Goal: Task Accomplishment & Management: Complete application form

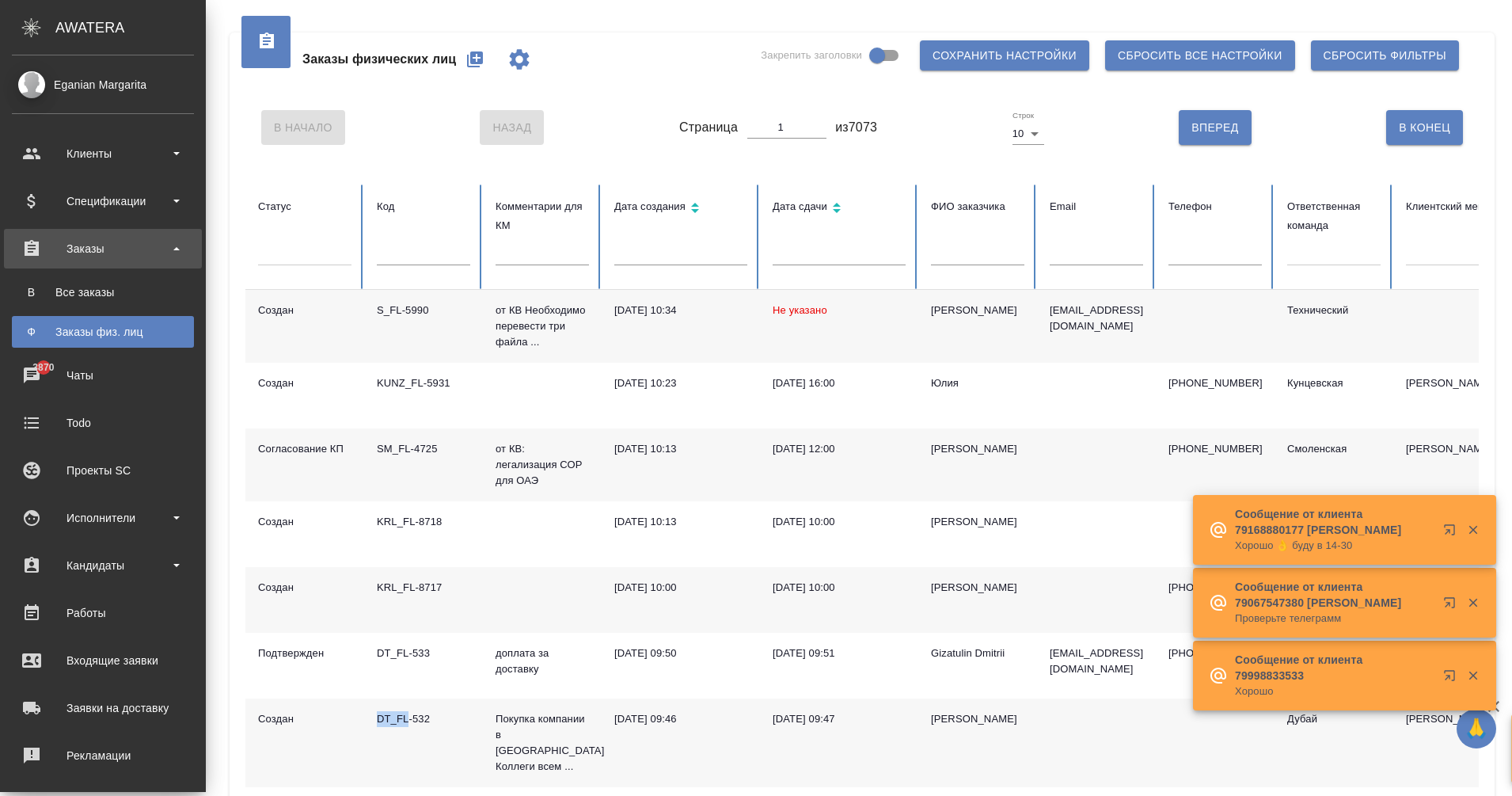
scroll to position [1, 0]
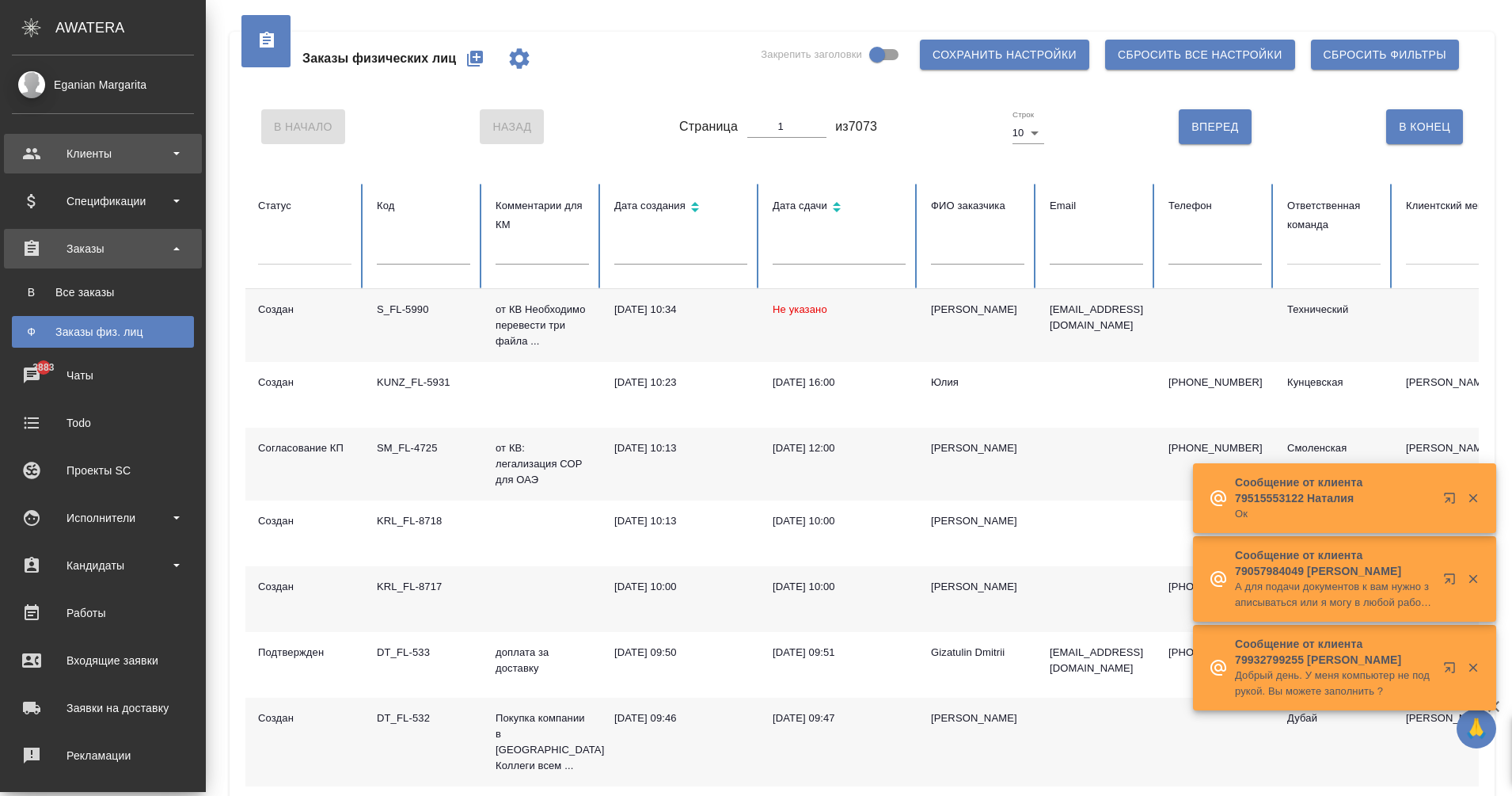
click at [116, 162] on div "Клиенты" at bounding box center [103, 154] width 182 height 24
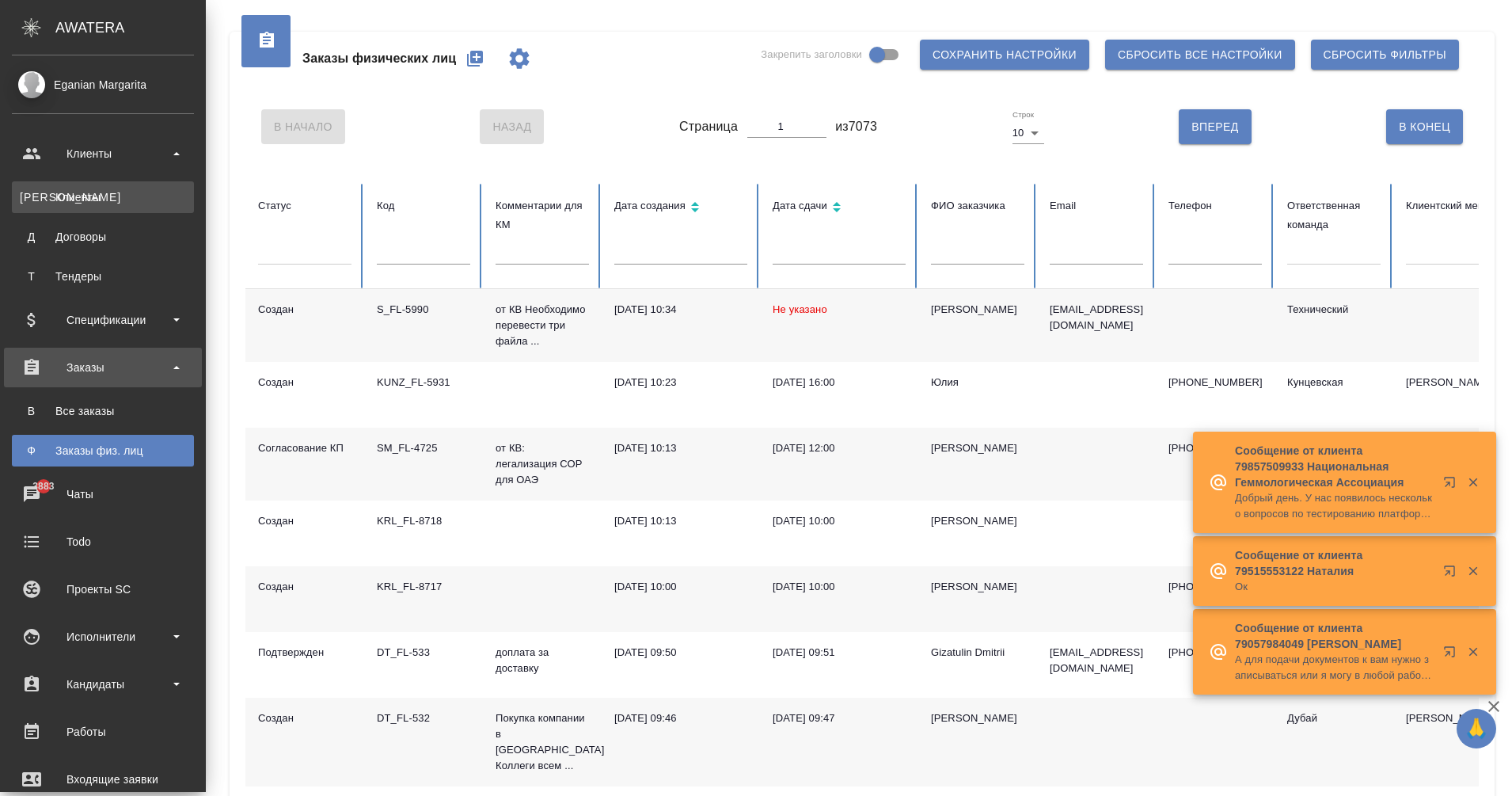
click at [98, 197] on div "Клиенты" at bounding box center [103, 197] width 166 height 15
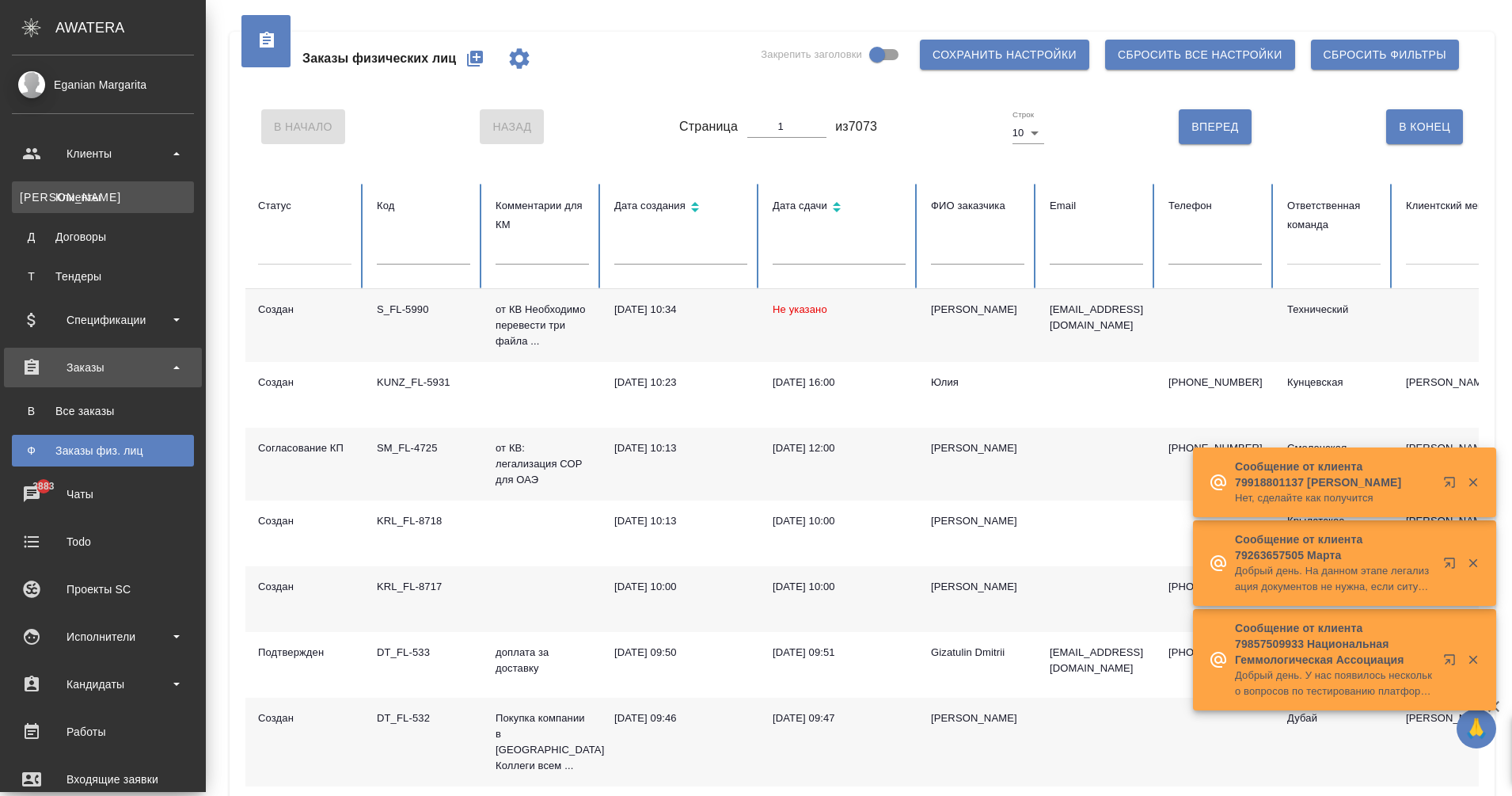
click at [39, 199] on div "Клиенты" at bounding box center [103, 197] width 166 height 15
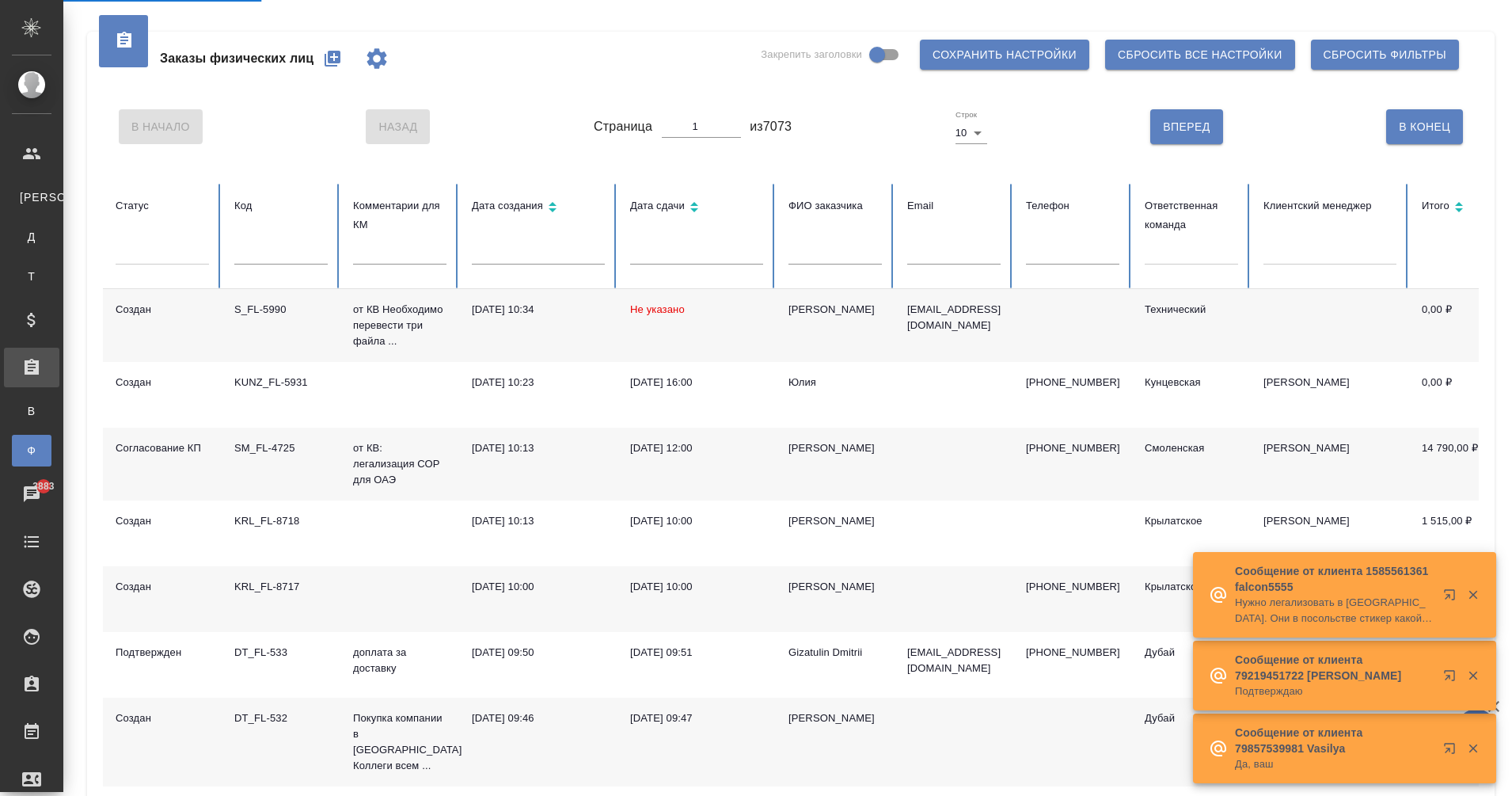
select select "RU"
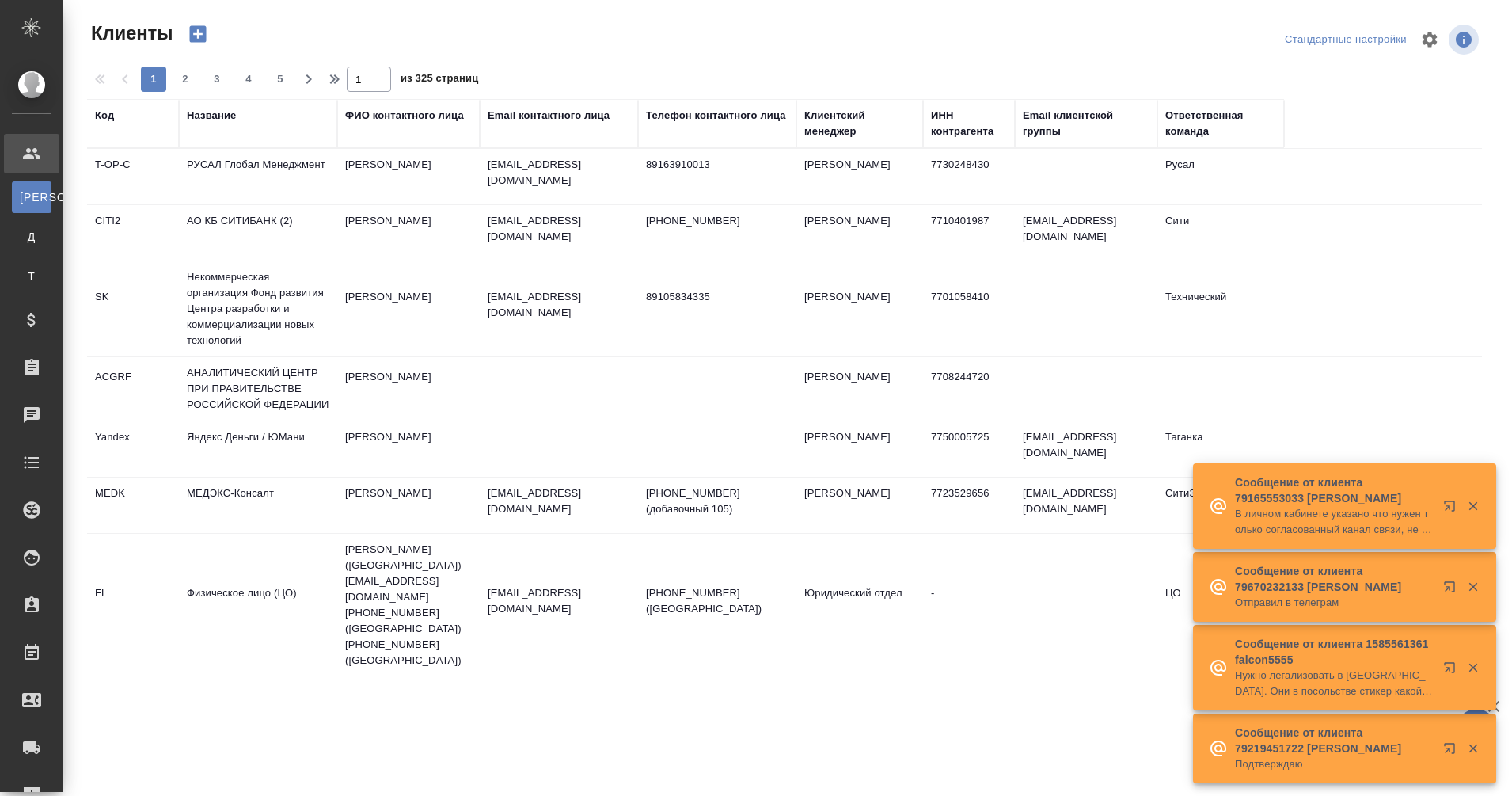
click at [215, 119] on div "Название" at bounding box center [210, 116] width 49 height 15
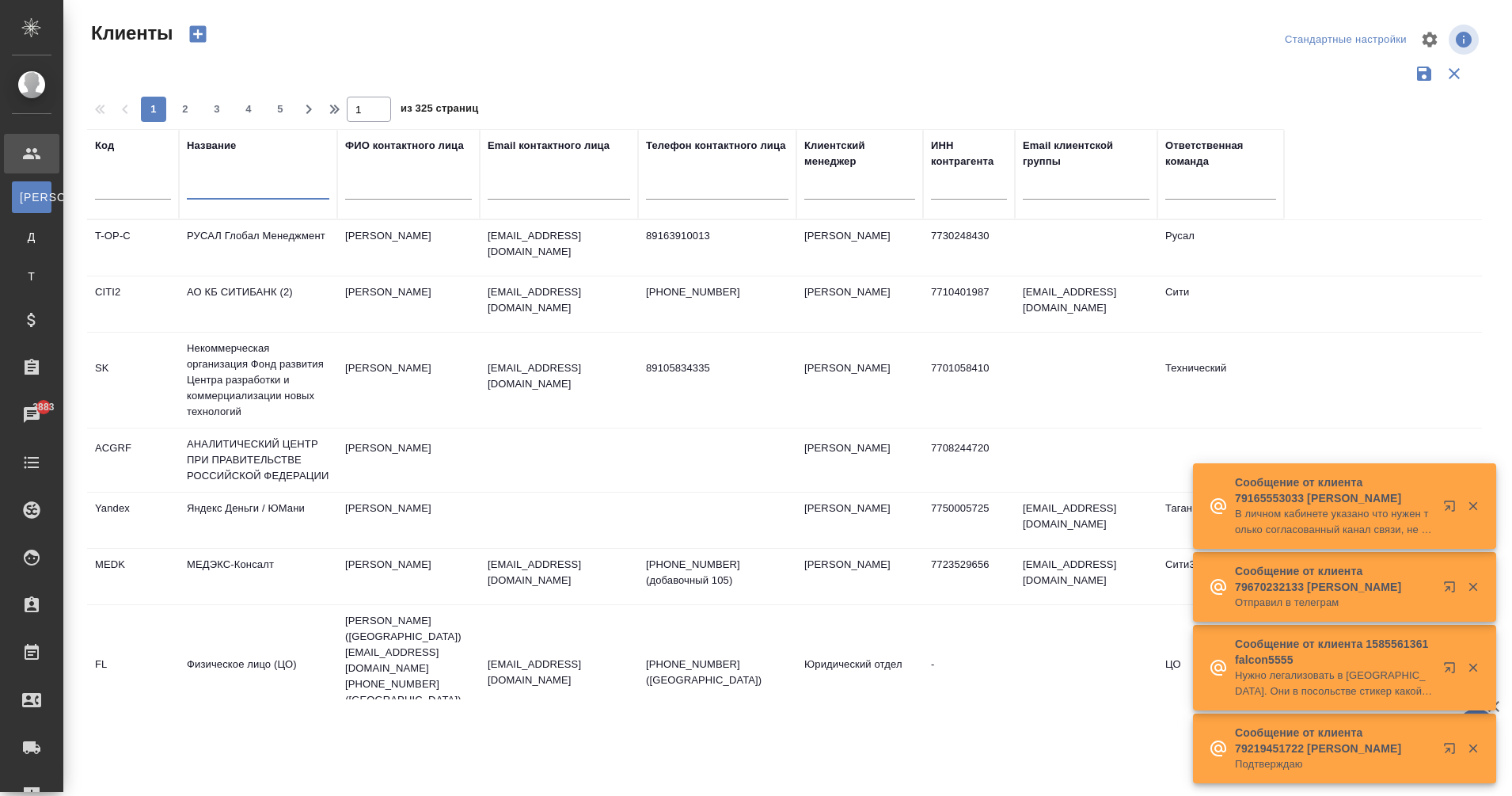
click at [231, 187] on input "text" at bounding box center [258, 189] width 142 height 20
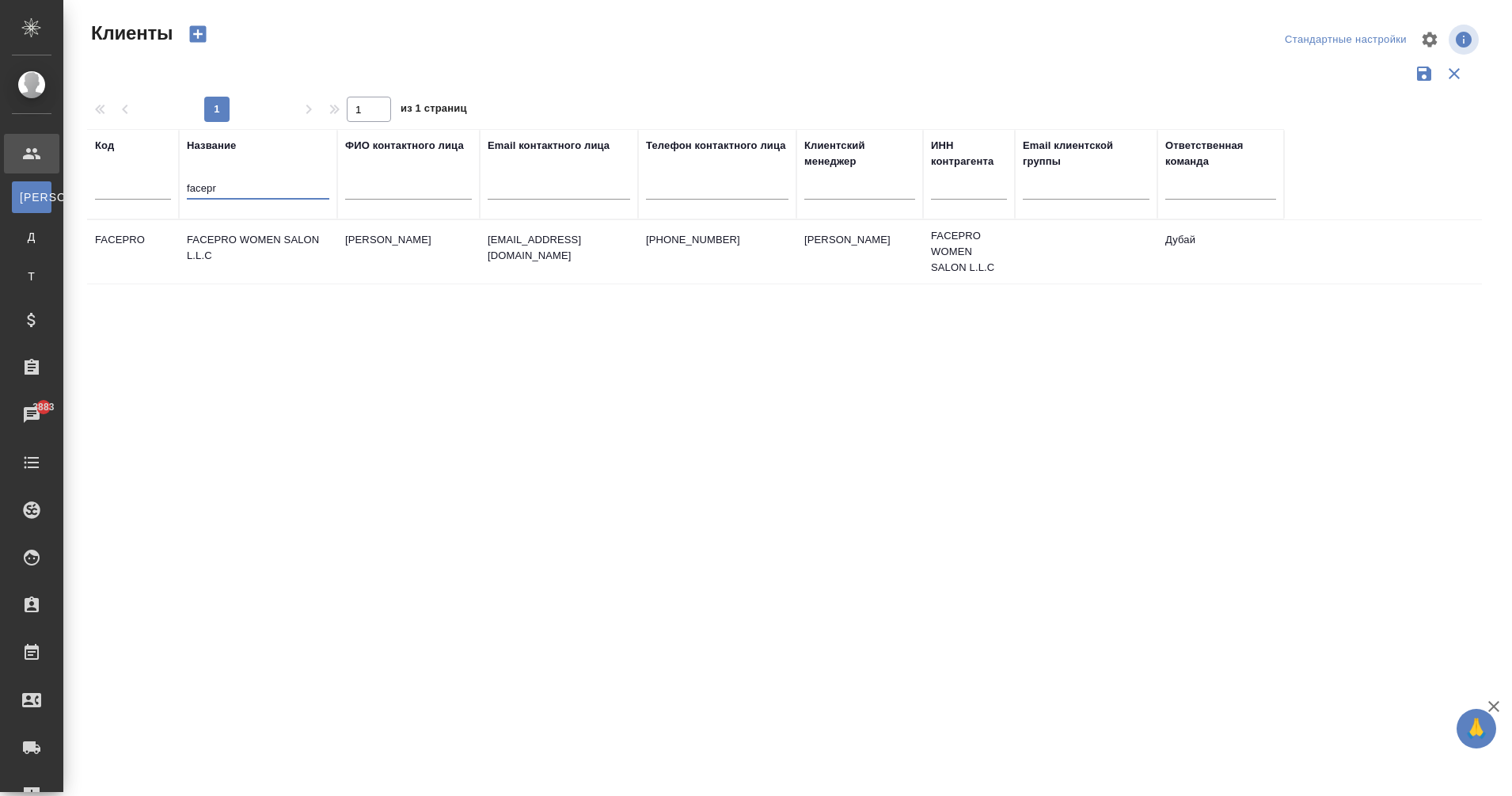
type input "facepr"
click at [251, 237] on td "FACEPRO WOMEN SALON L.L.C" at bounding box center [258, 252] width 158 height 56
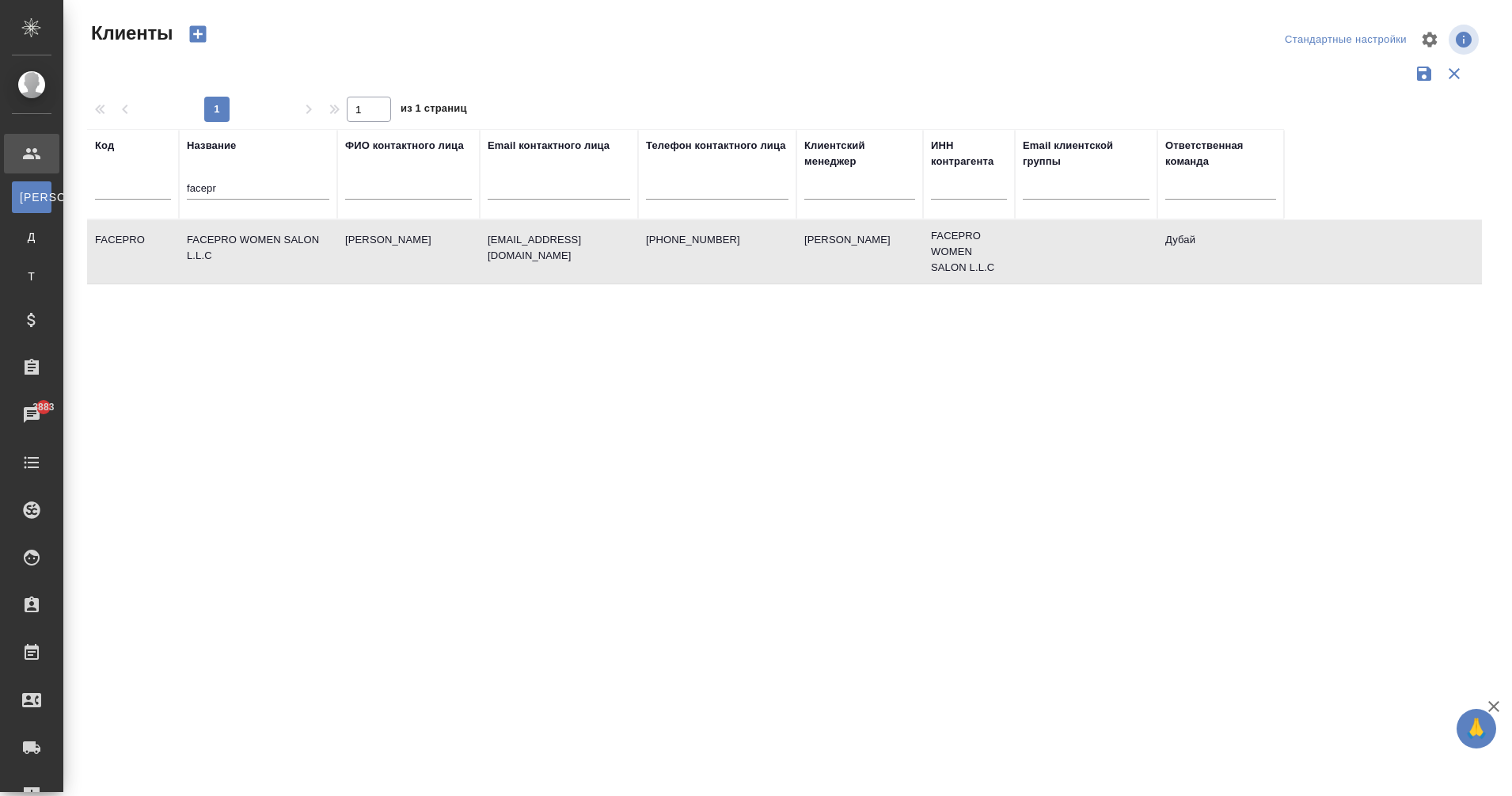
click at [251, 237] on td "FACEPRO WOMEN SALON L.L.C" at bounding box center [258, 252] width 158 height 56
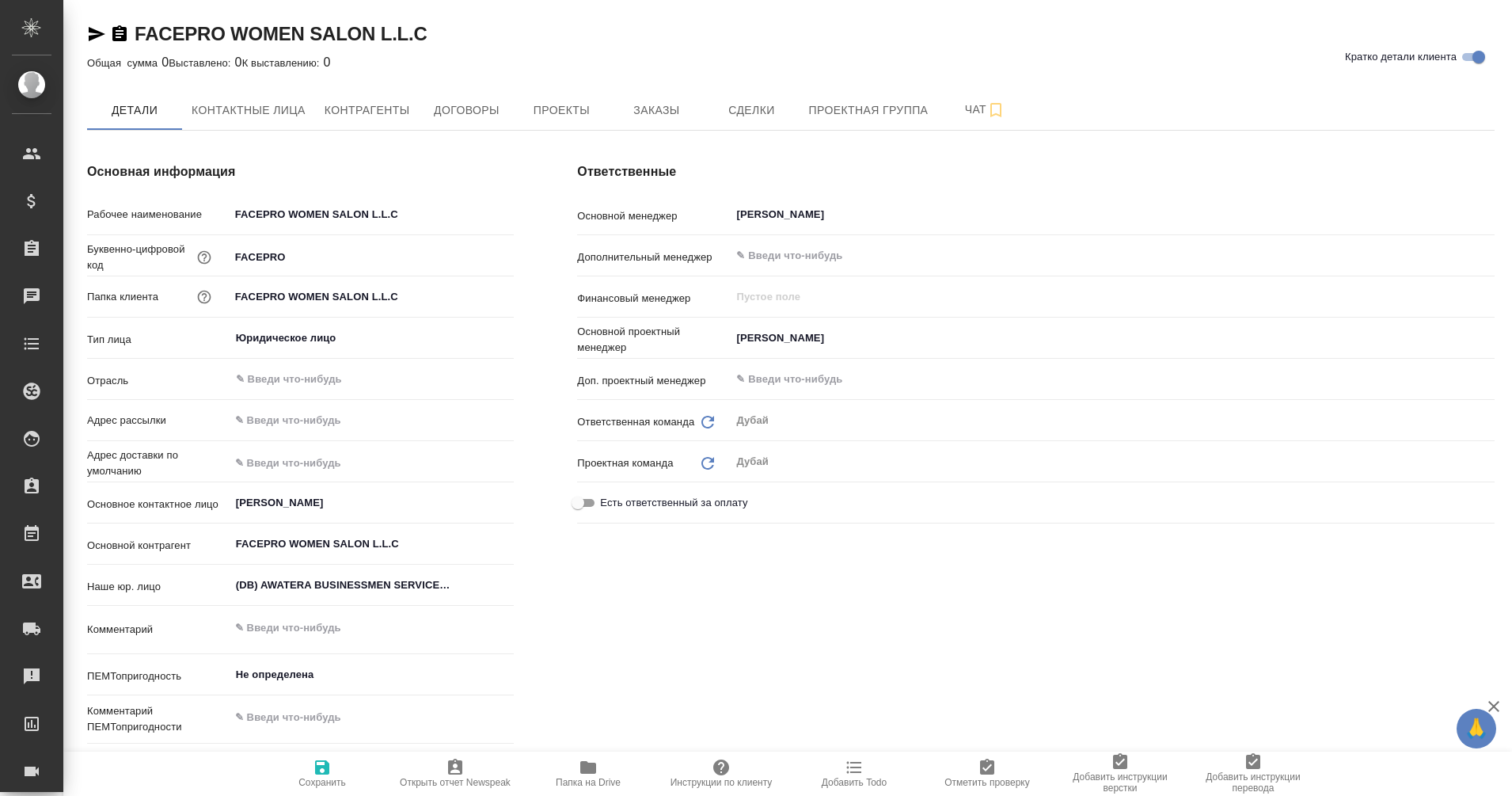
type textarea "x"
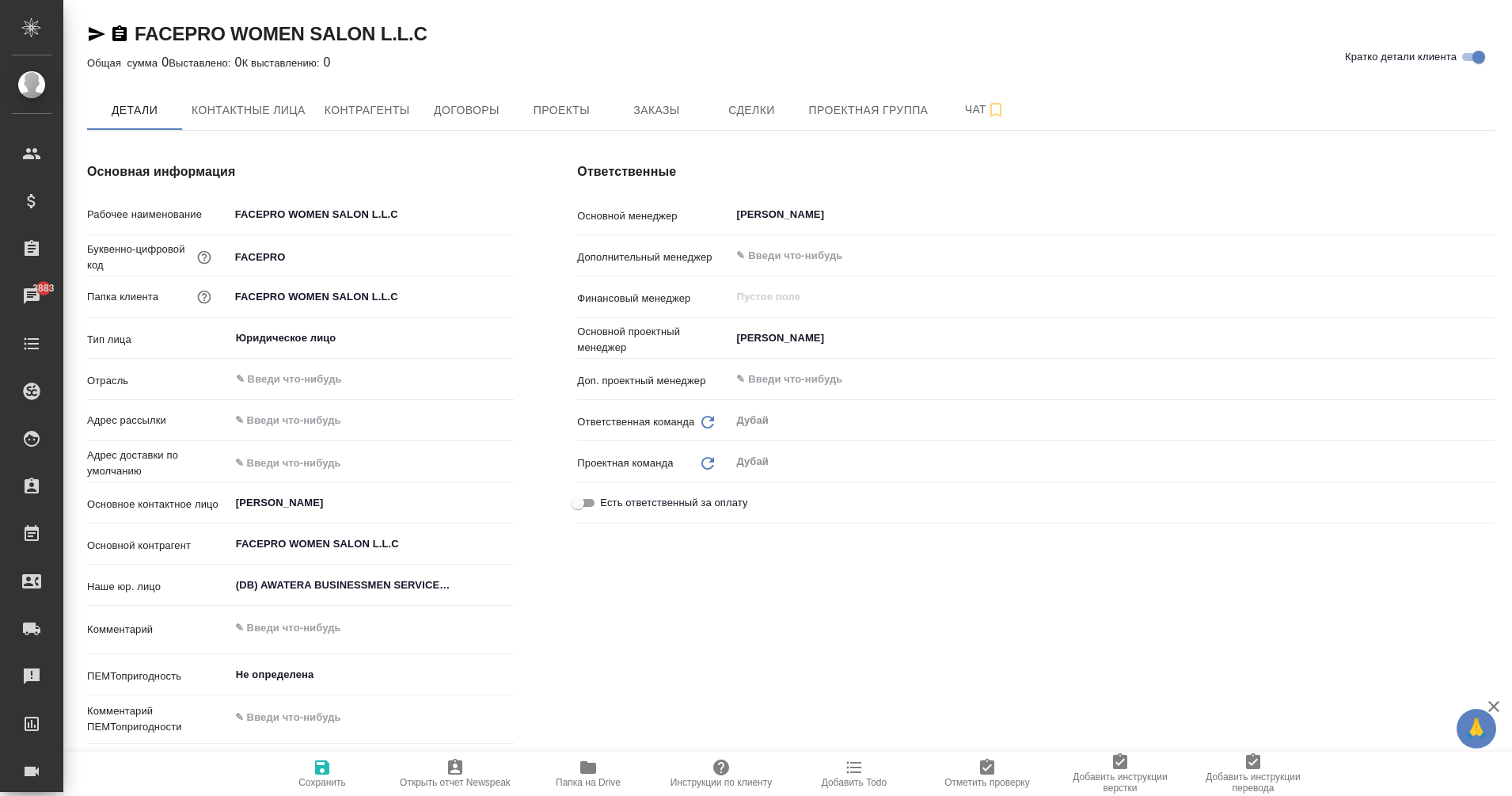
type textarea "x"
click at [639, 123] on button "Заказы" at bounding box center [655, 110] width 95 height 39
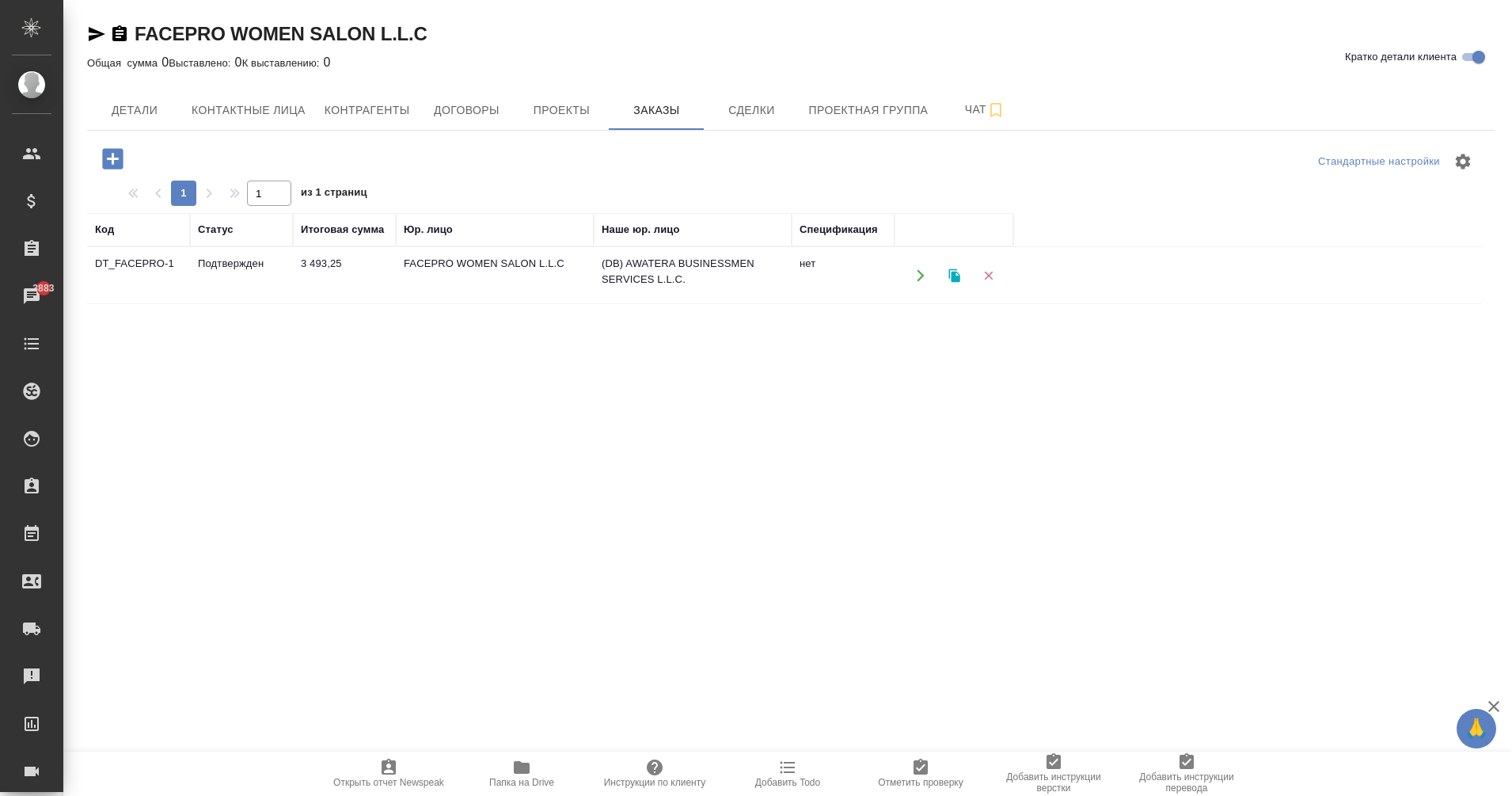
click at [191, 270] on td "Подтвержден" at bounding box center [241, 276] width 103 height 56
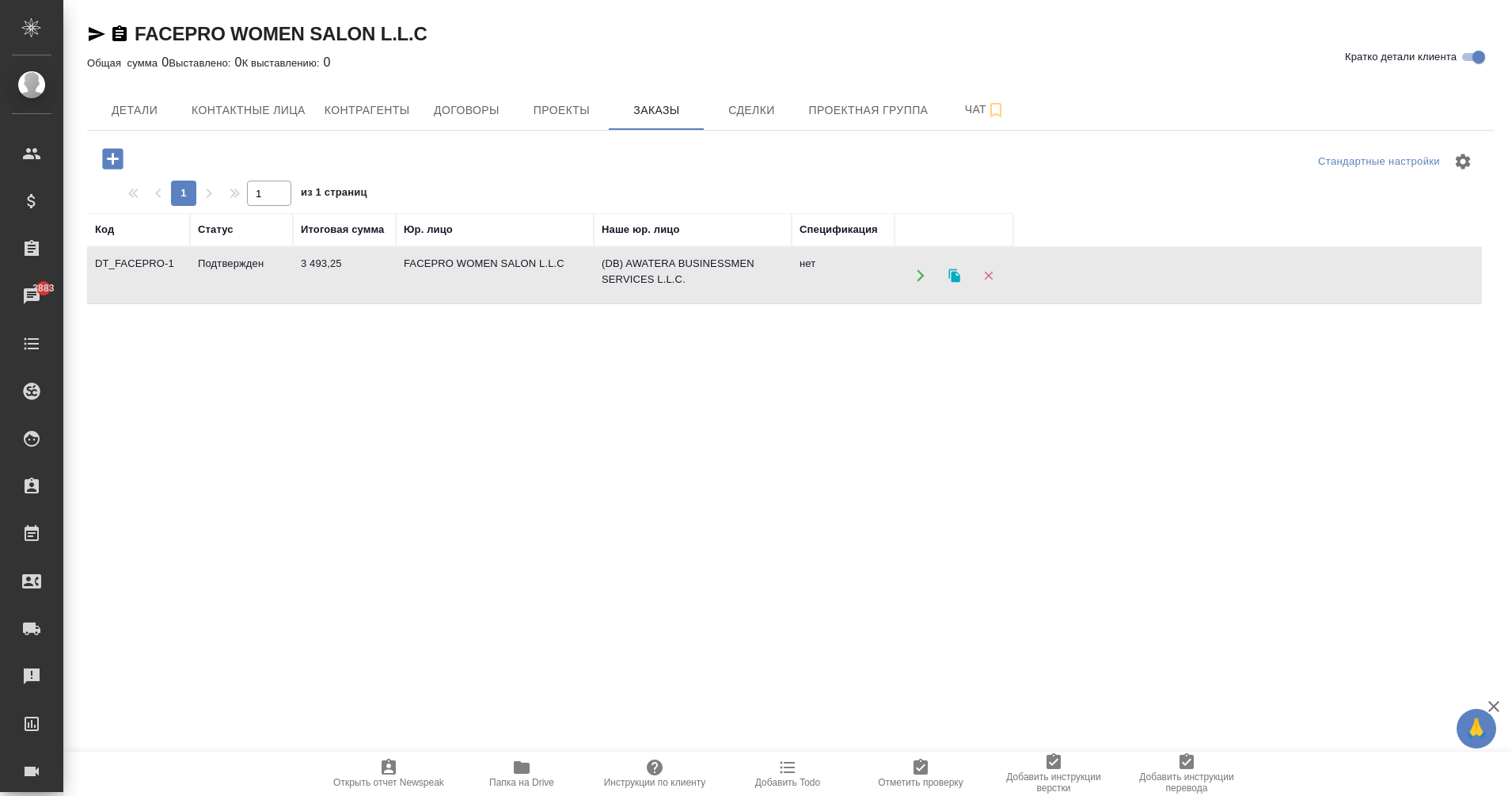
click at [191, 270] on td "Подтвержден" at bounding box center [241, 276] width 103 height 56
click at [111, 158] on icon "button" at bounding box center [113, 158] width 27 height 27
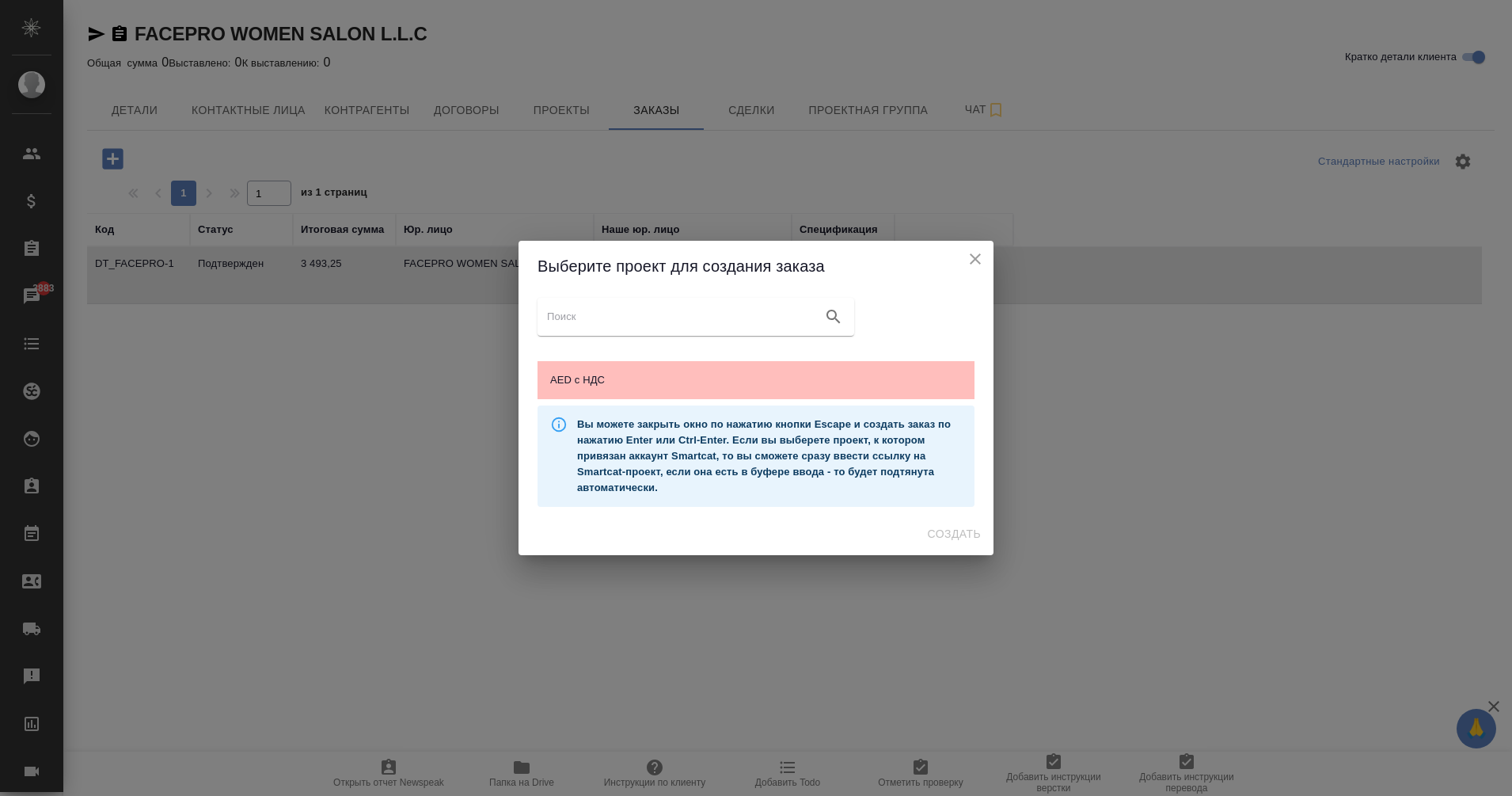
click at [672, 385] on span "AED с НДС" at bounding box center [756, 380] width 412 height 15
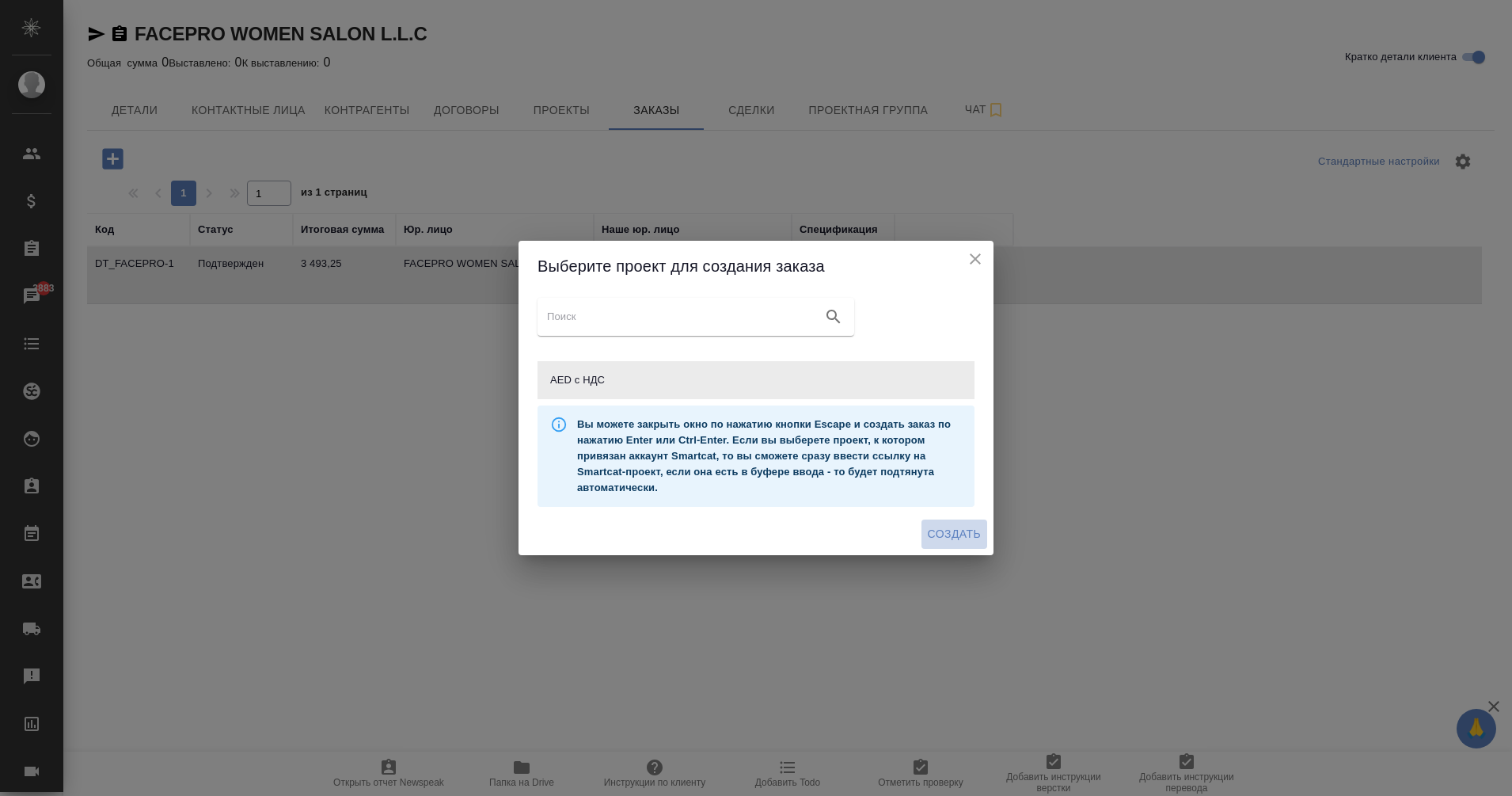
click at [964, 535] on span "Создать" at bounding box center [954, 533] width 53 height 20
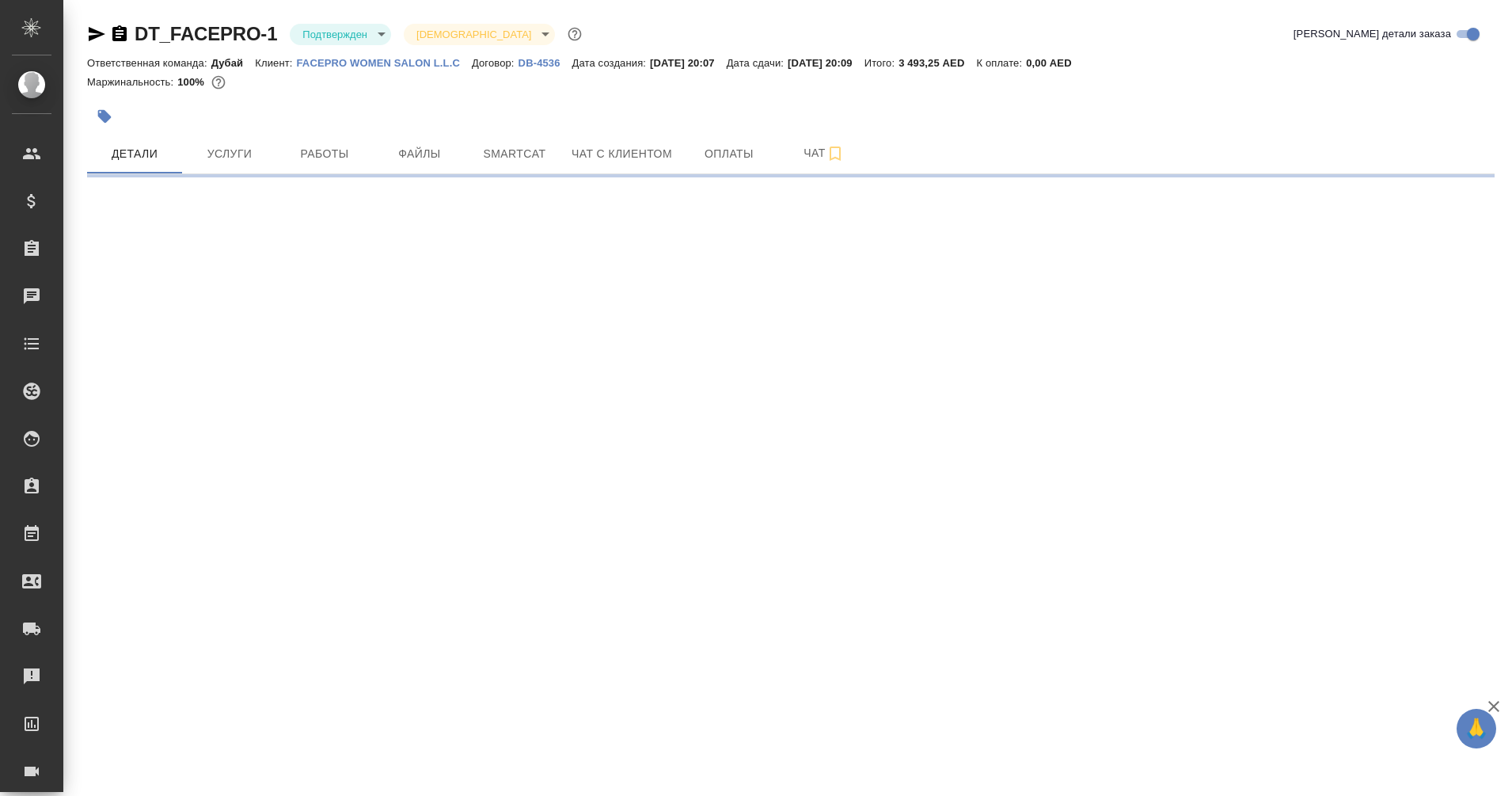
select select "RU"
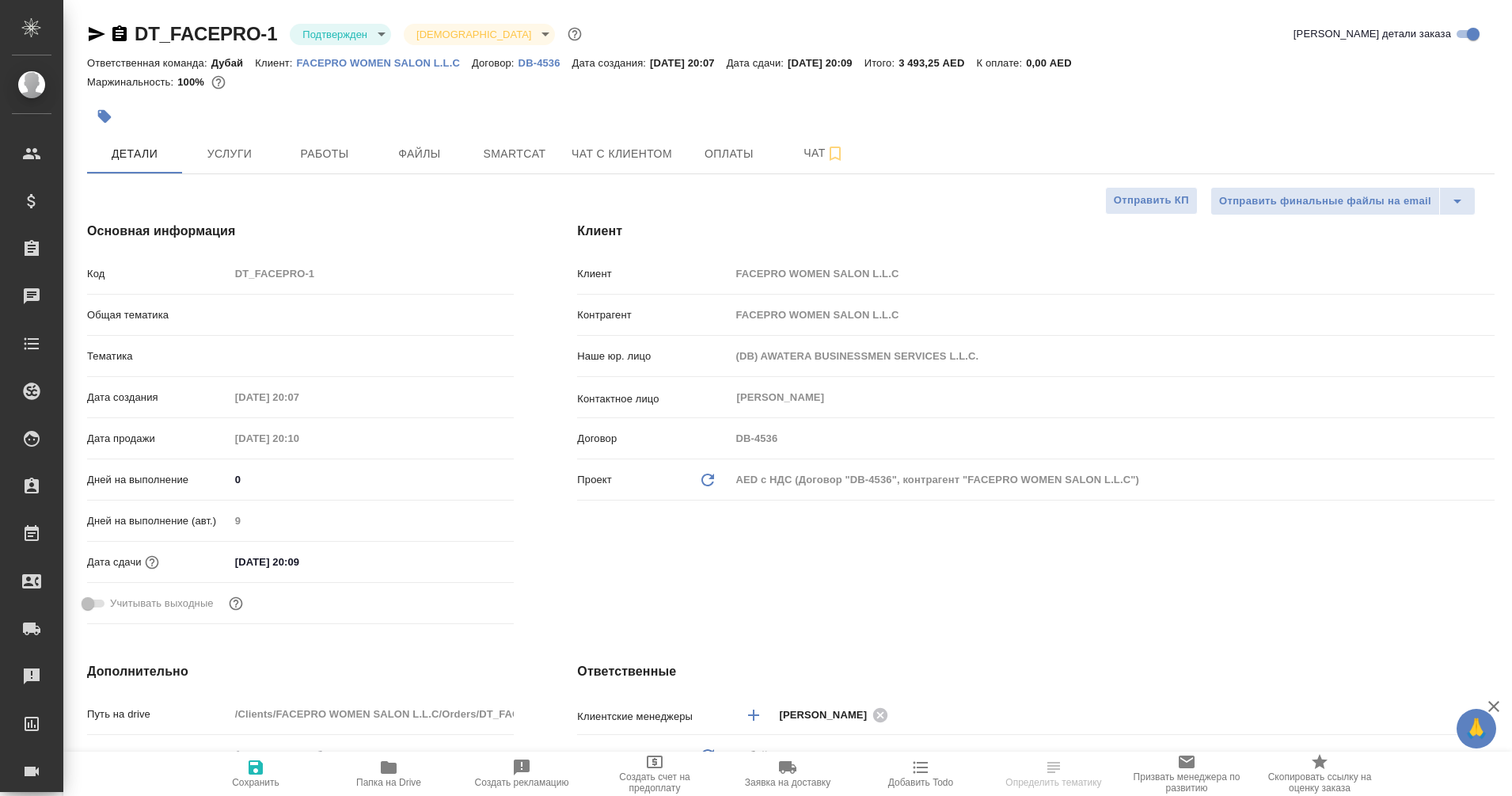
type textarea "x"
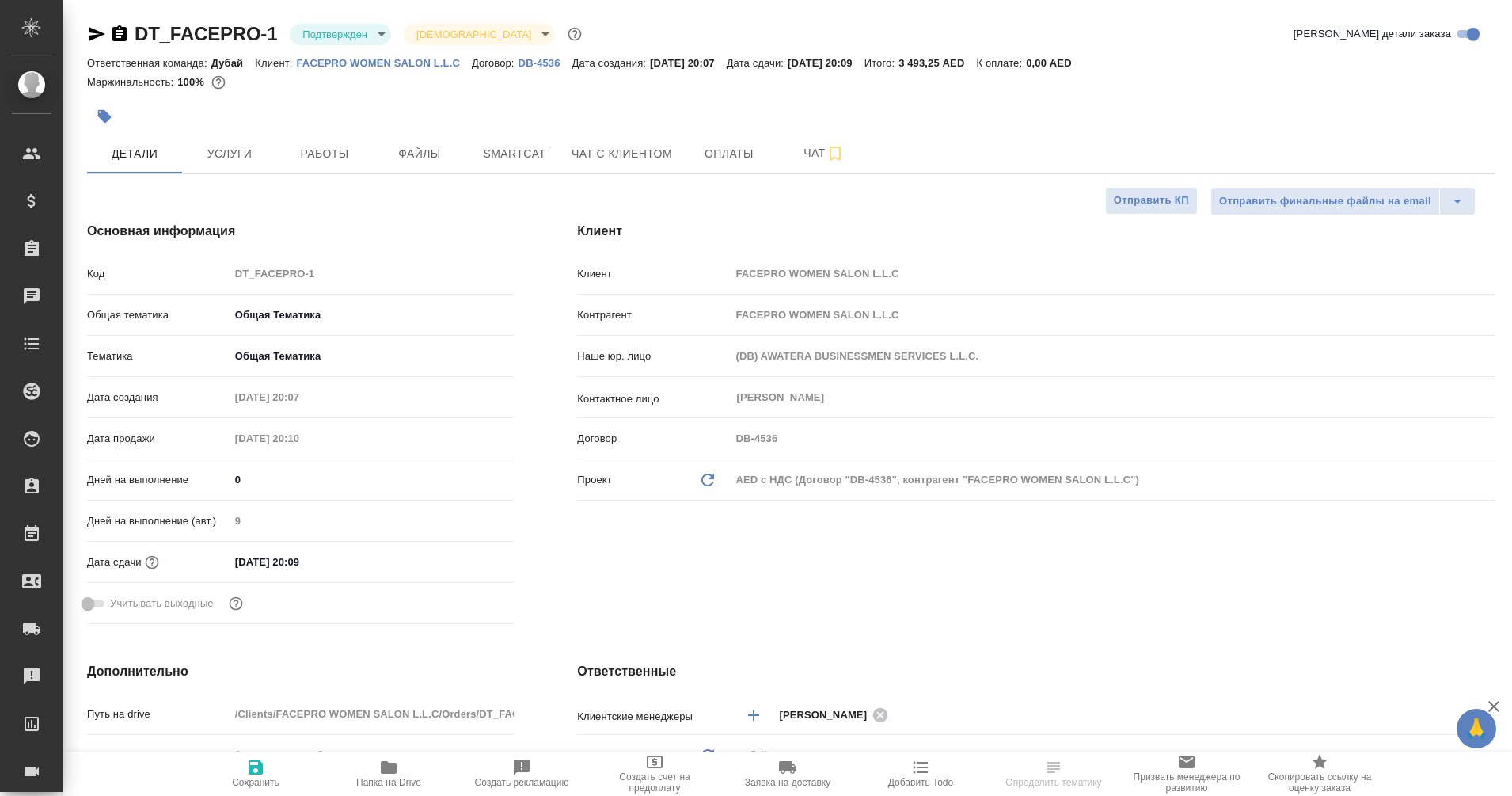
type textarea "x"
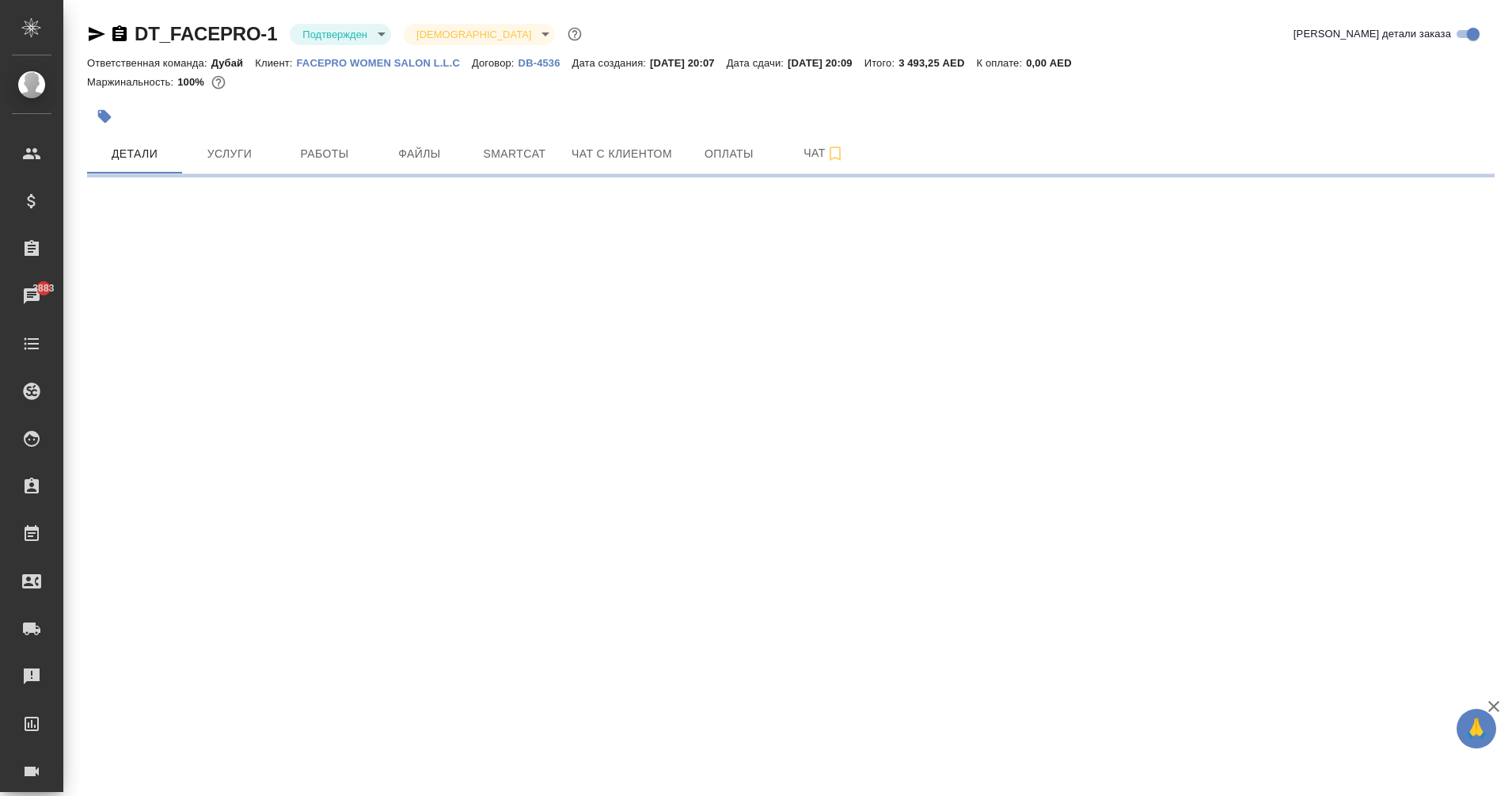
select select "RU"
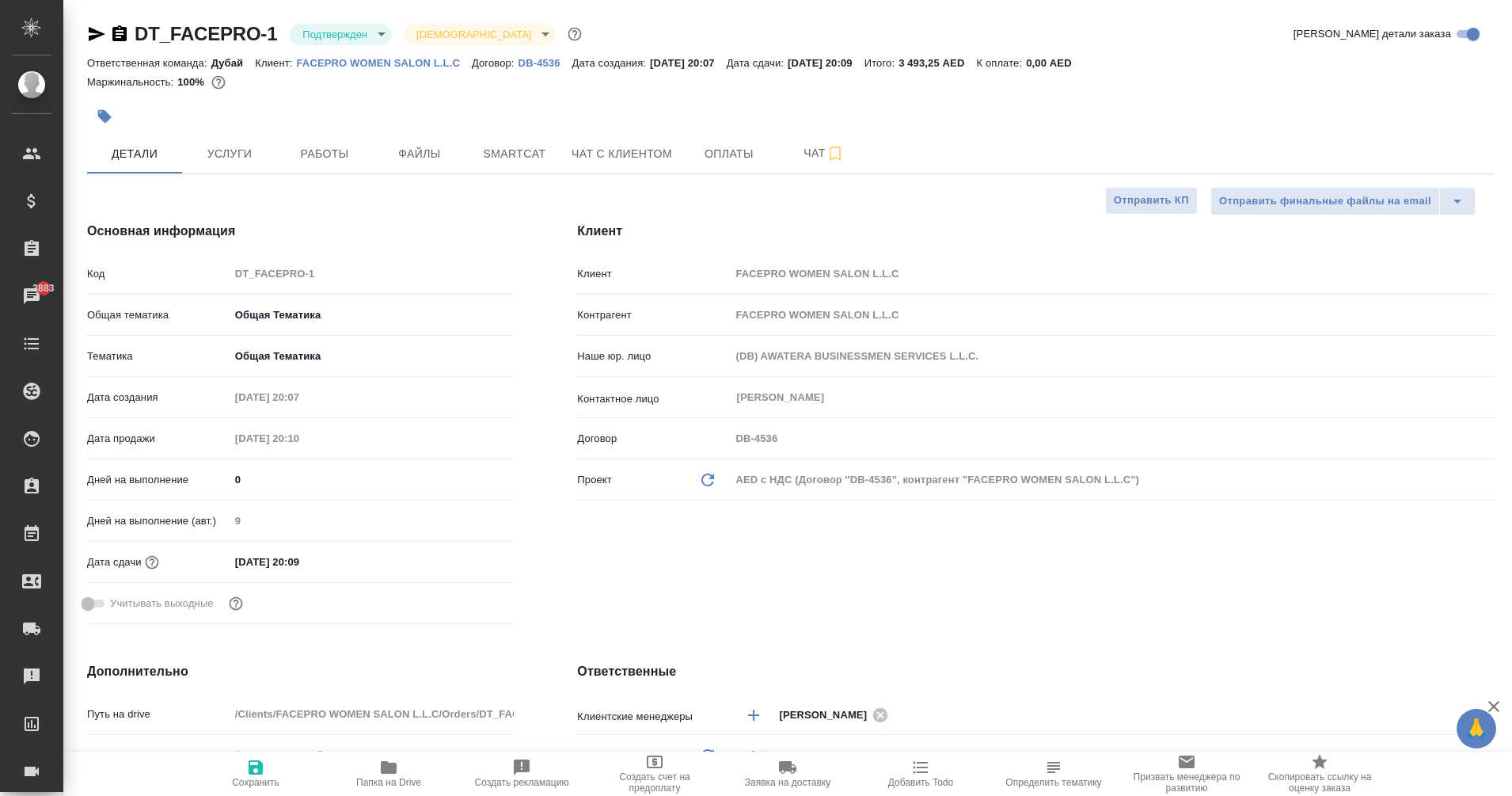
type textarea "x"
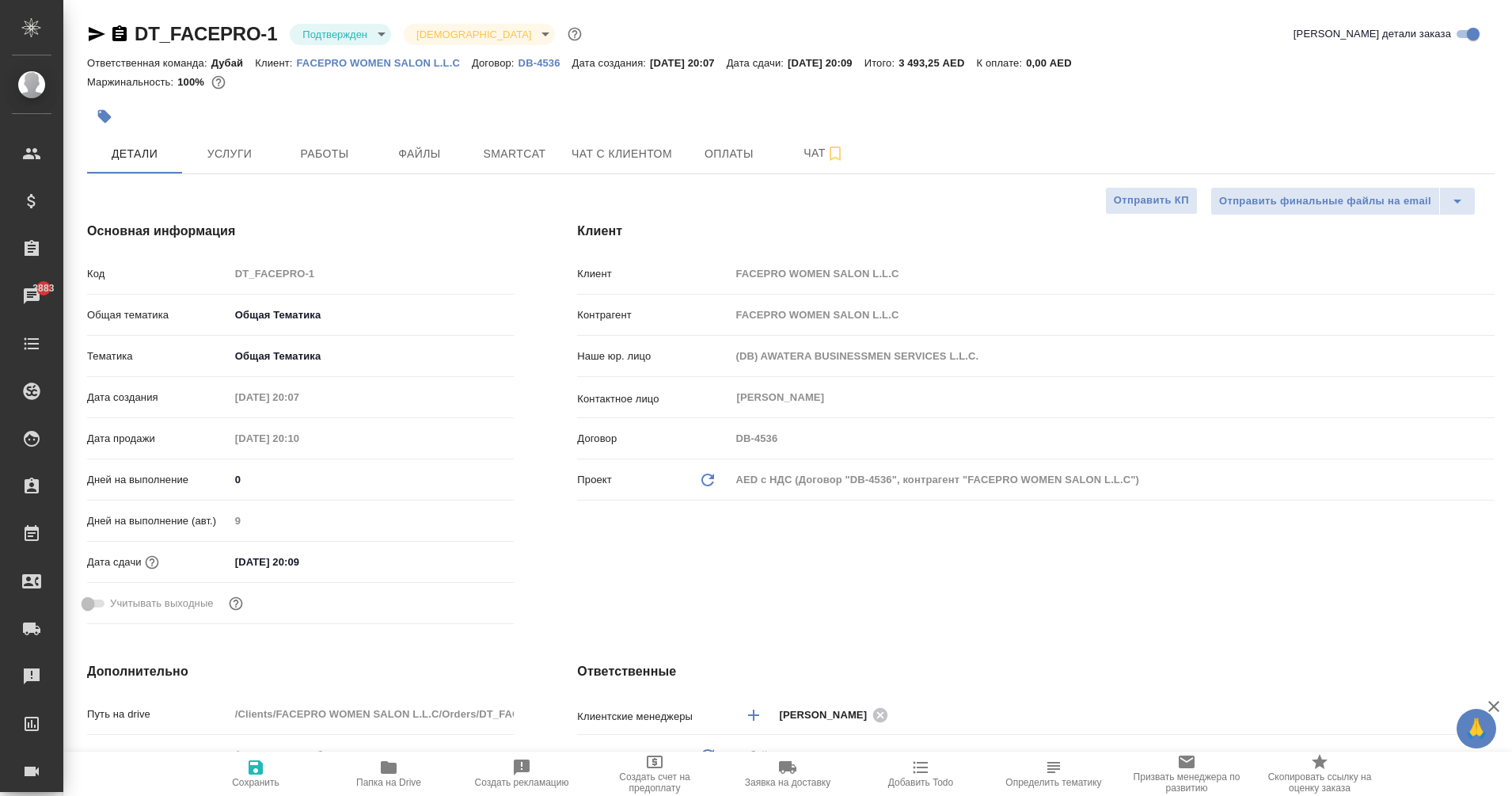
type textarea "x"
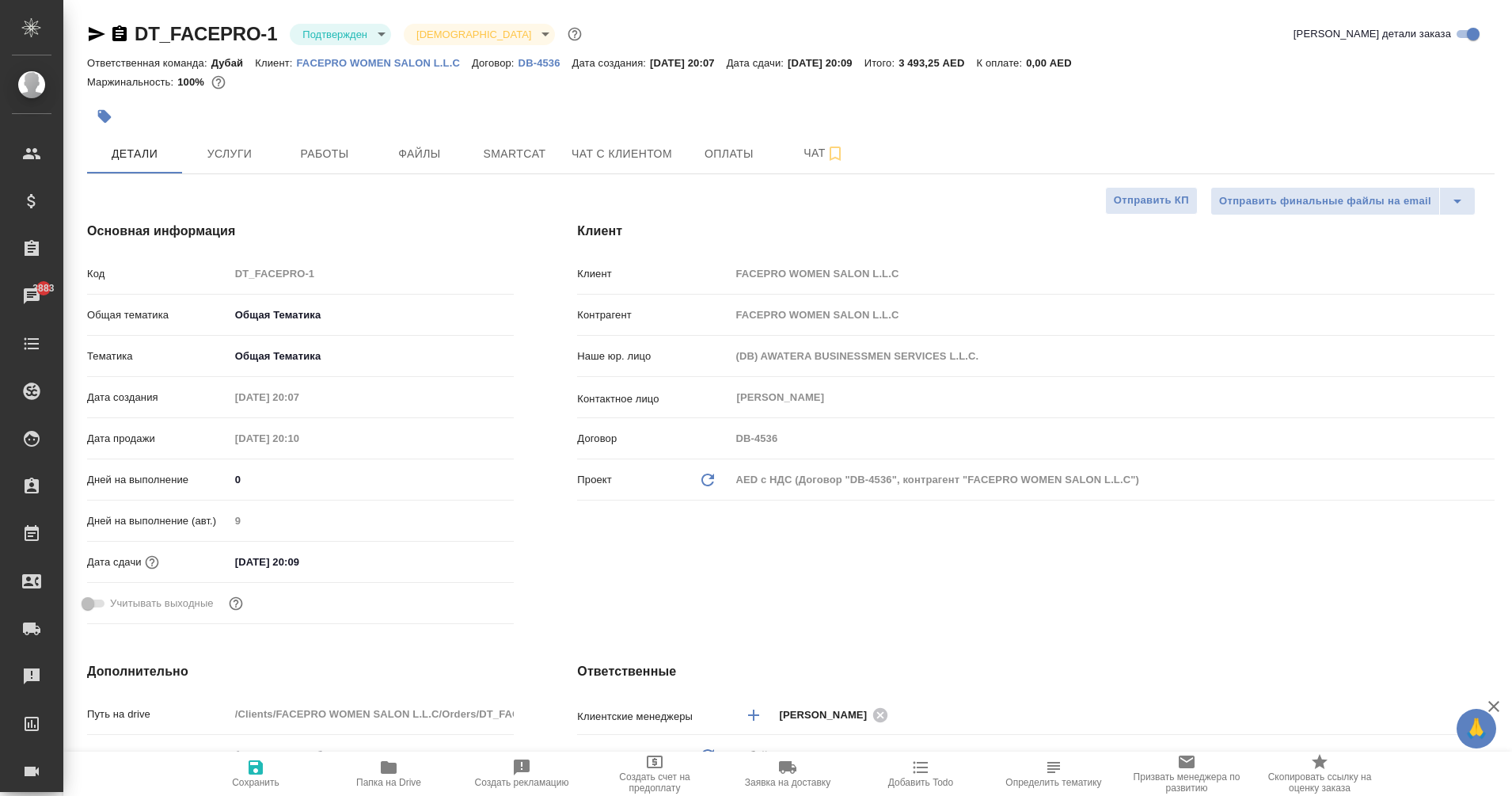
type textarea "x"
click at [228, 151] on span "Услуги" at bounding box center [229, 153] width 76 height 20
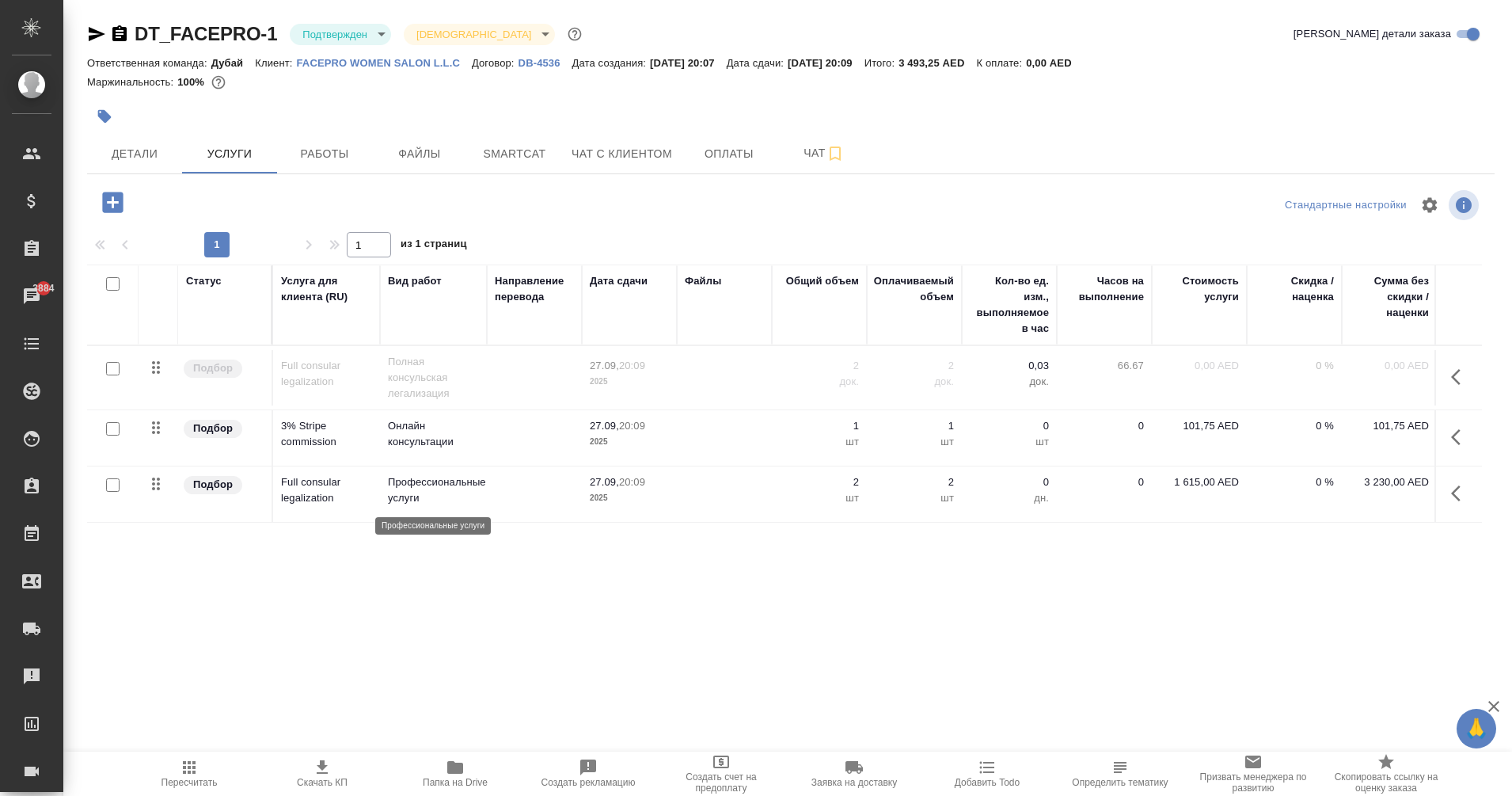
click at [448, 478] on p "Профессиональные услуги" at bounding box center [433, 490] width 91 height 32
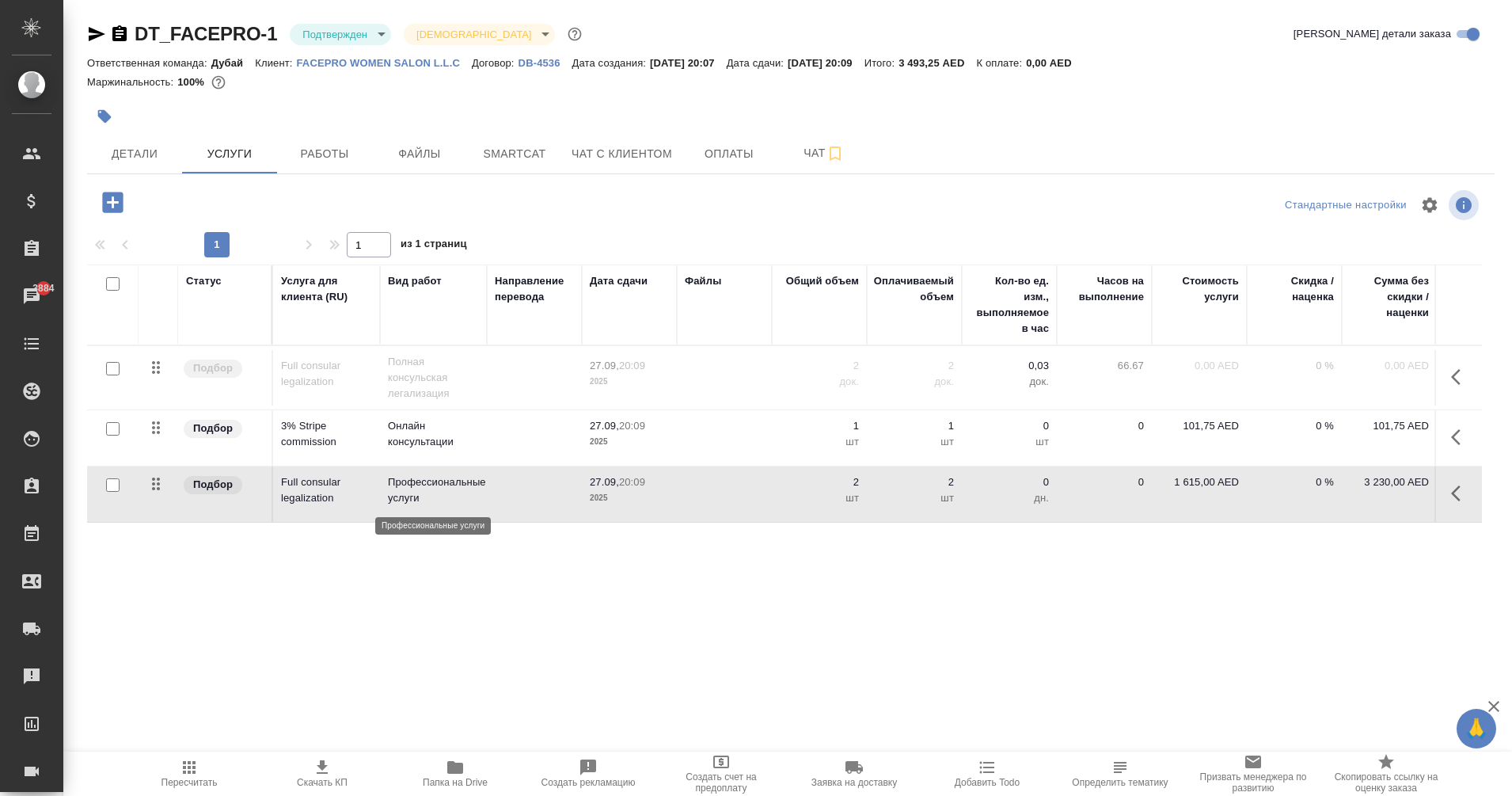
click at [448, 478] on p "Профессиональные услуги" at bounding box center [433, 490] width 91 height 32
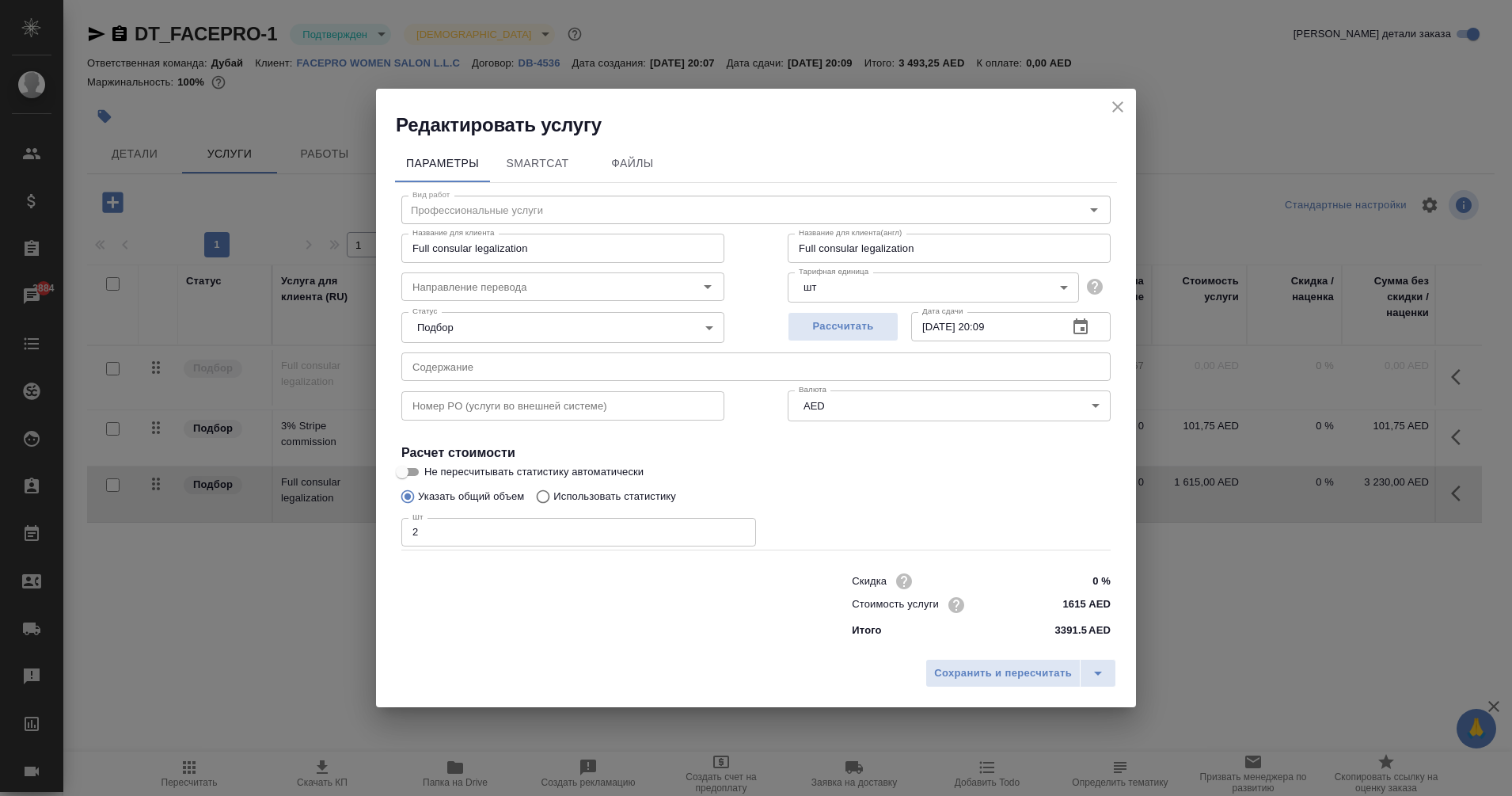
click at [1112, 107] on icon "close" at bounding box center [1118, 107] width 19 height 19
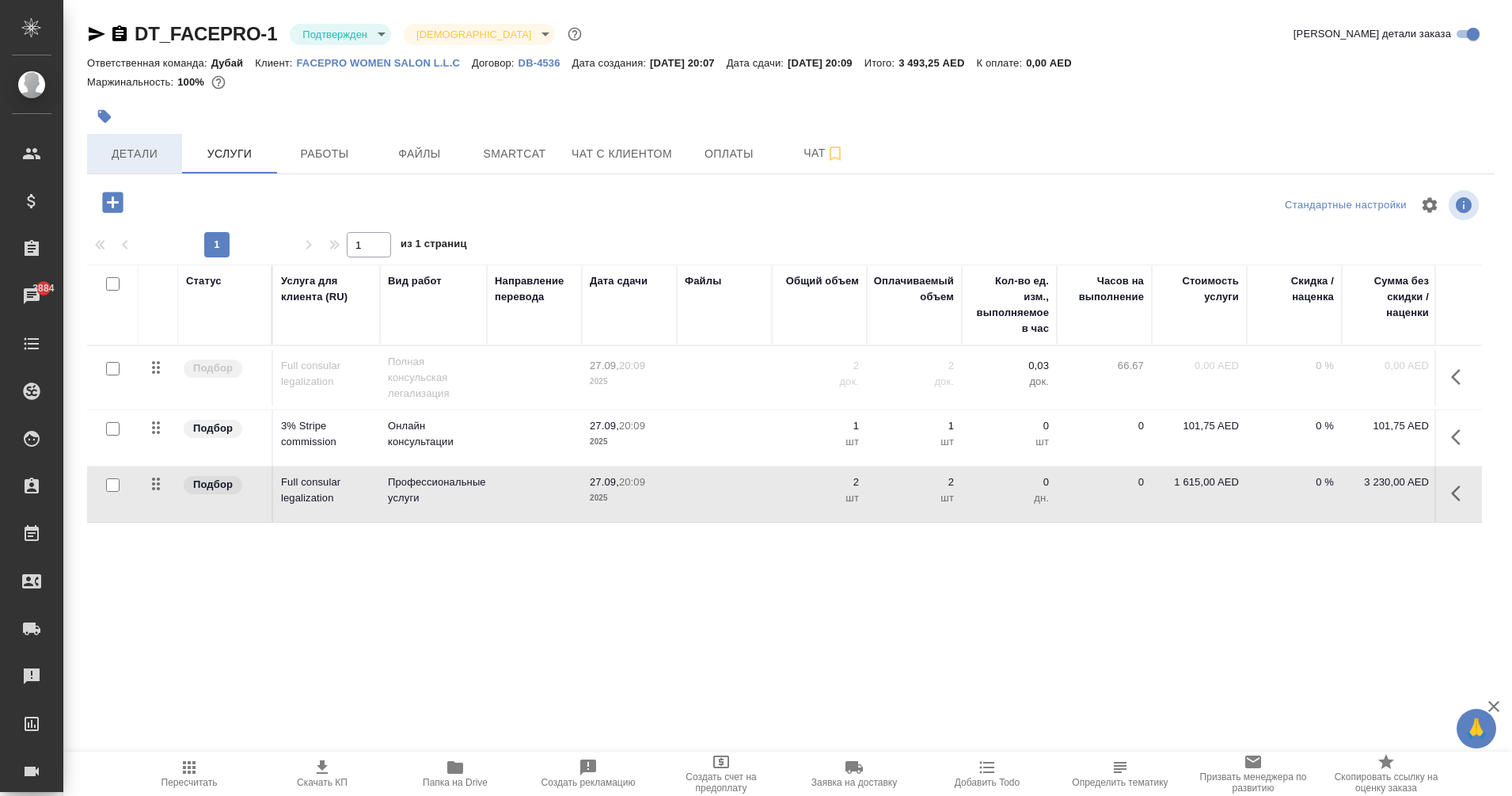
click at [128, 163] on span "Детали" at bounding box center [134, 153] width 76 height 20
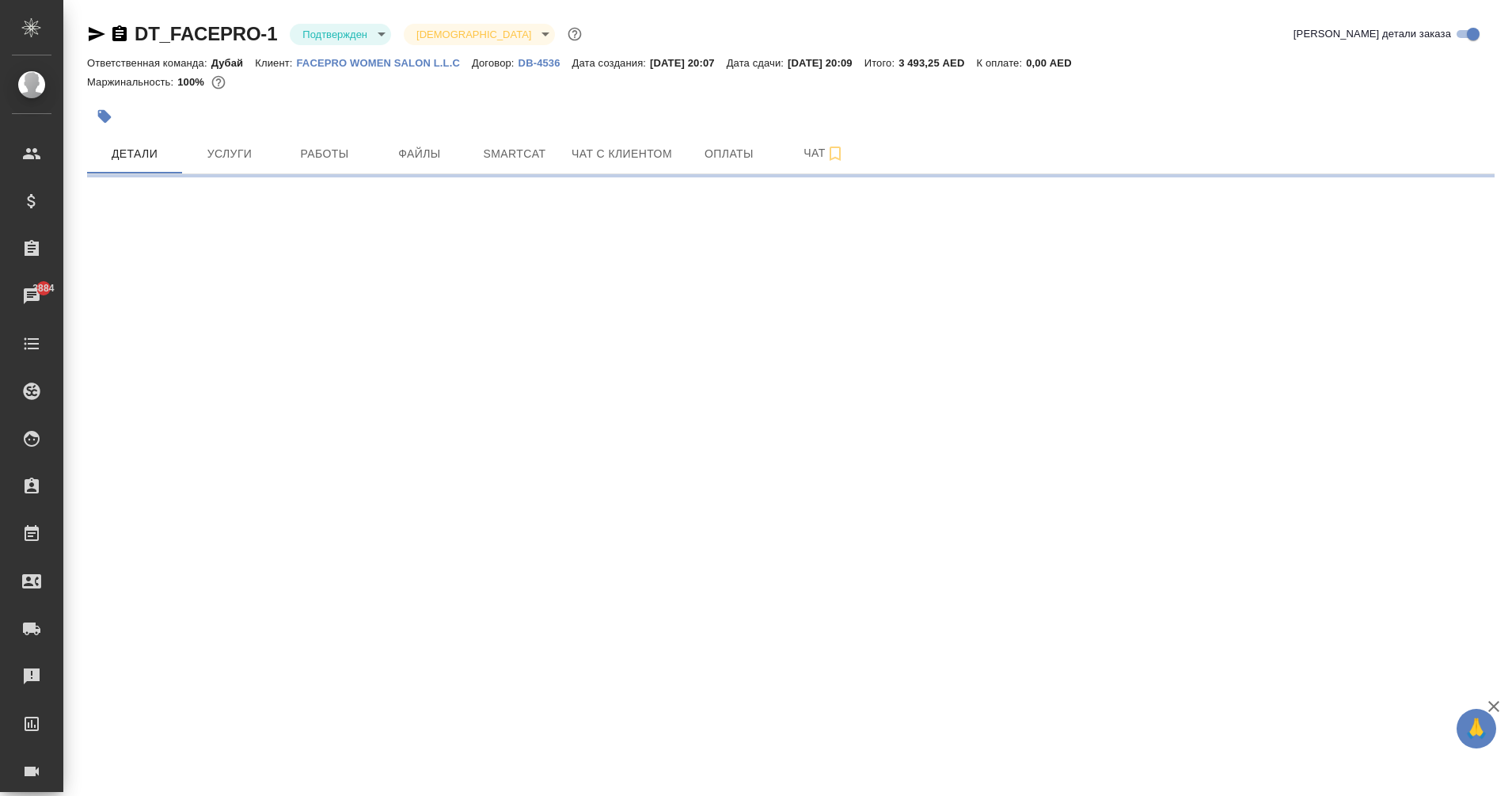
select select "RU"
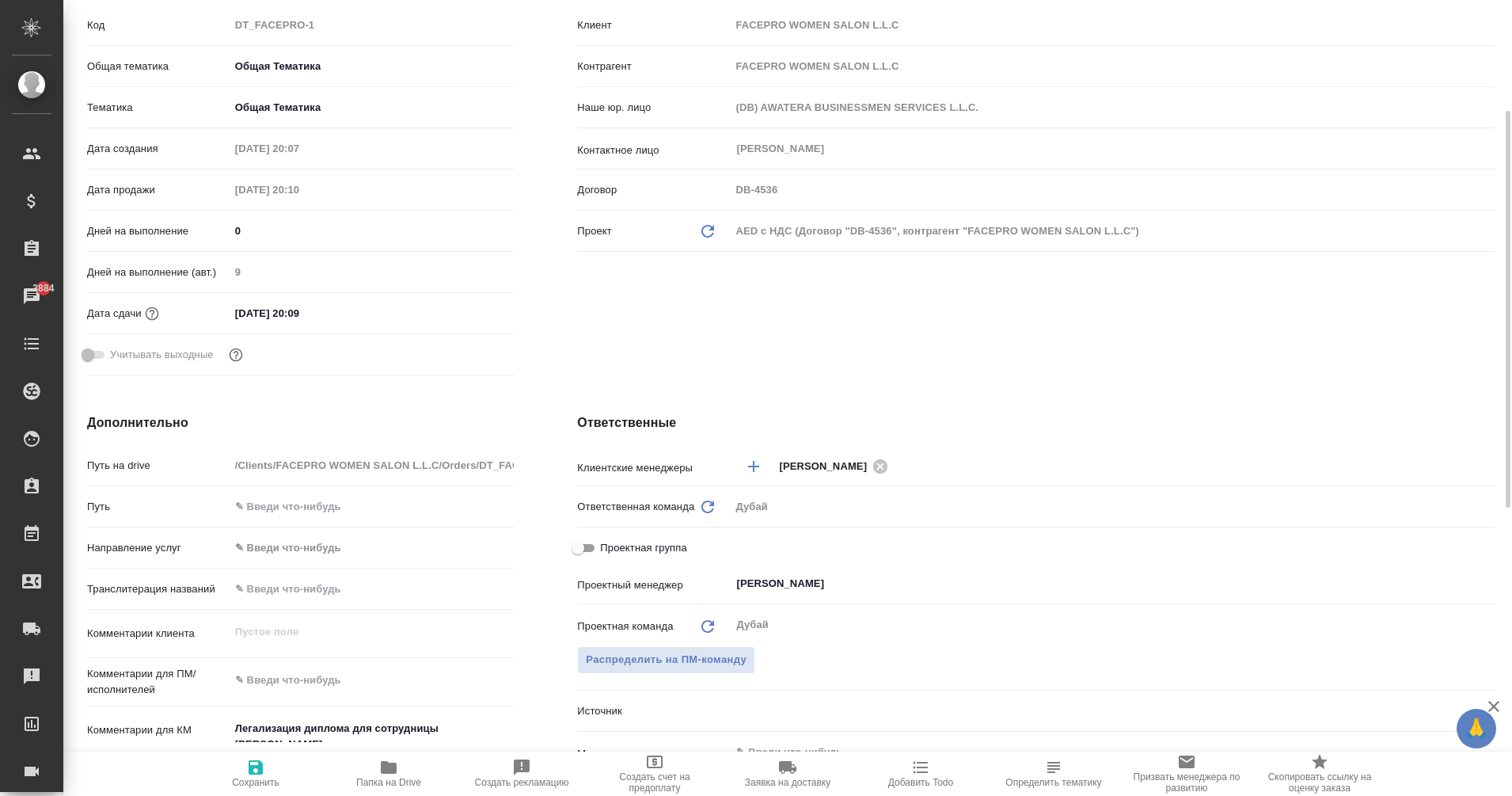
type textarea "x"
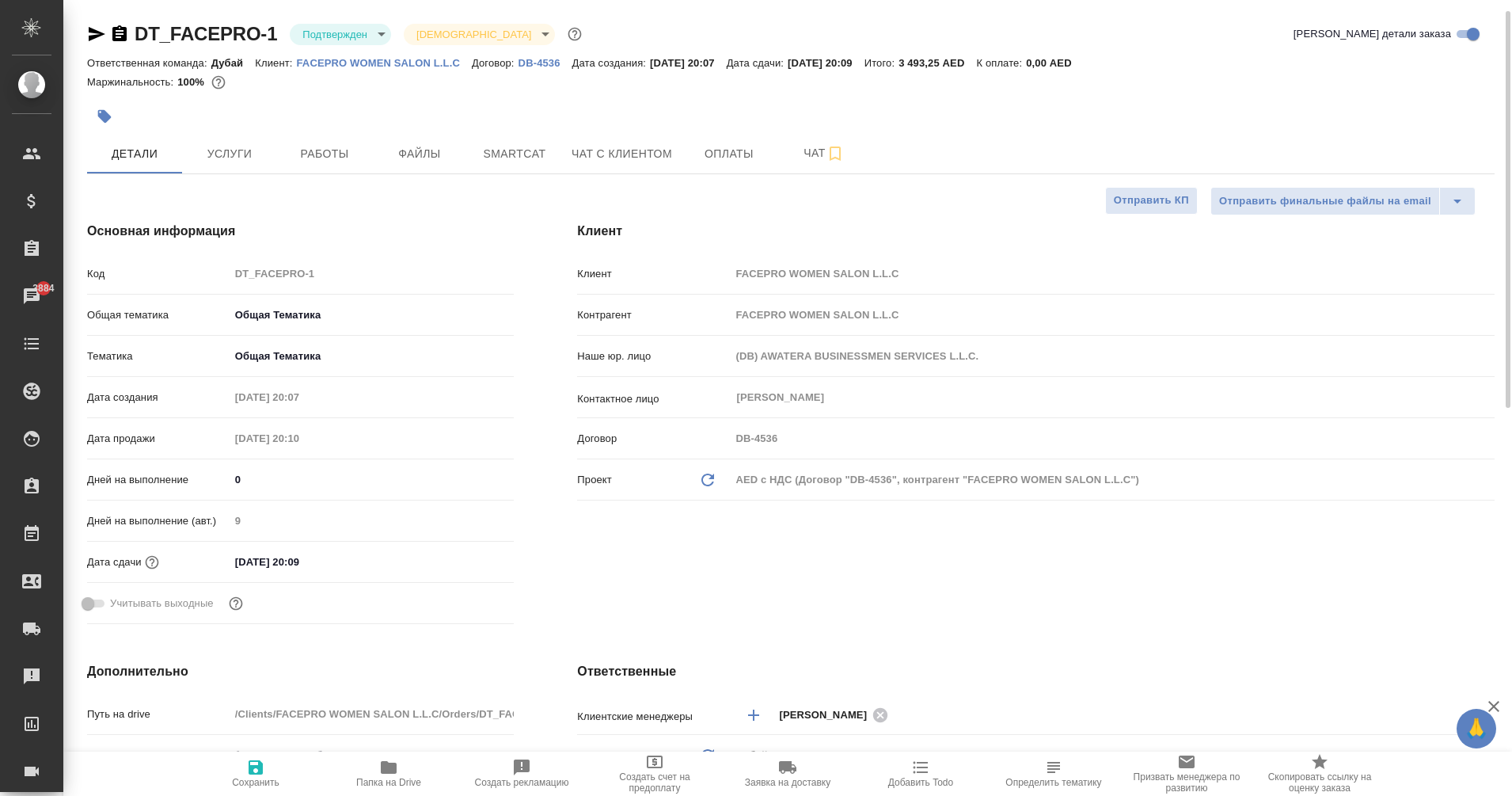
scroll to position [429, 0]
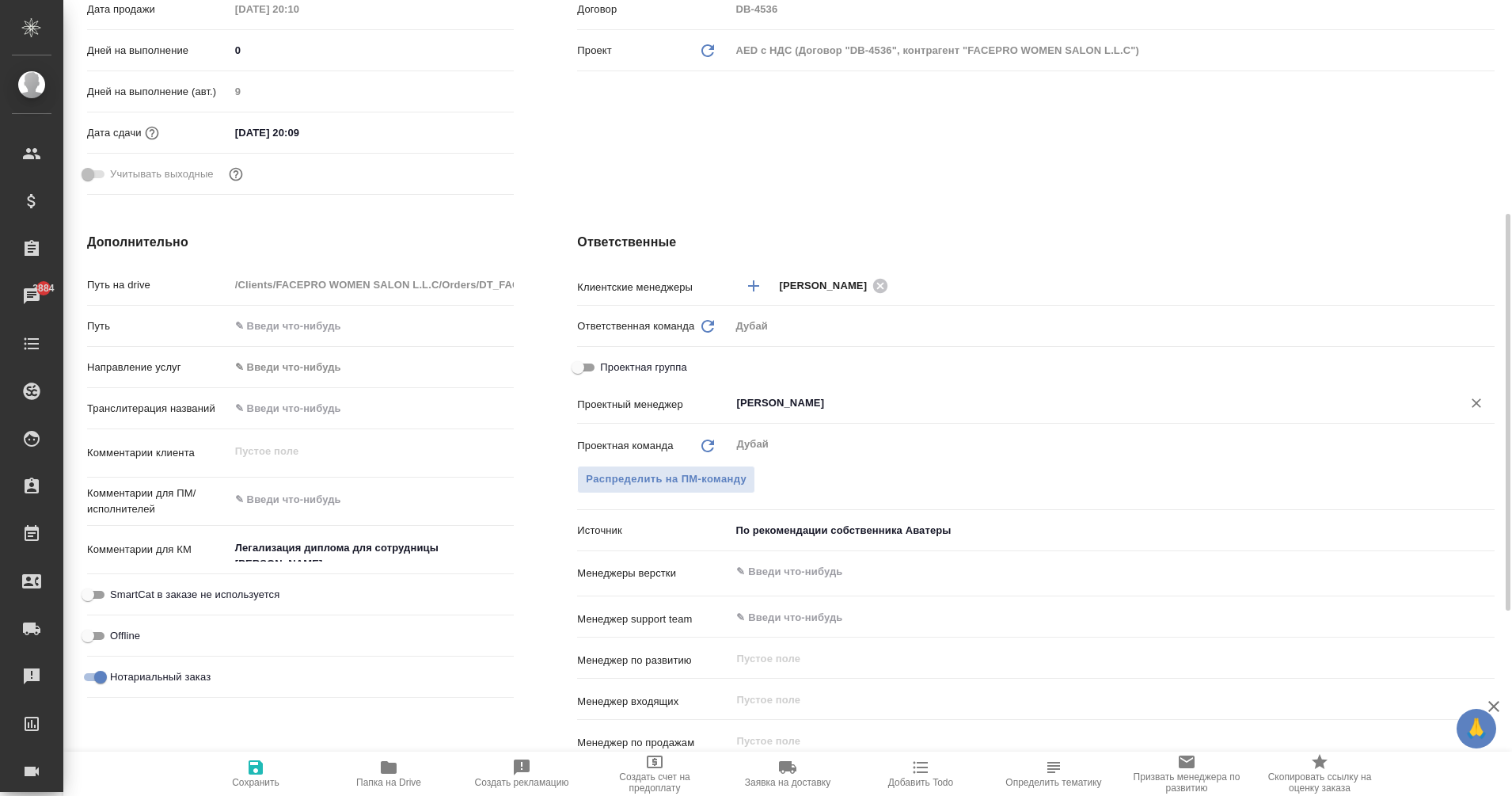
click at [801, 405] on input "[PERSON_NAME]" at bounding box center [1085, 403] width 702 height 19
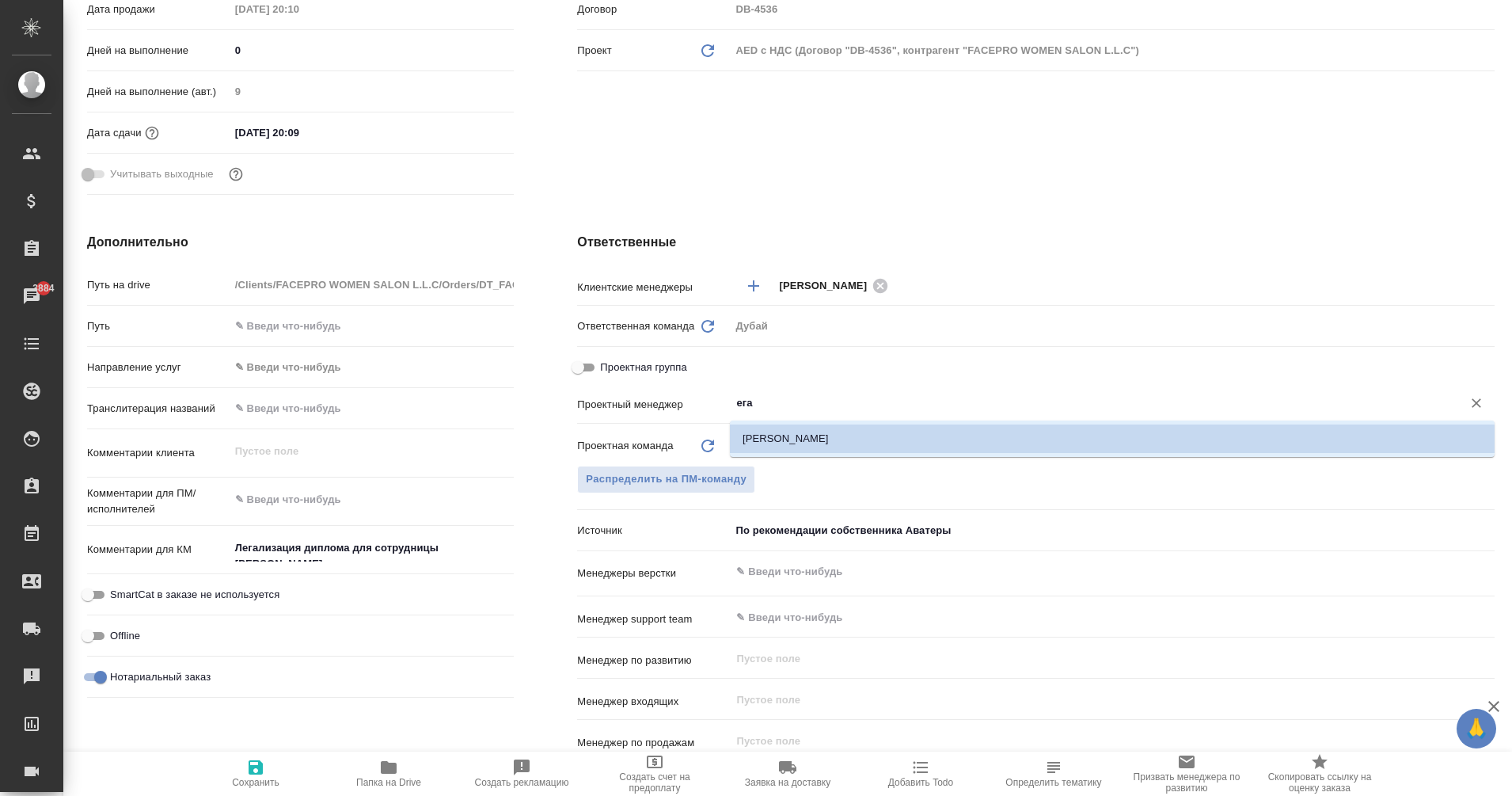
click at [818, 434] on li "[PERSON_NAME]" at bounding box center [1112, 438] width 765 height 28
type input "[PERSON_NAME]"
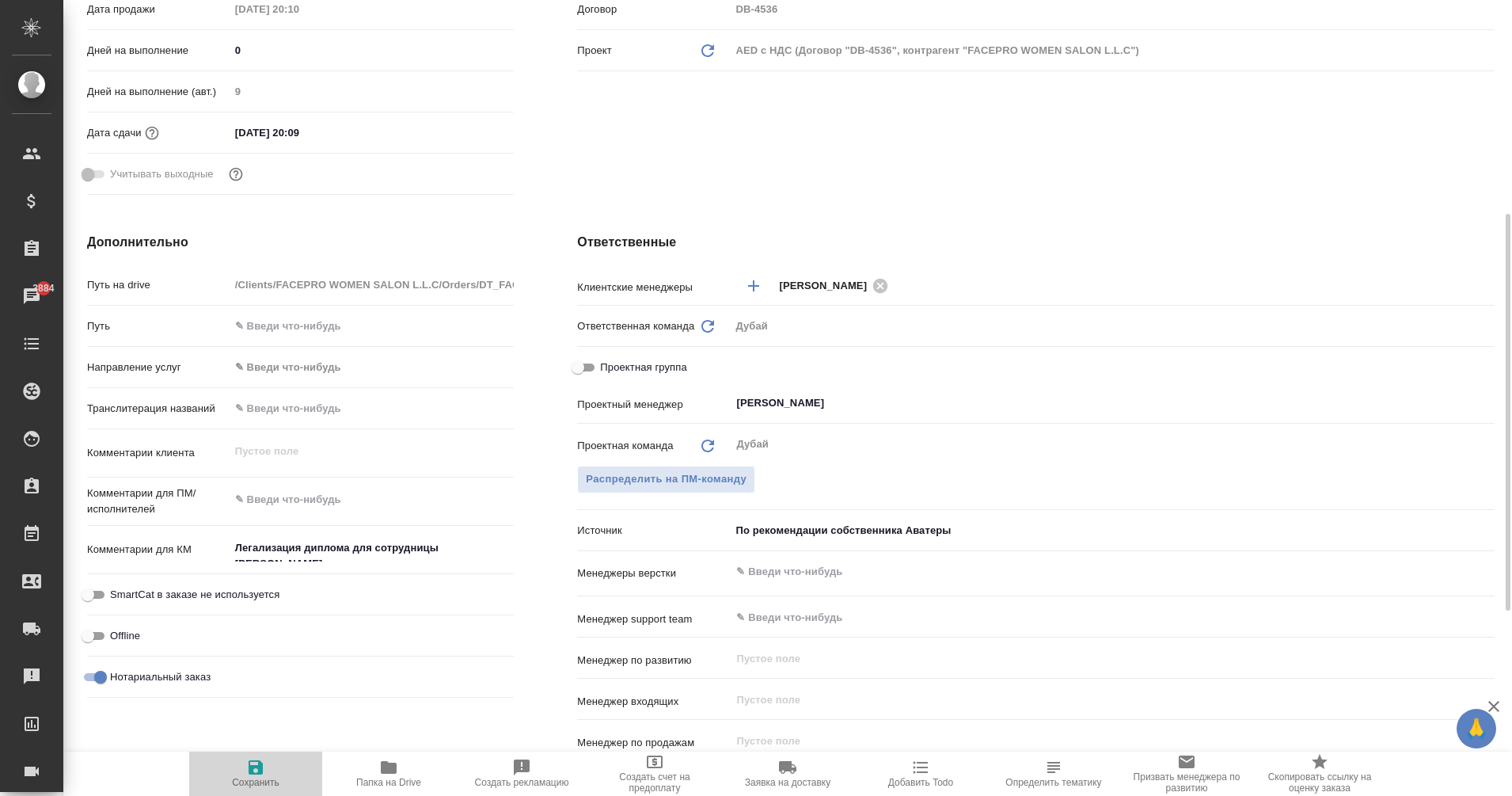
click at [257, 775] on icon "button" at bounding box center [256, 767] width 19 height 19
type textarea "x"
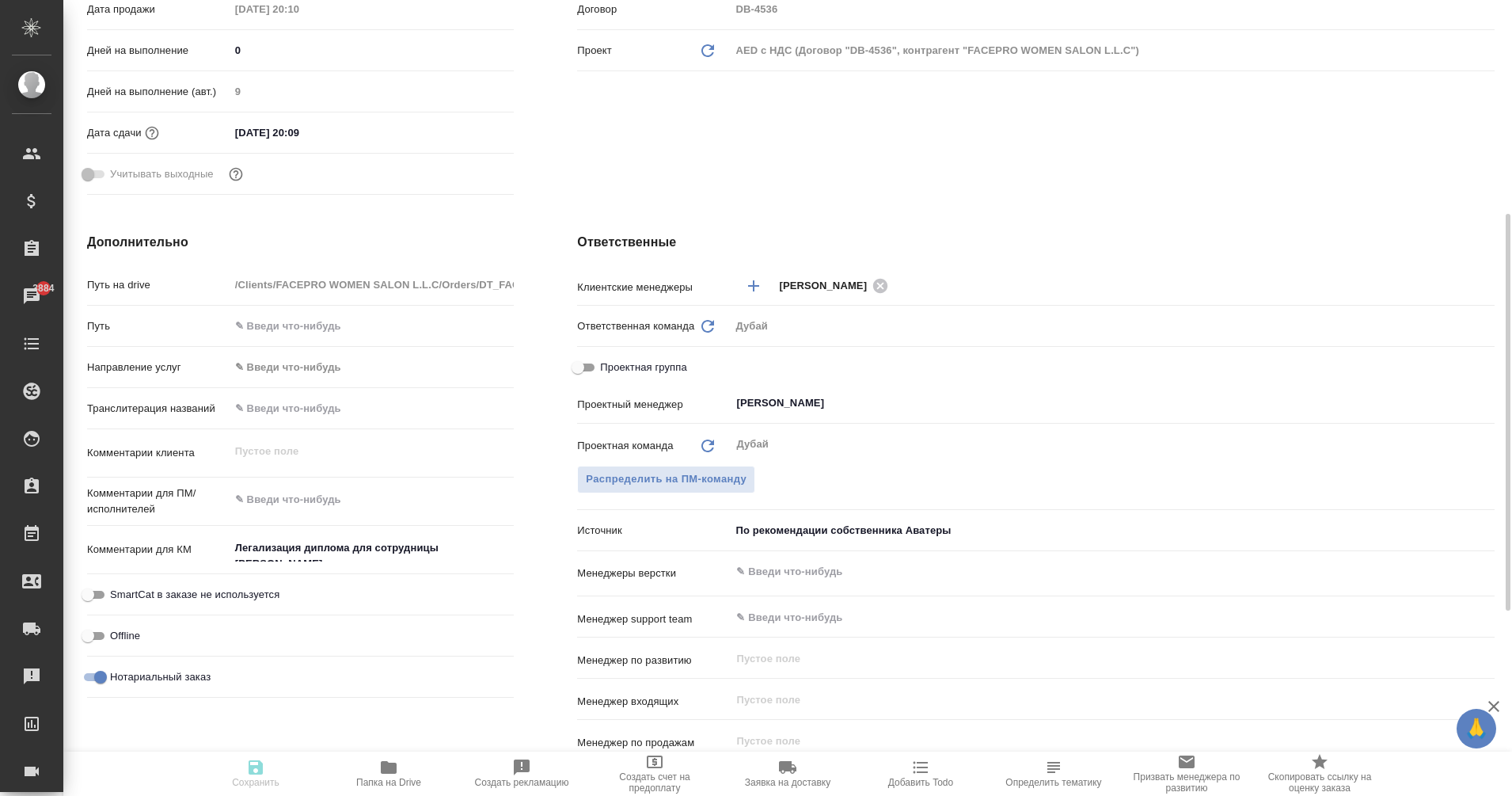
type textarea "x"
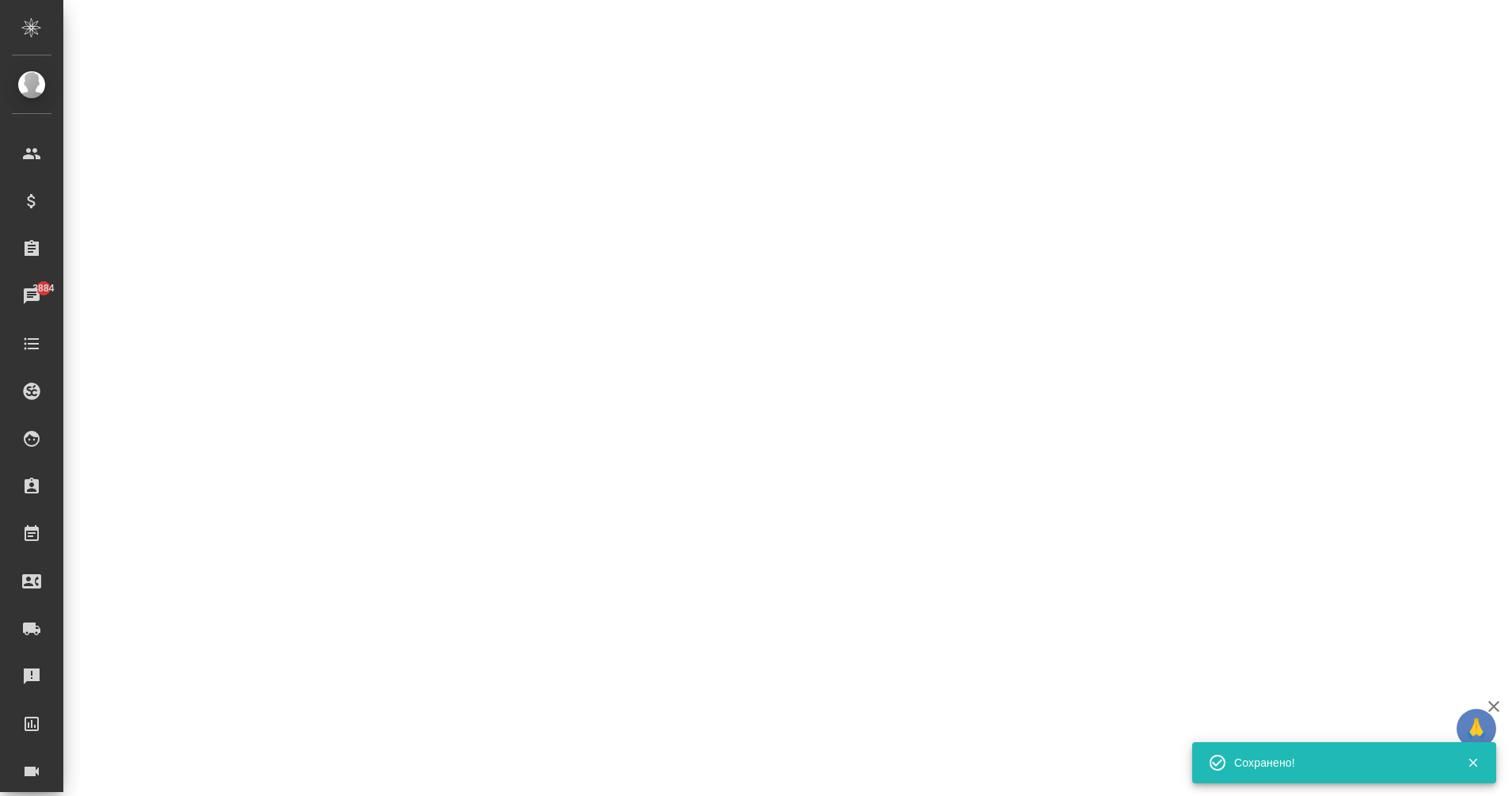
select select "RU"
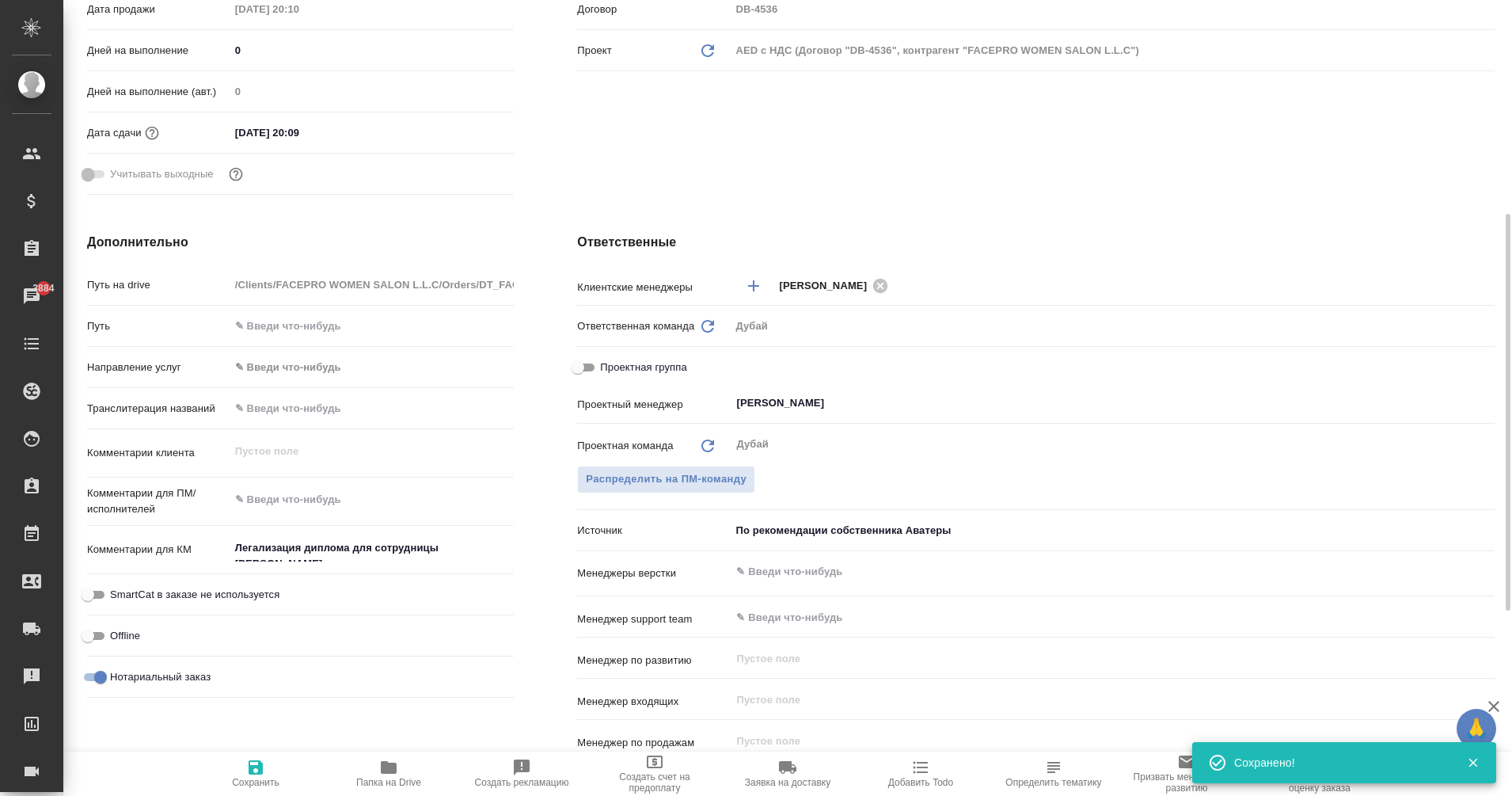
type textarea "x"
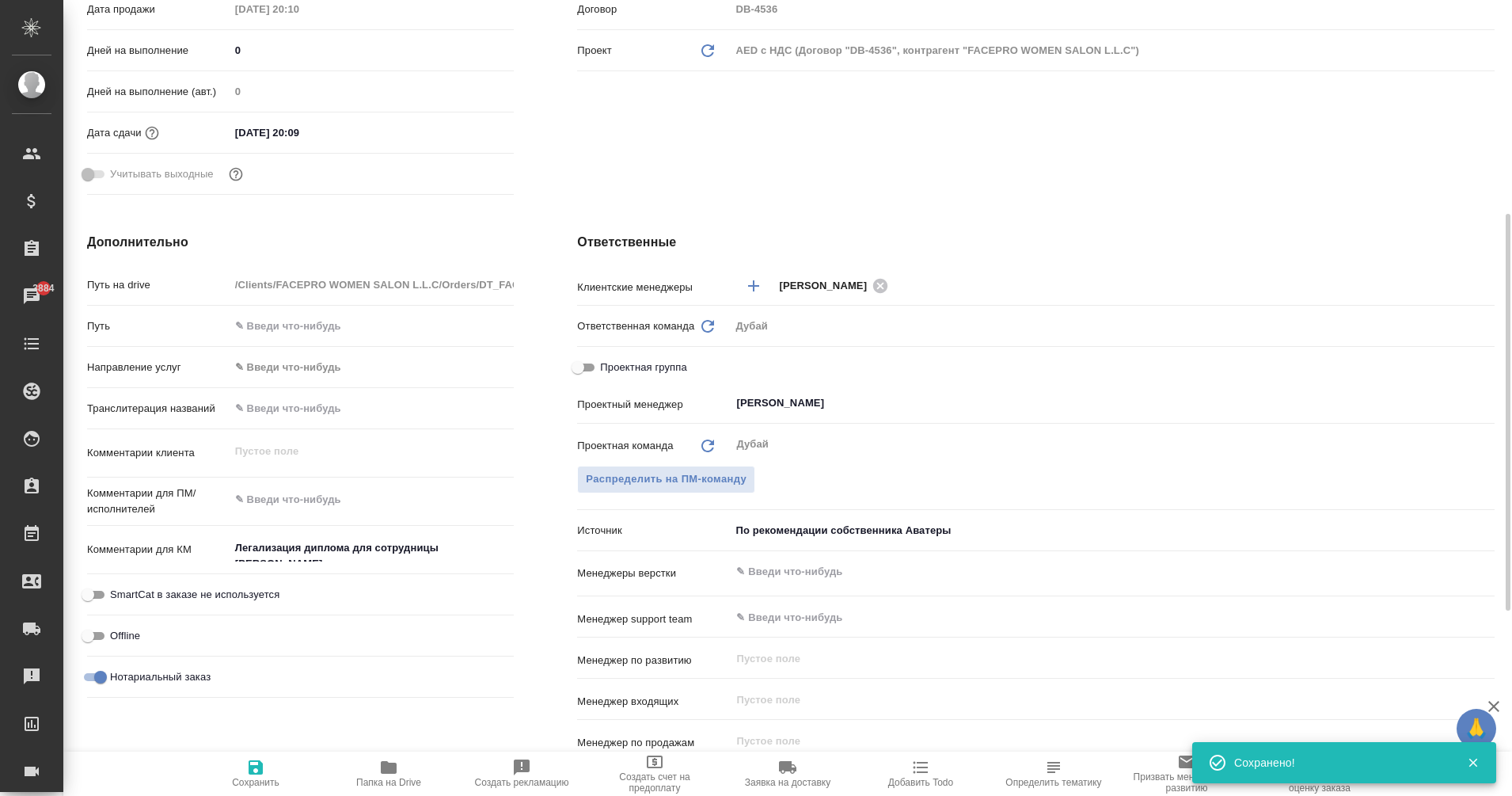
type textarea "x"
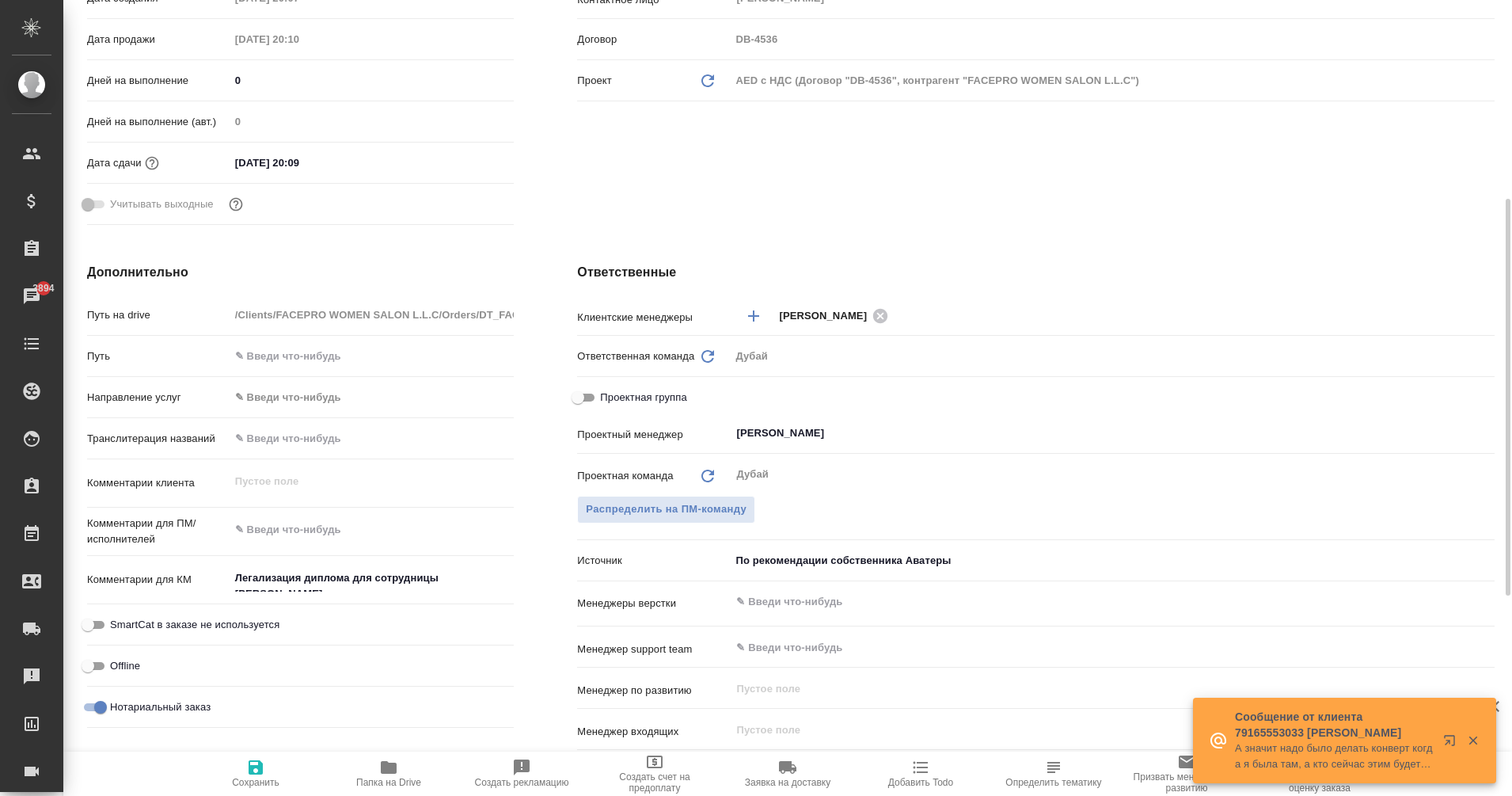
scroll to position [0, 0]
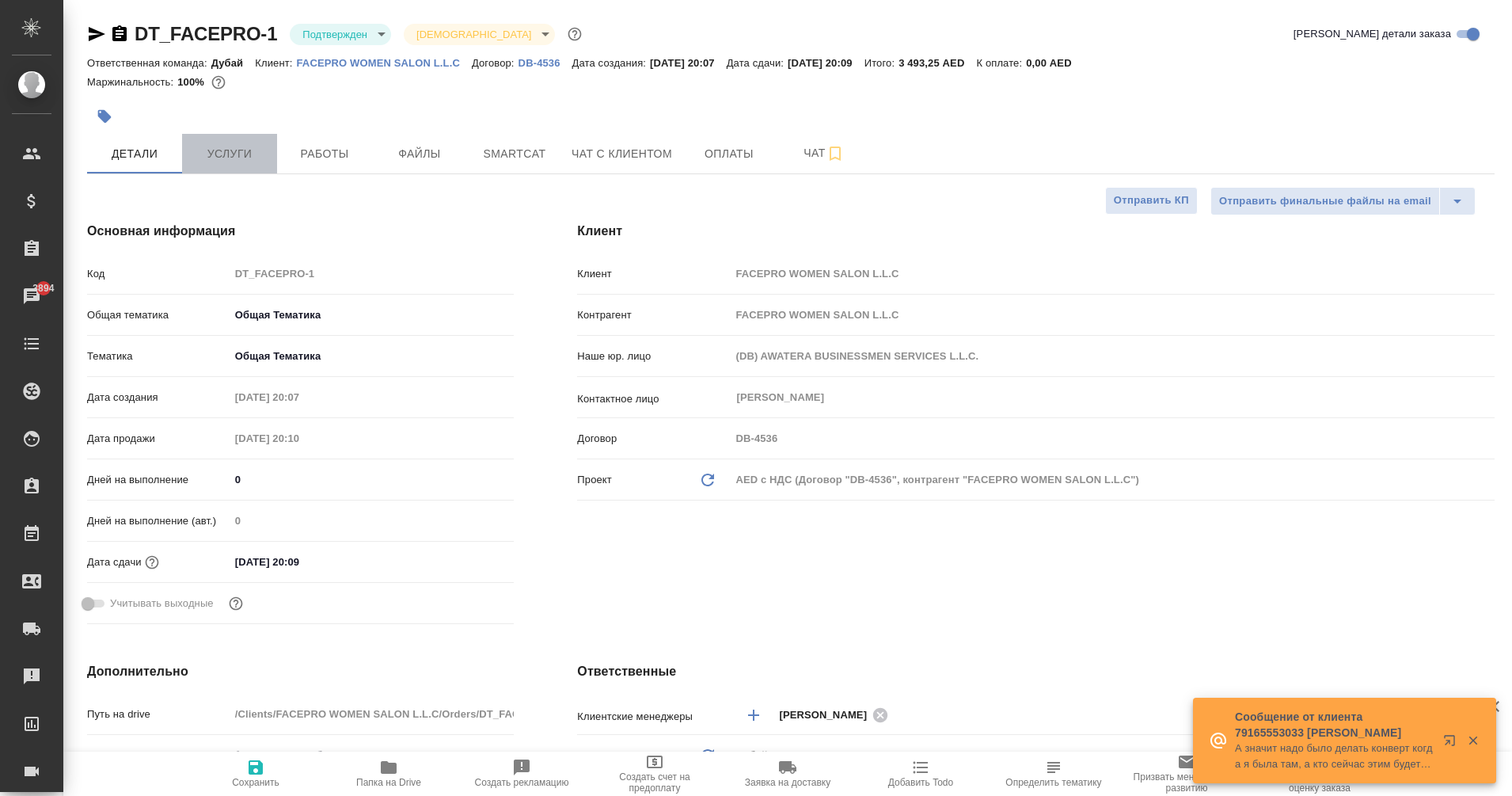
click at [227, 142] on button "Услуги" at bounding box center [229, 153] width 95 height 39
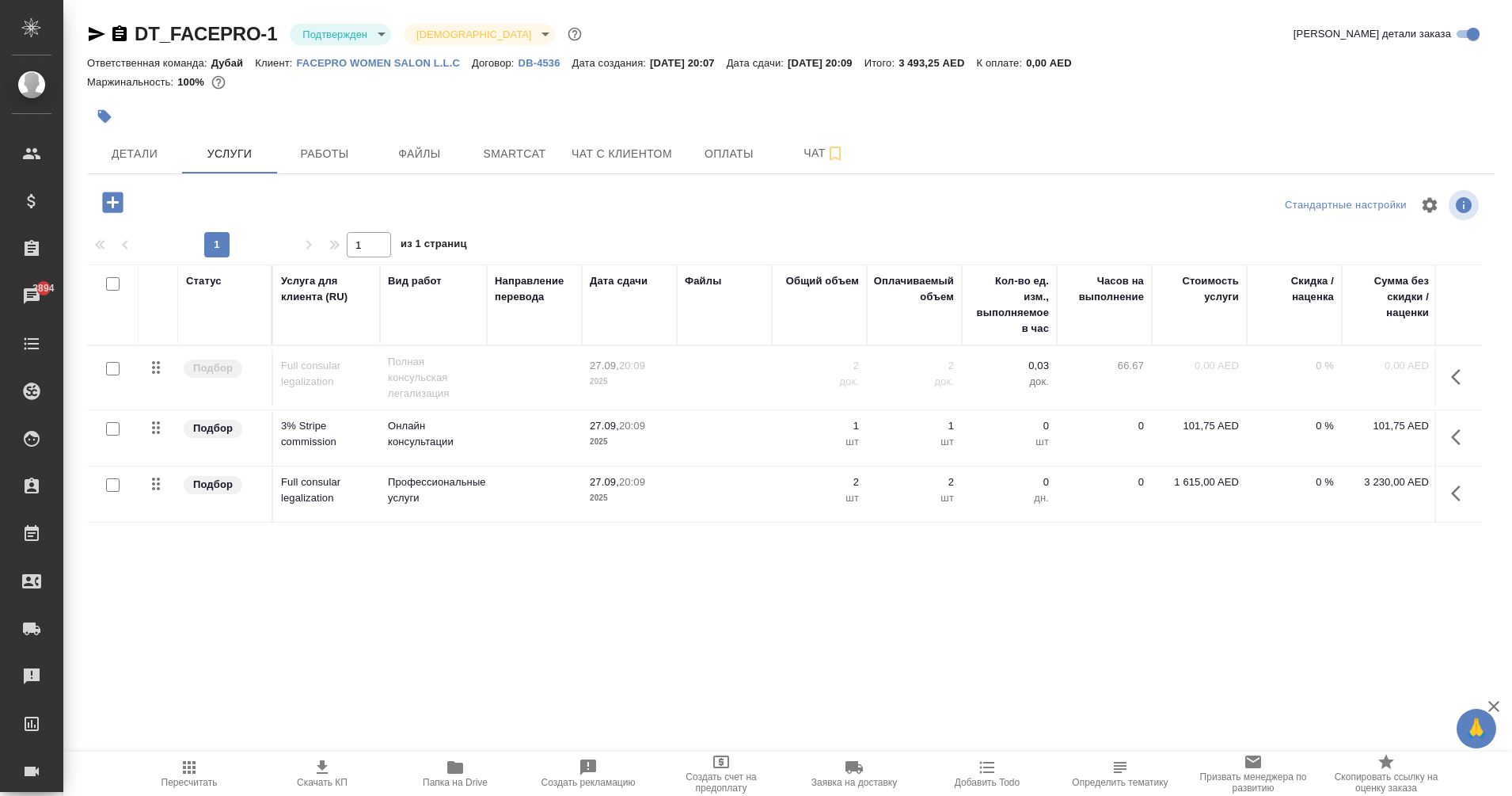
click at [498, 419] on td at bounding box center [534, 437] width 95 height 56
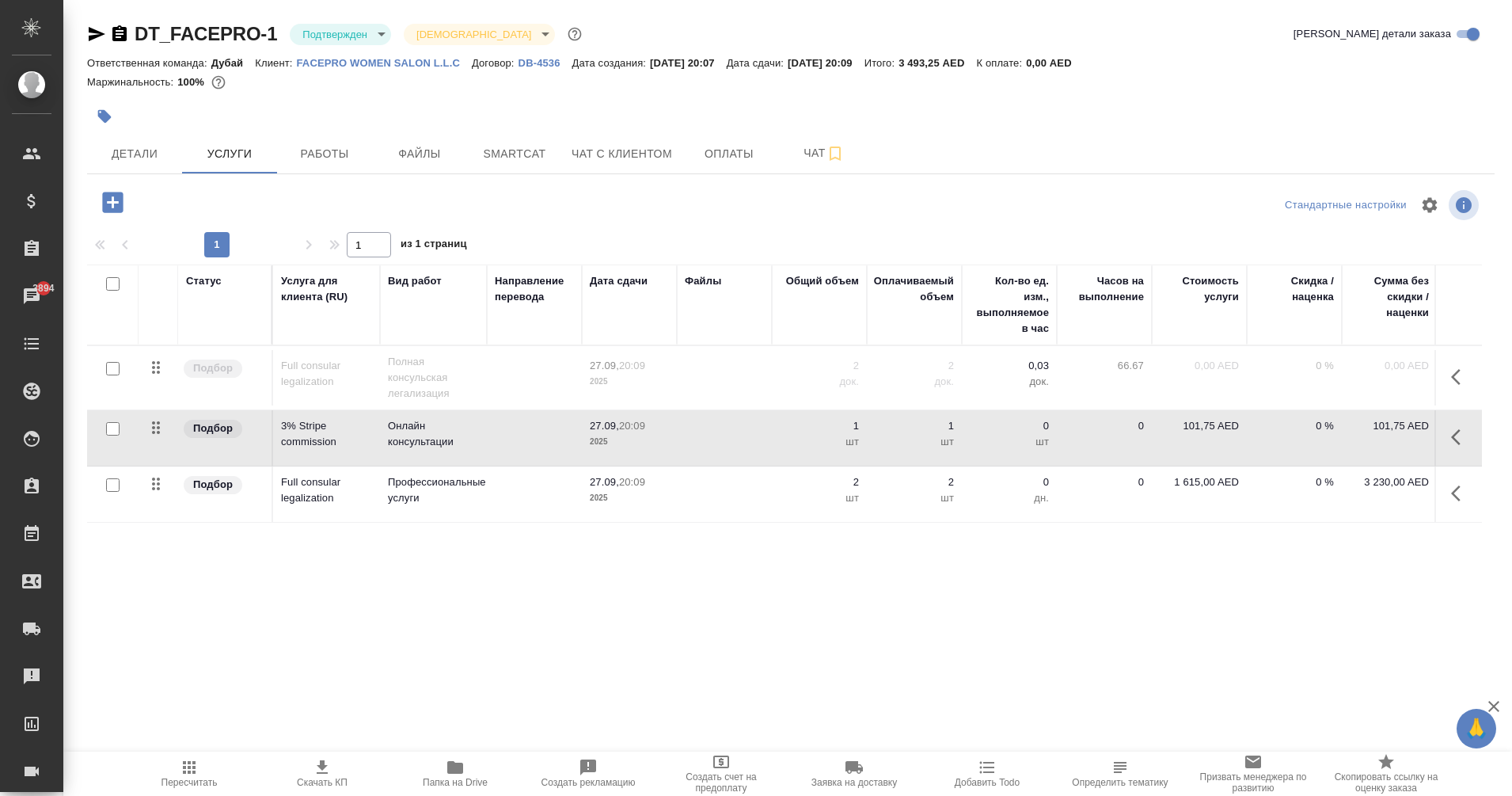
click at [498, 419] on td at bounding box center [534, 437] width 95 height 56
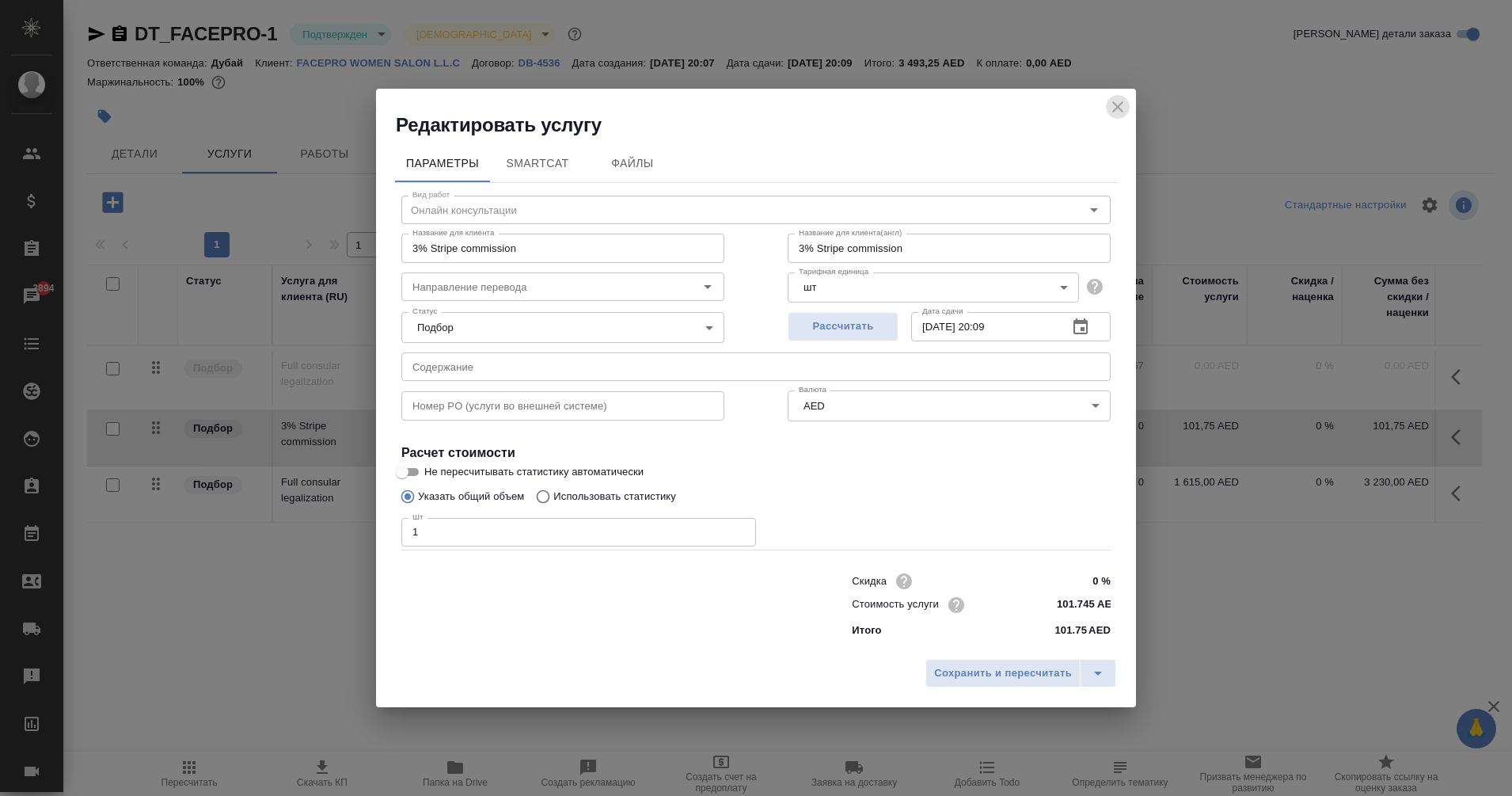
click at [1122, 110] on icon "close" at bounding box center [1118, 107] width 19 height 19
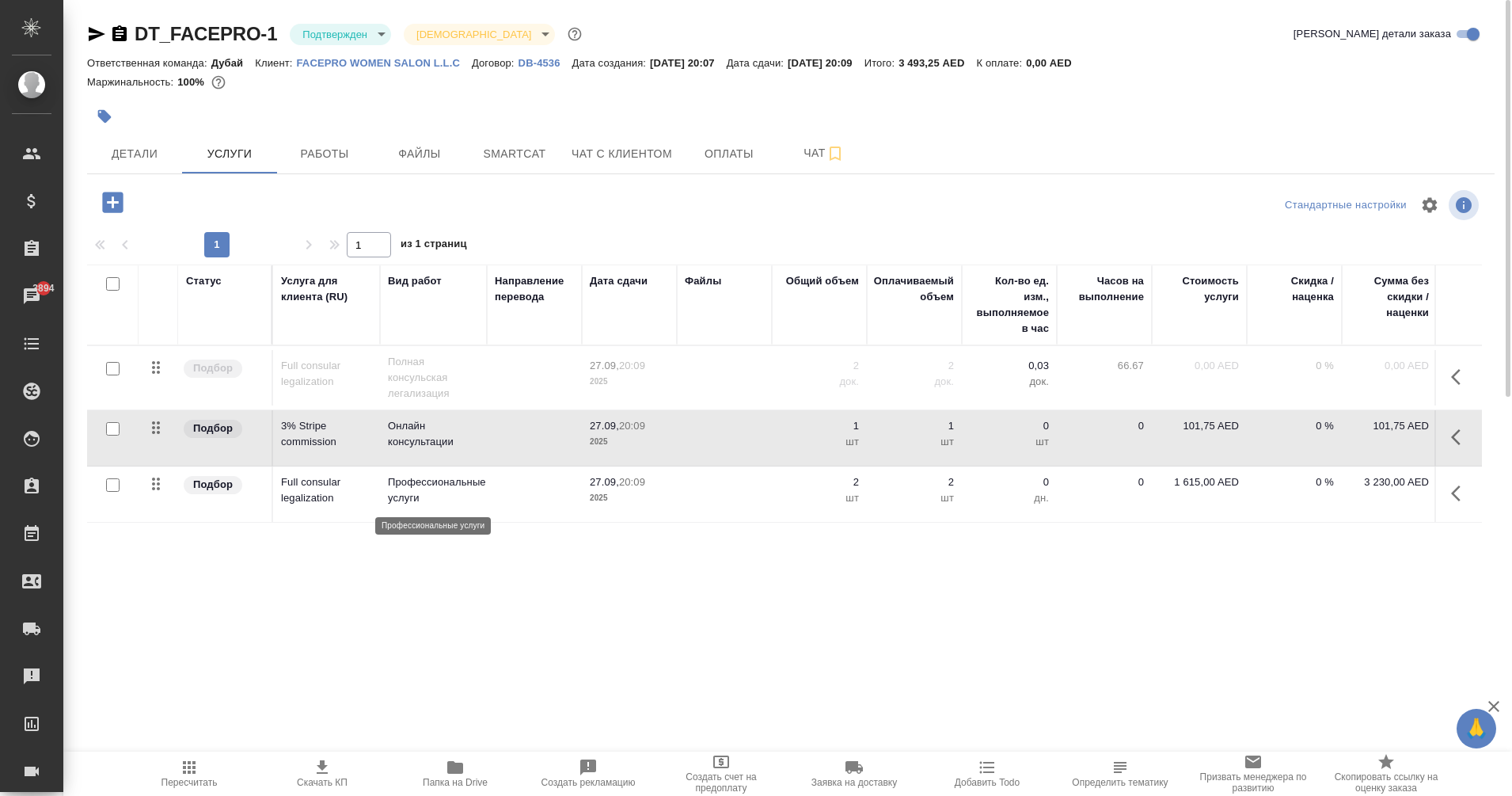
click at [446, 493] on p "Профессиональные услуги" at bounding box center [433, 490] width 91 height 32
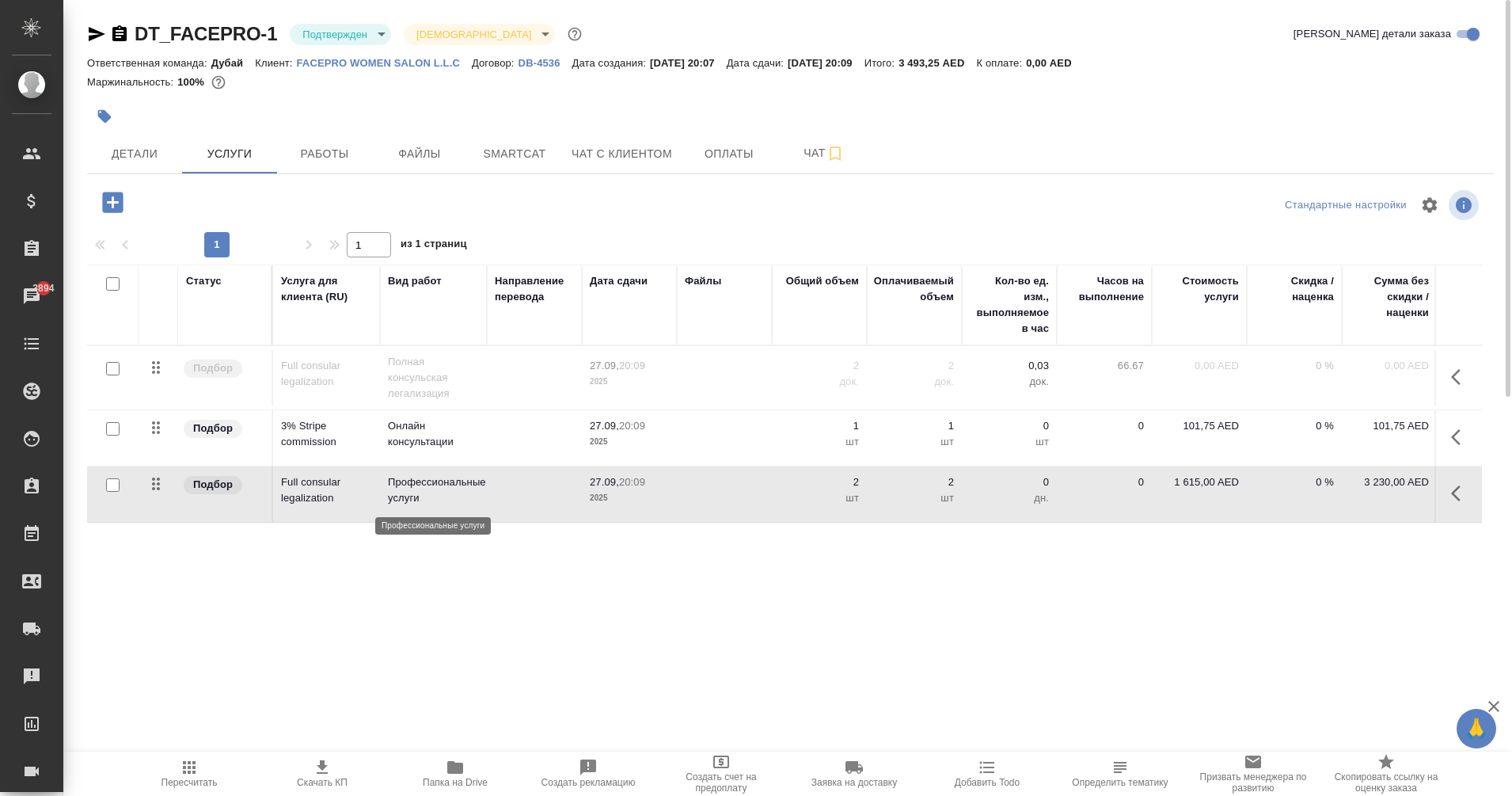
click at [446, 493] on p "Профессиональные услуги" at bounding box center [433, 490] width 91 height 32
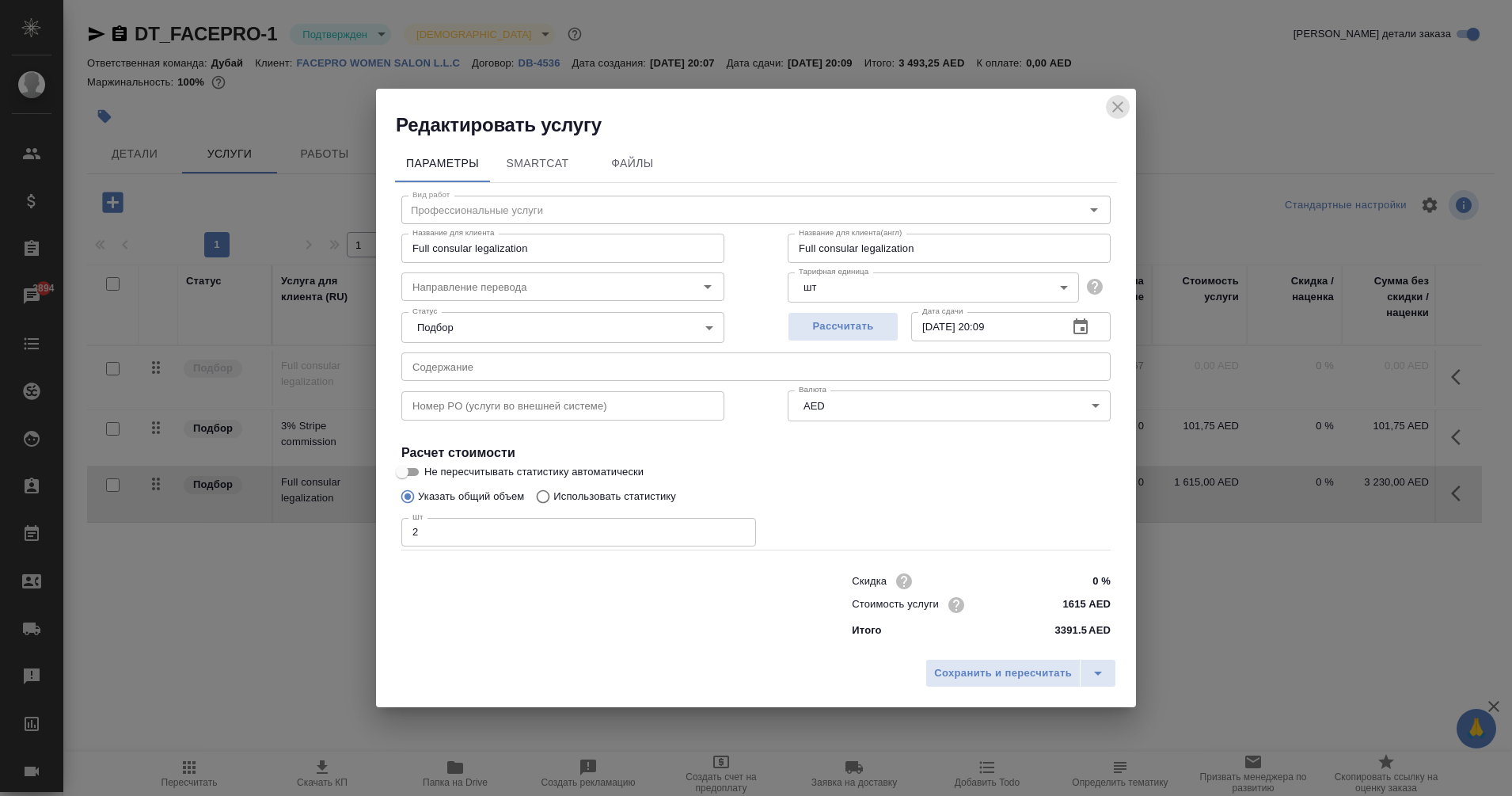
click at [1119, 108] on icon "close" at bounding box center [1118, 106] width 11 height 11
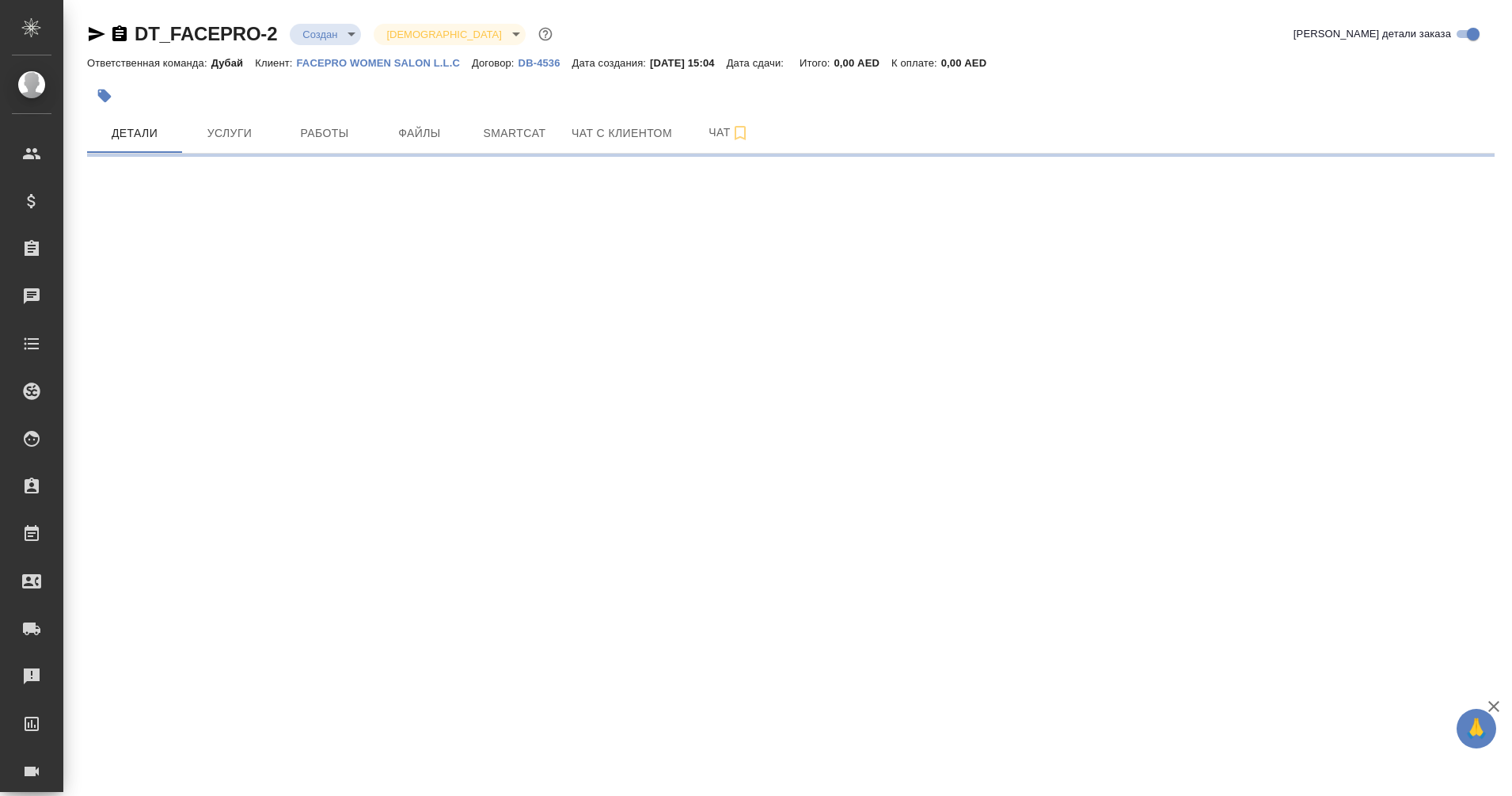
select select "RU"
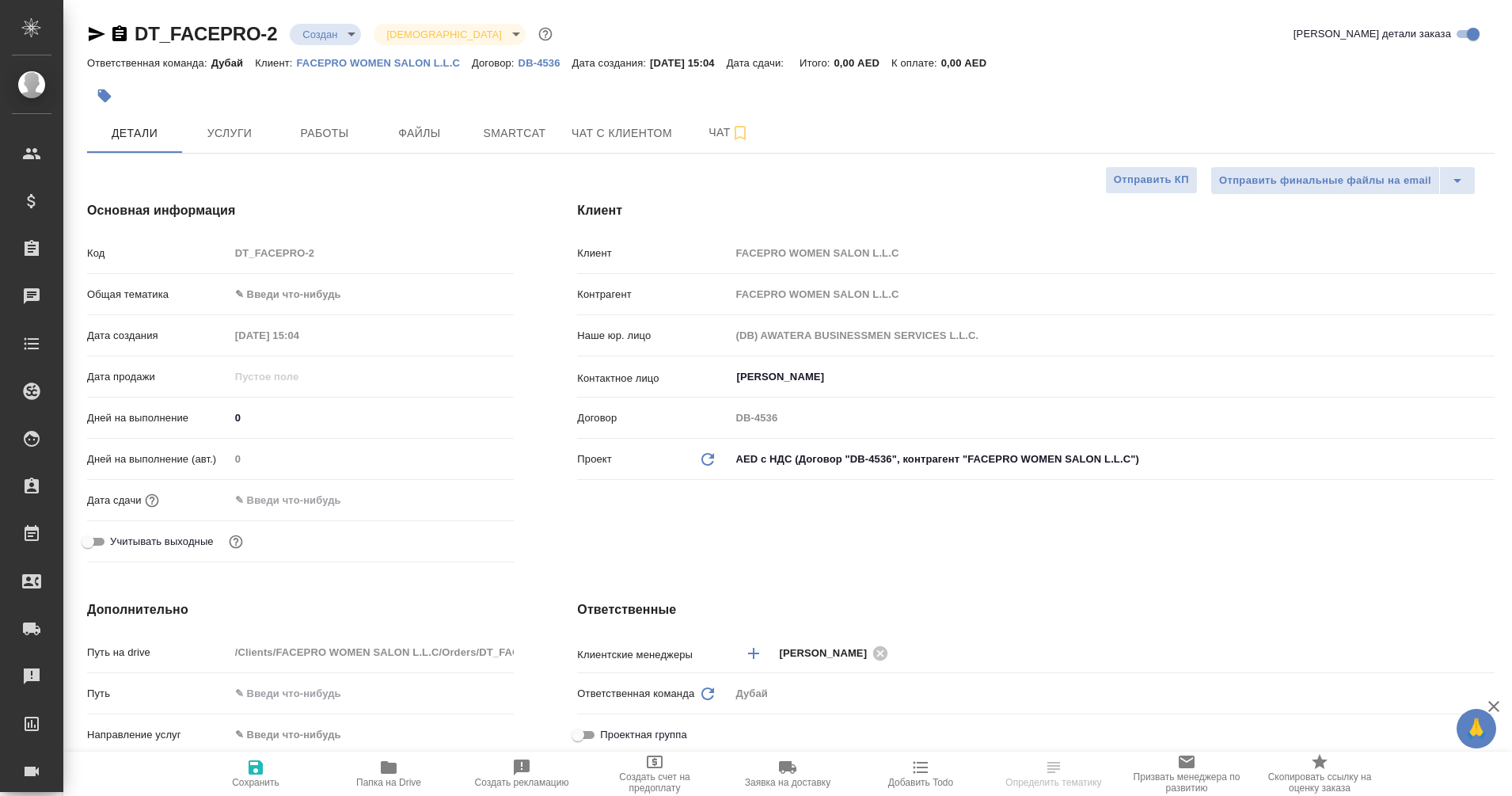
type textarea "x"
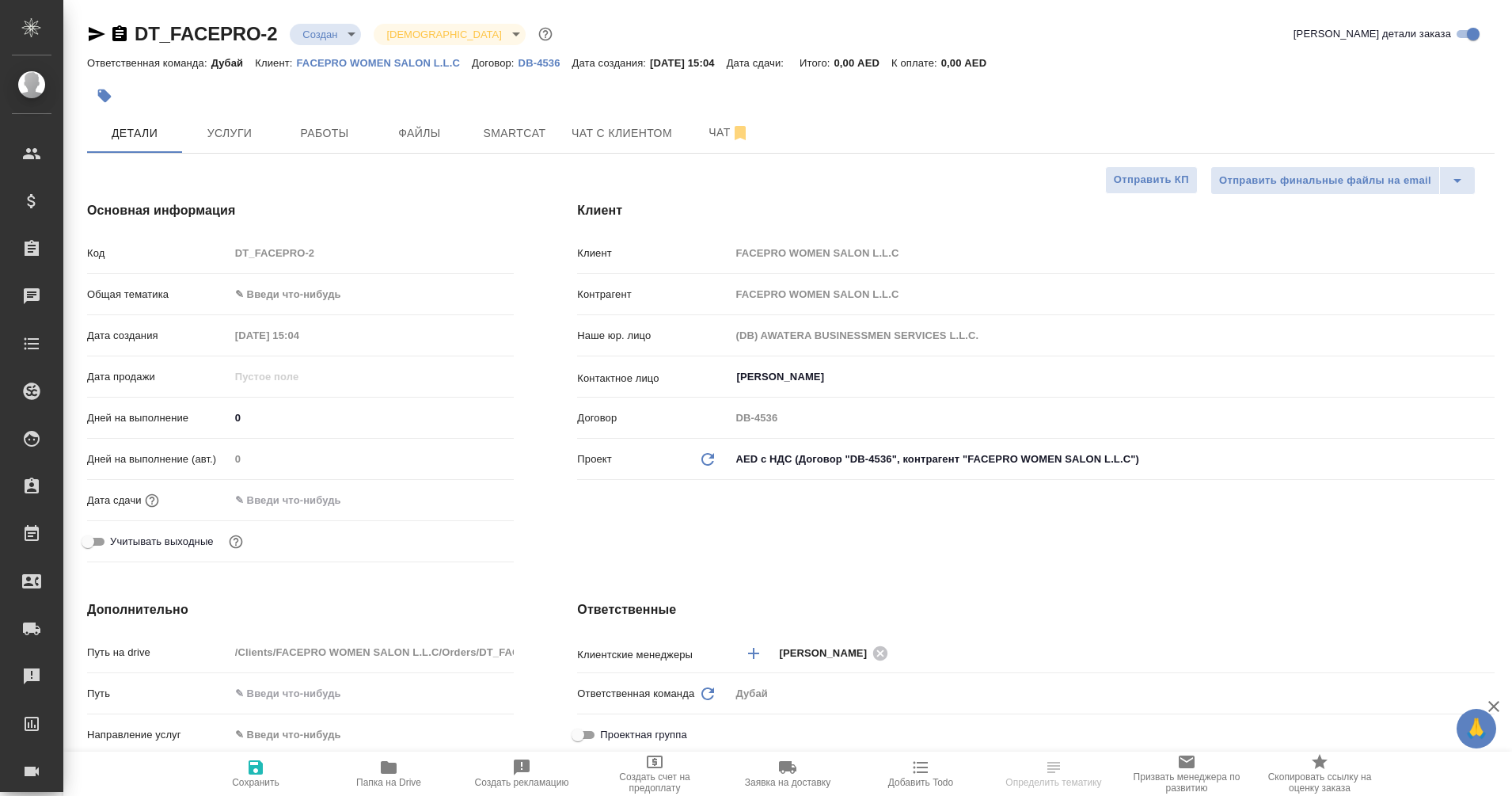
type textarea "x"
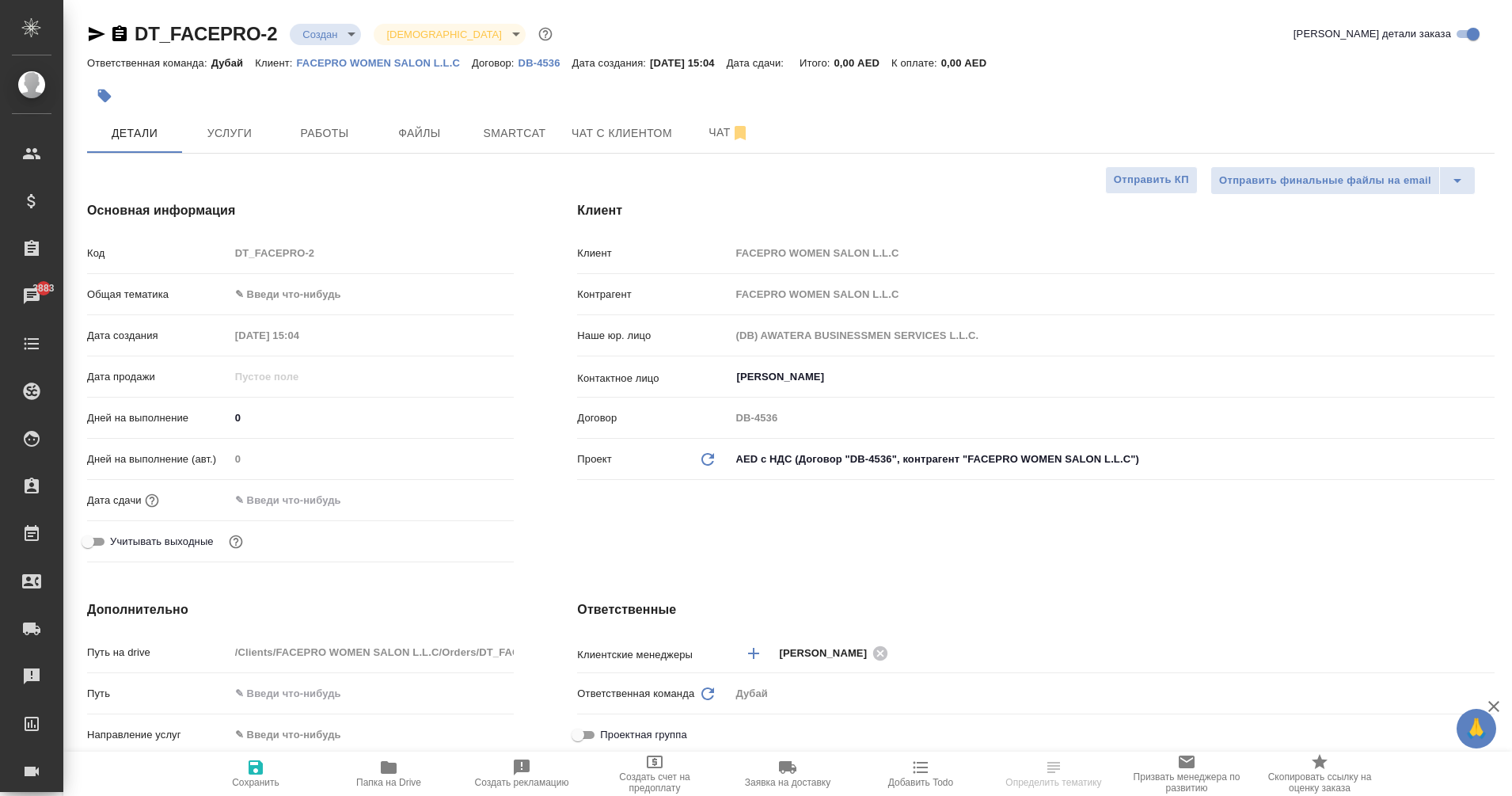
type textarea "x"
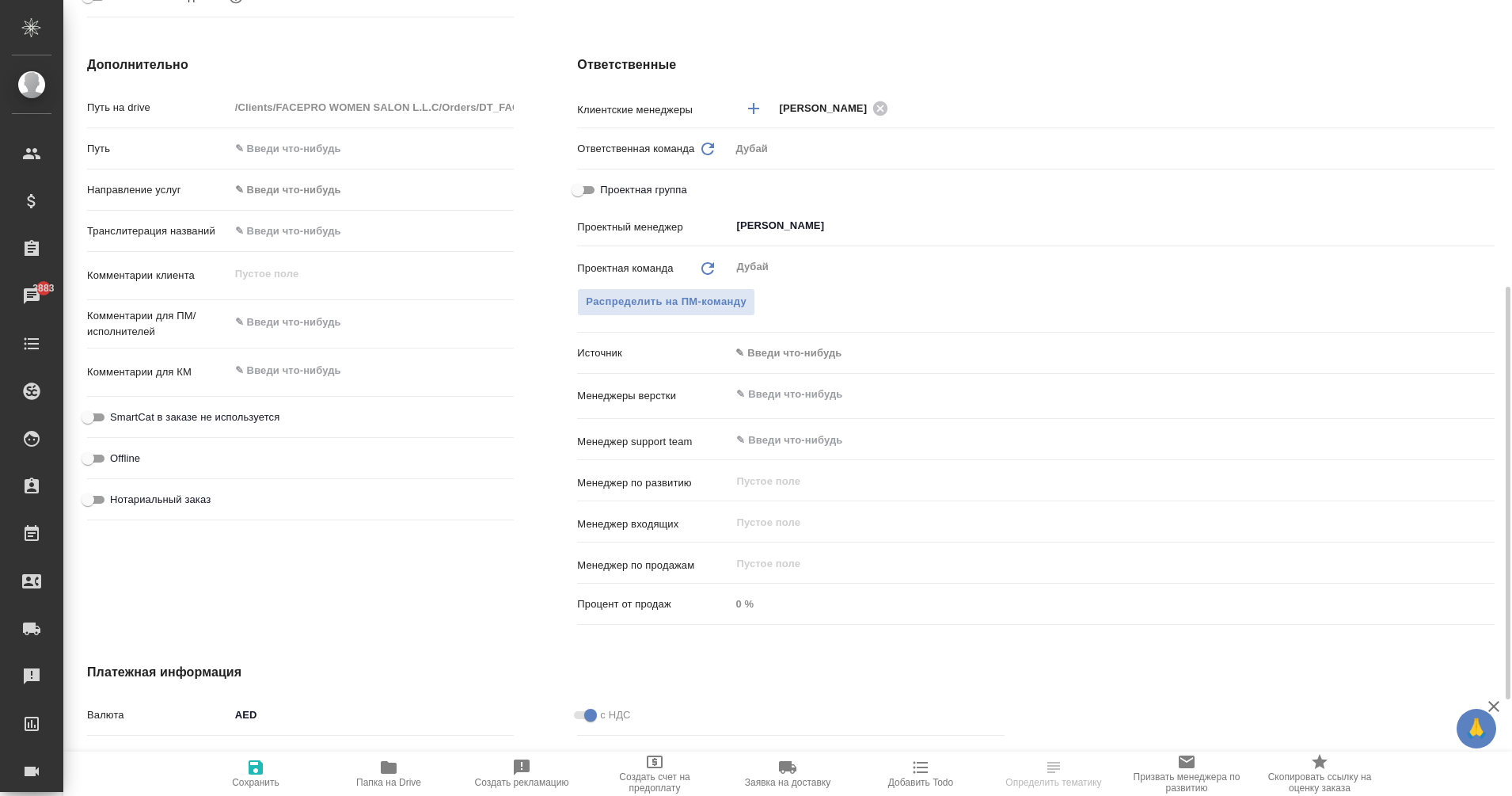
scroll to position [554, 0]
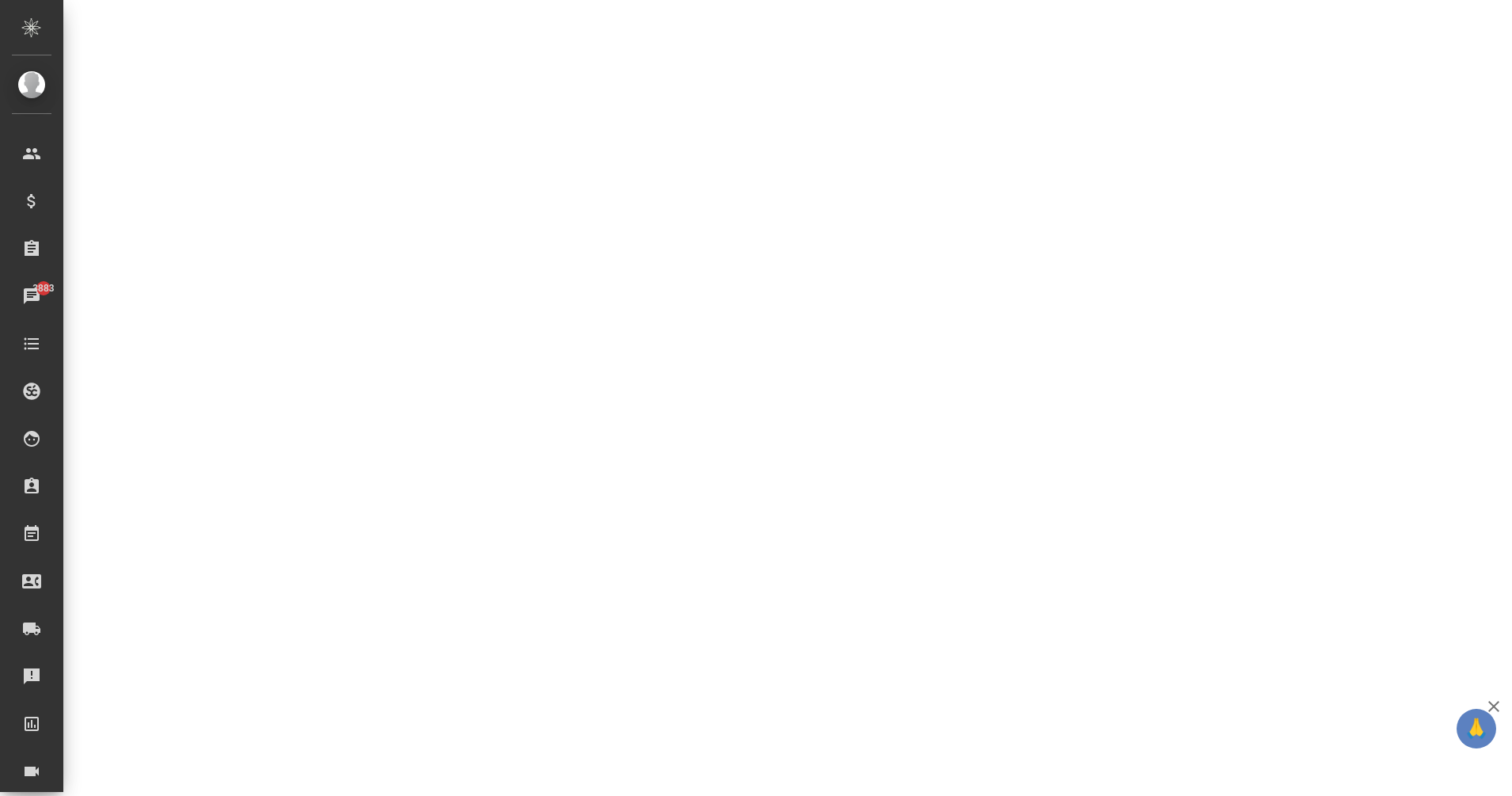
click at [271, 366] on div ".cls-1 fill:#fff; AWATERA Eganian [PERSON_NAME] Спецификации Заказы 3883 Чаты T…" at bounding box center [756, 398] width 1512 height 796
select select "RU"
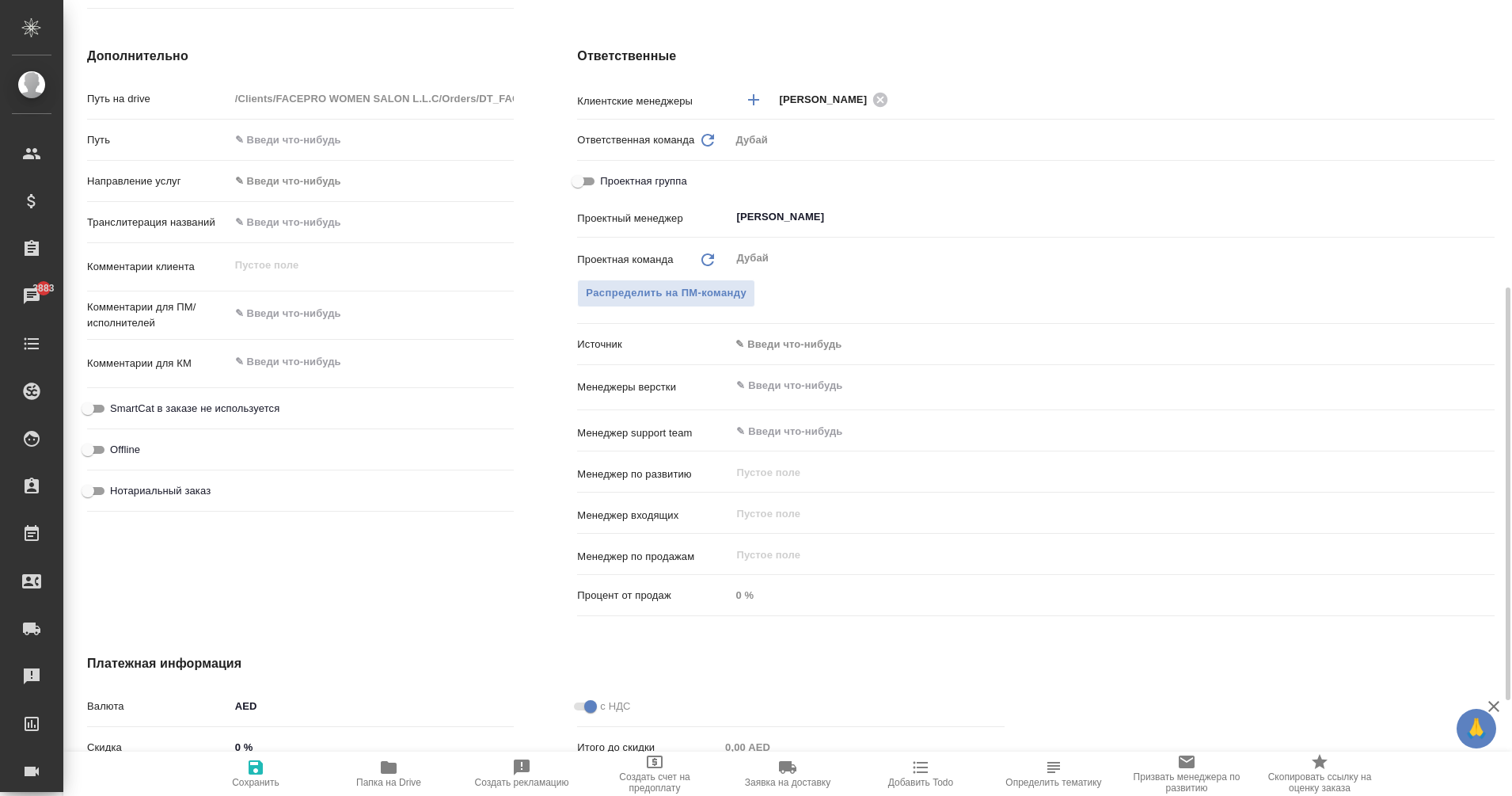
type textarea "x"
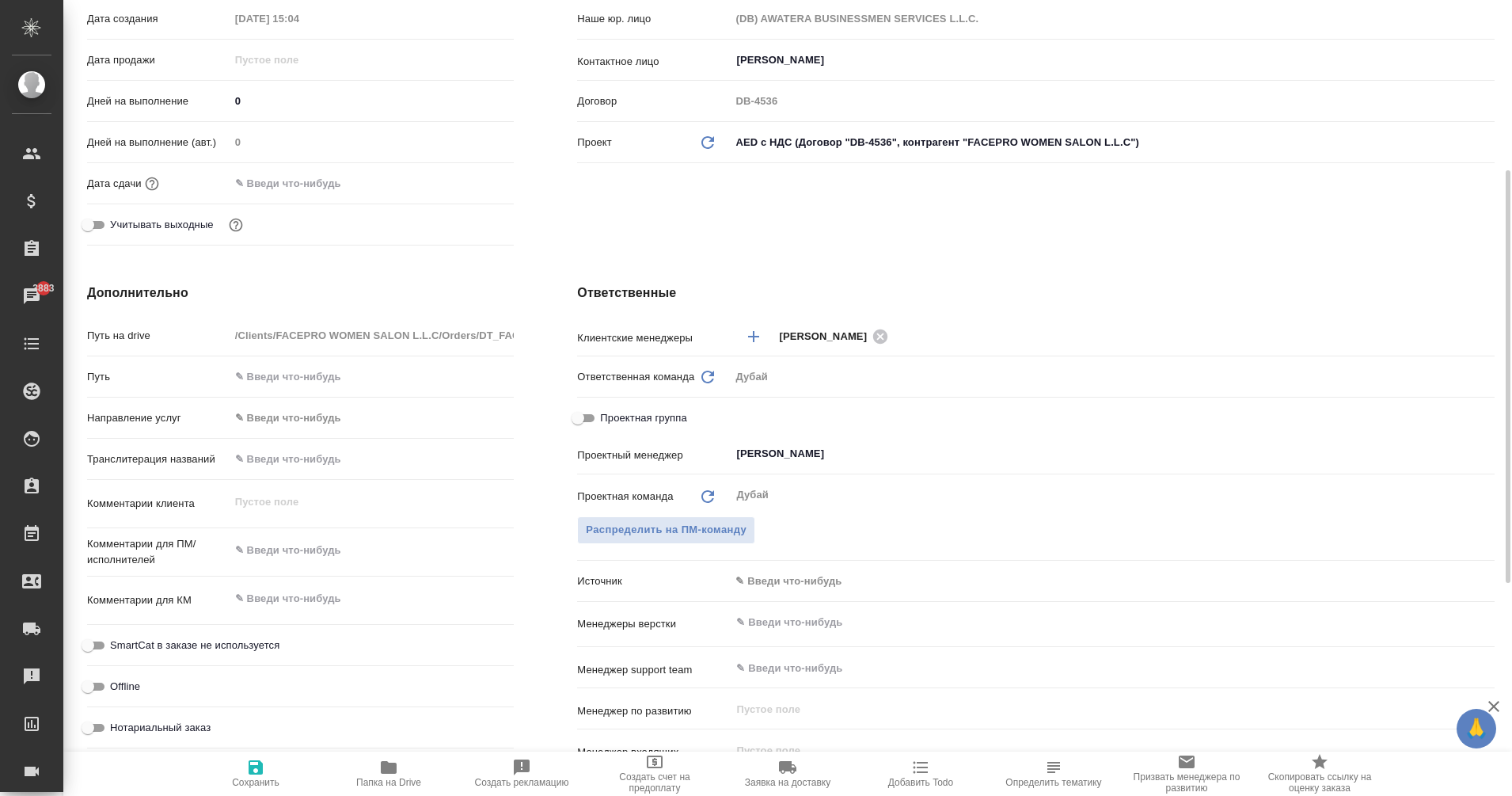
scroll to position [321, 0]
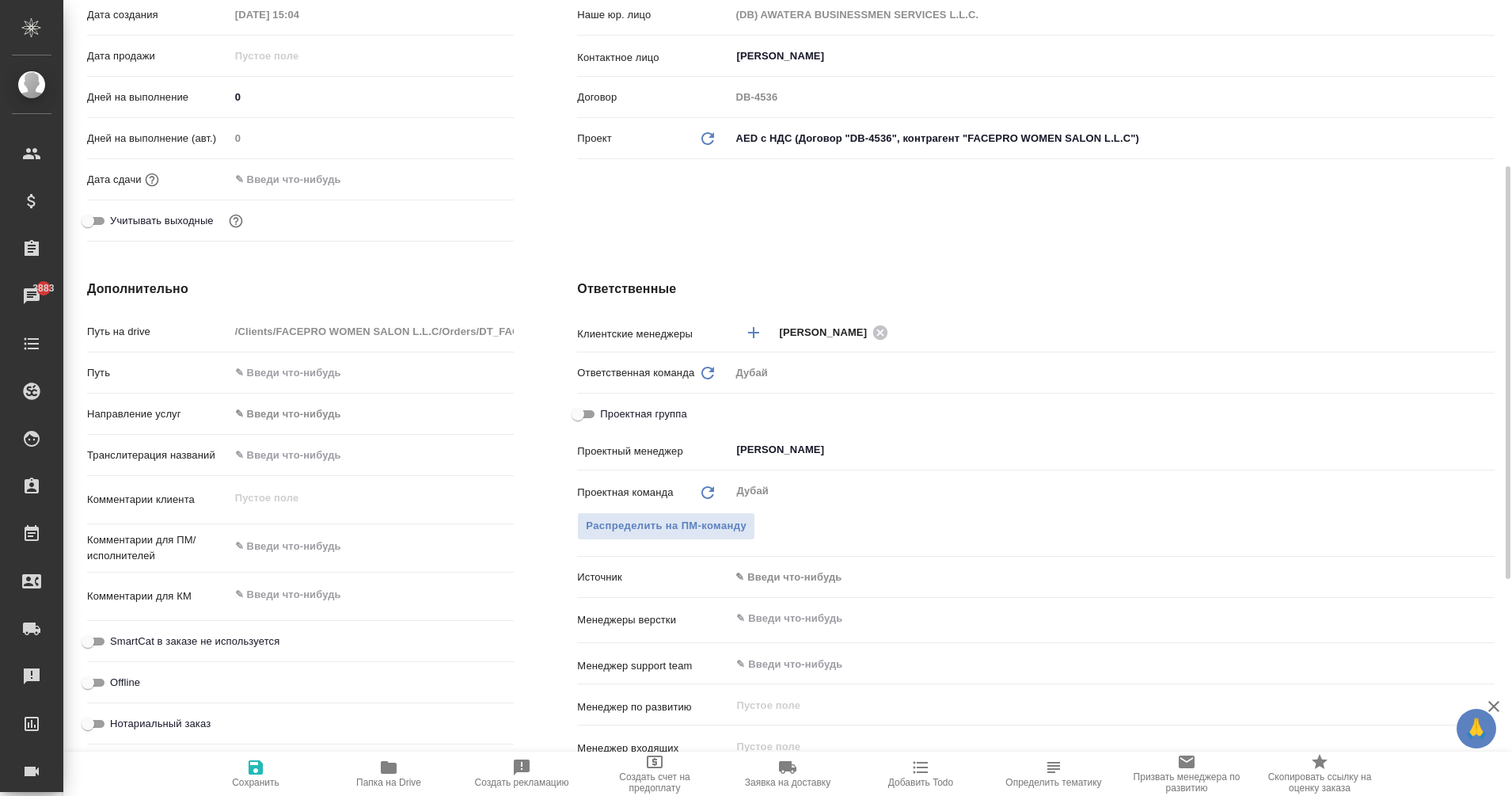
type textarea "x"
click at [270, 597] on textarea at bounding box center [371, 594] width 285 height 27
paste textarea "Виза и ОHС test?"
type textarea "Виза и ОHС test?"
type textarea "x"
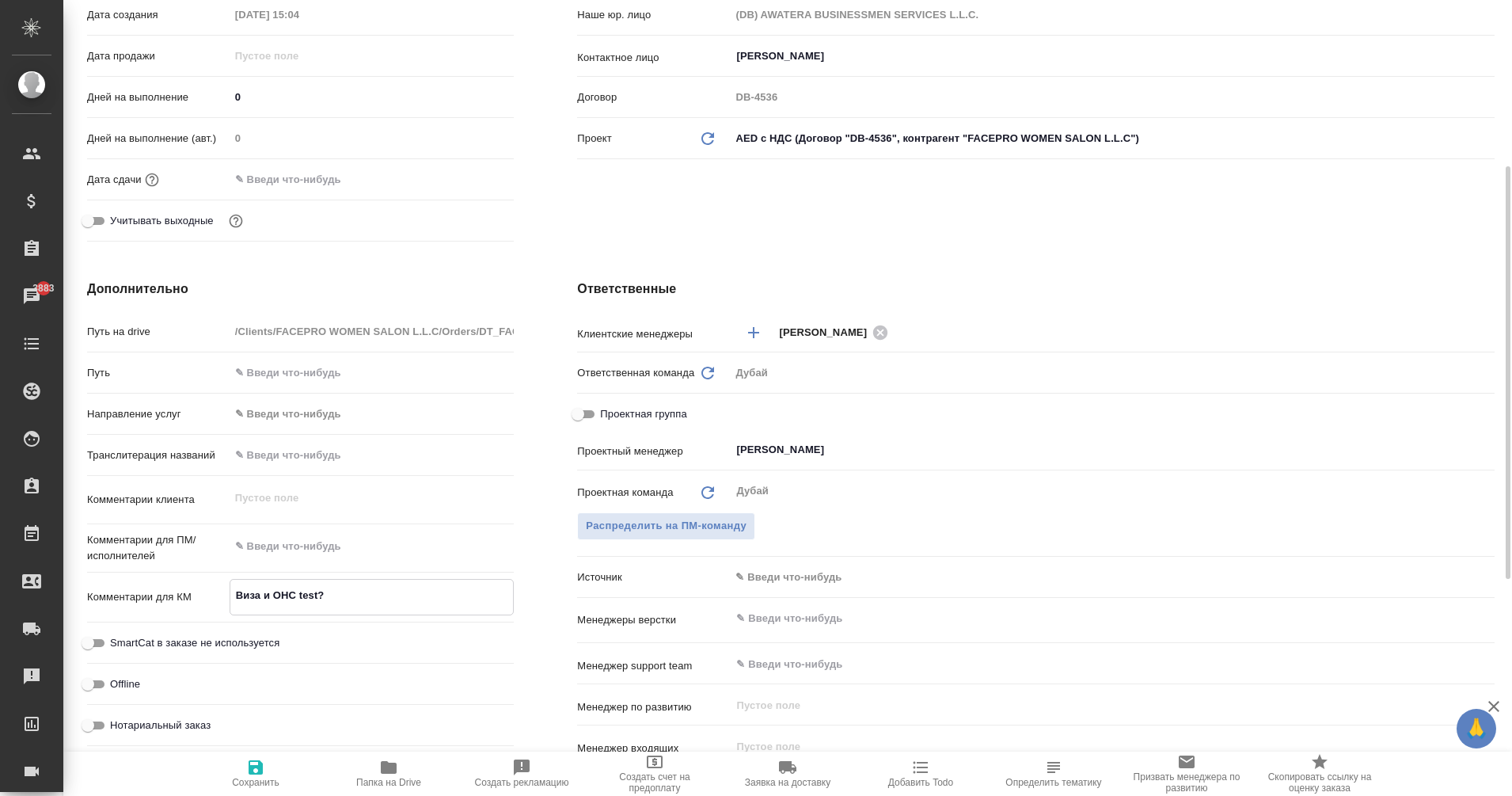
type textarea "x"
type textarea "Виза и ОHС test?"
type textarea "x"
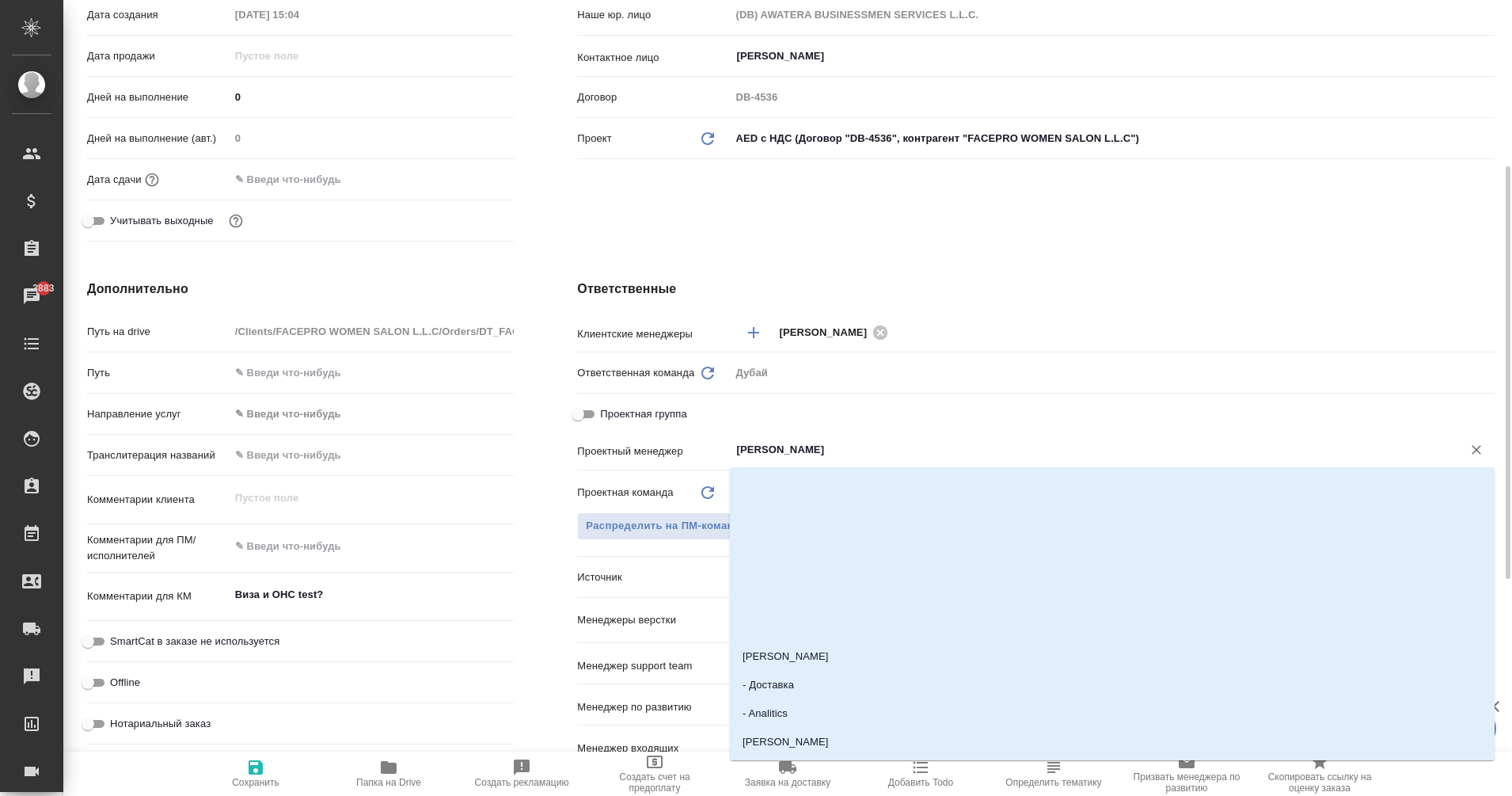
click at [781, 444] on input "[PERSON_NAME]" at bounding box center [1085, 449] width 702 height 19
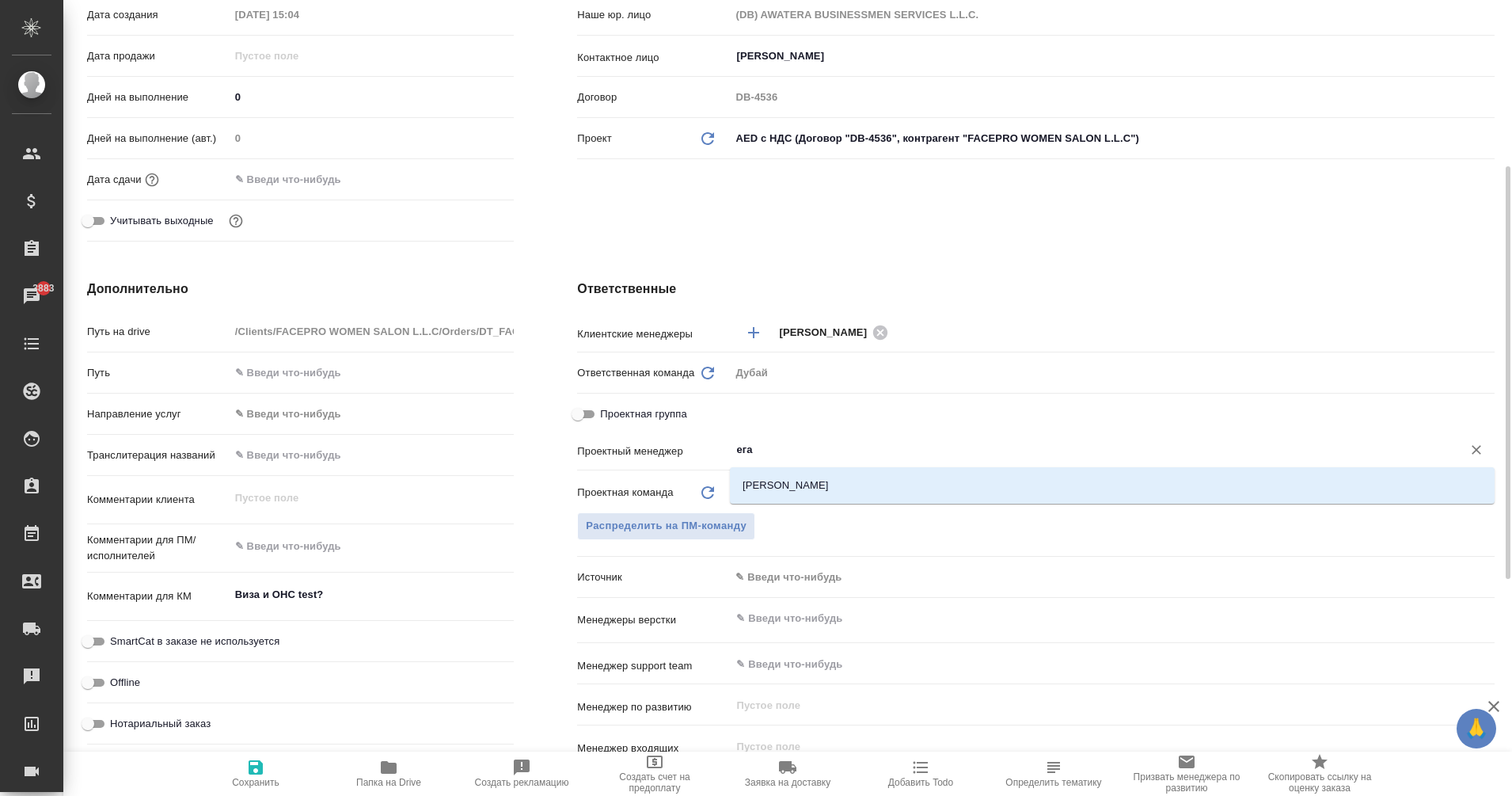
type input "еган"
click at [830, 481] on li "[PERSON_NAME]" at bounding box center [1112, 484] width 765 height 28
type textarea "x"
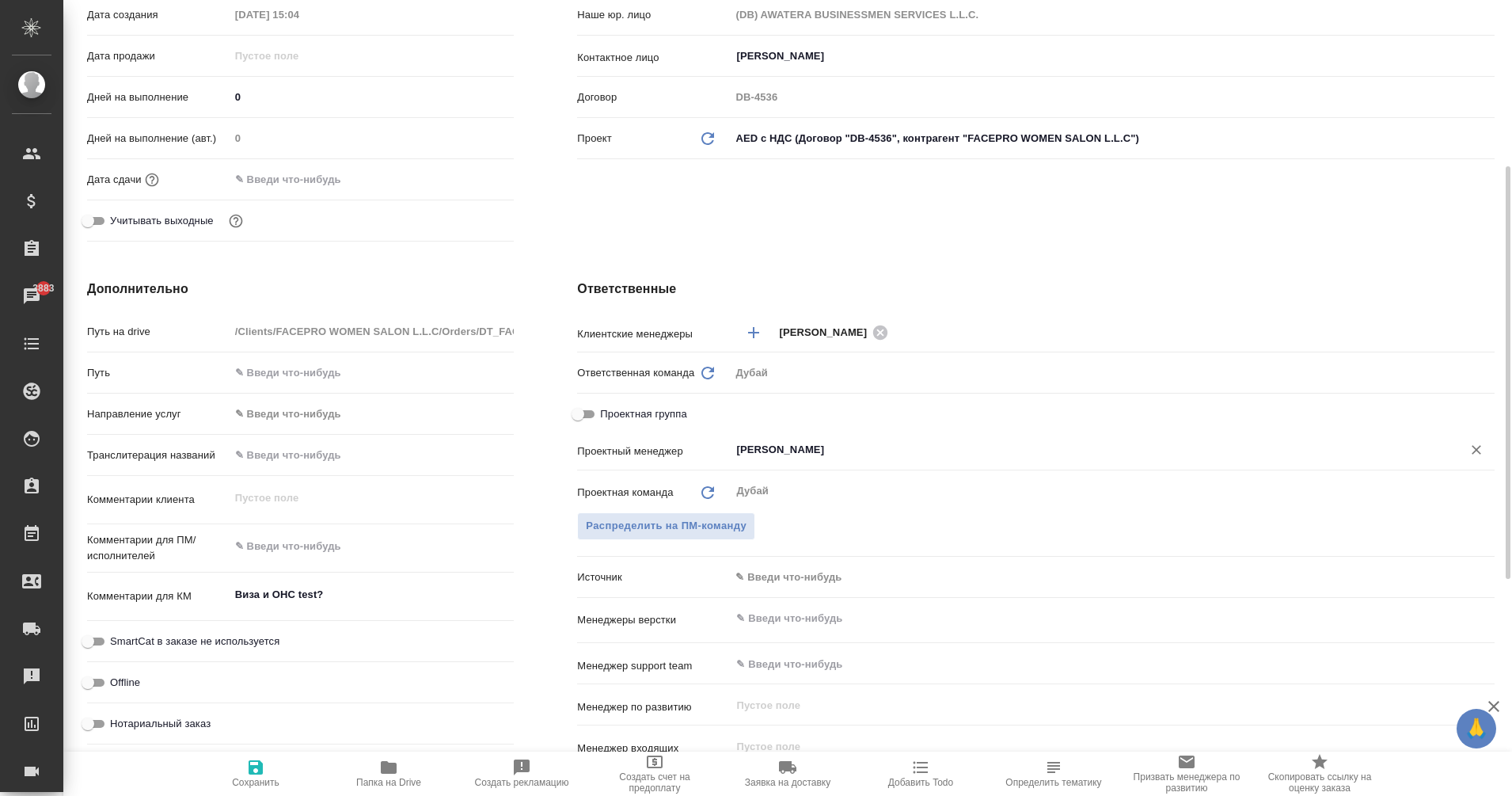
type input "[PERSON_NAME]"
click at [261, 774] on icon "button" at bounding box center [255, 767] width 15 height 15
type textarea "x"
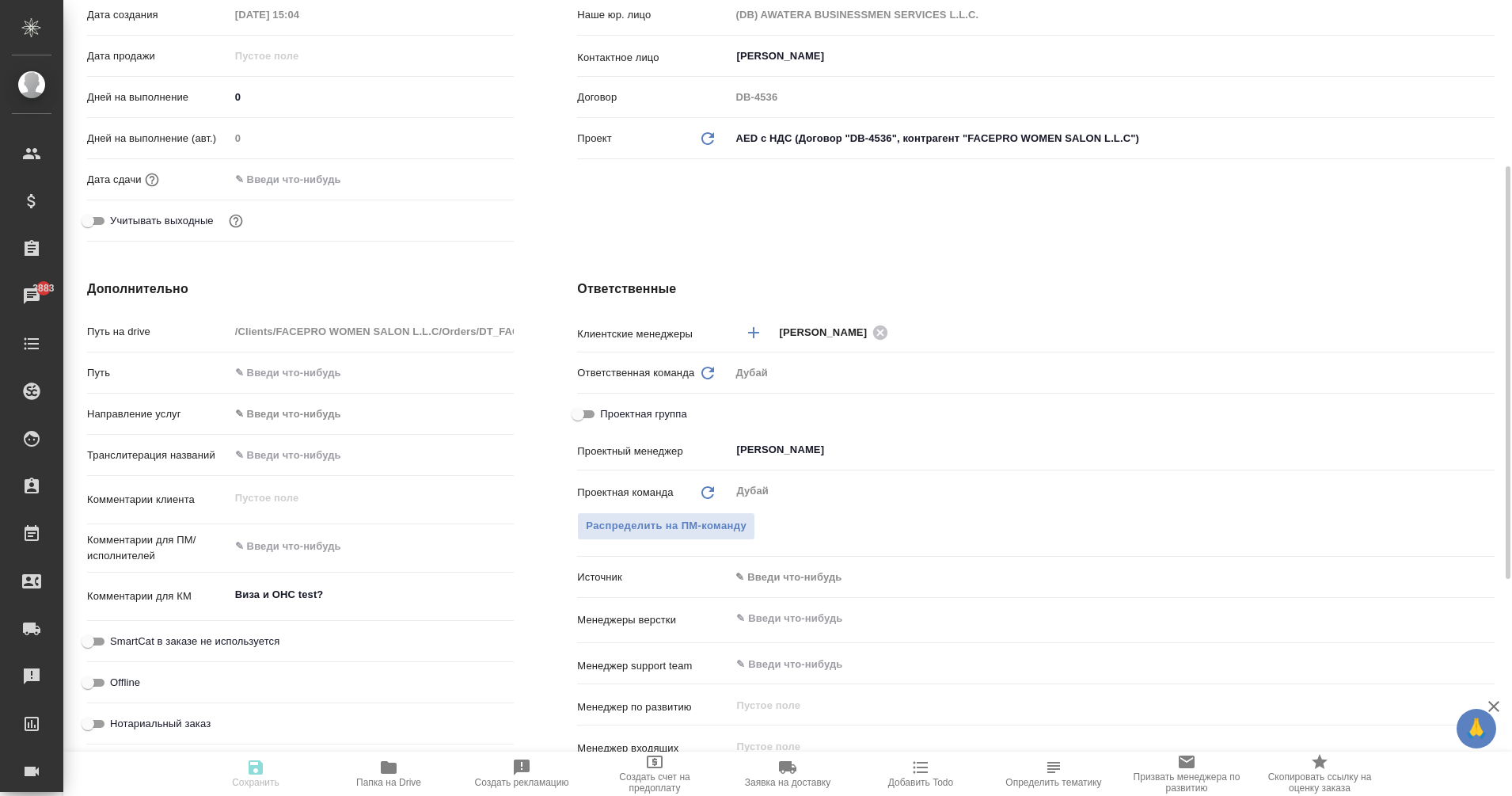
type textarea "x"
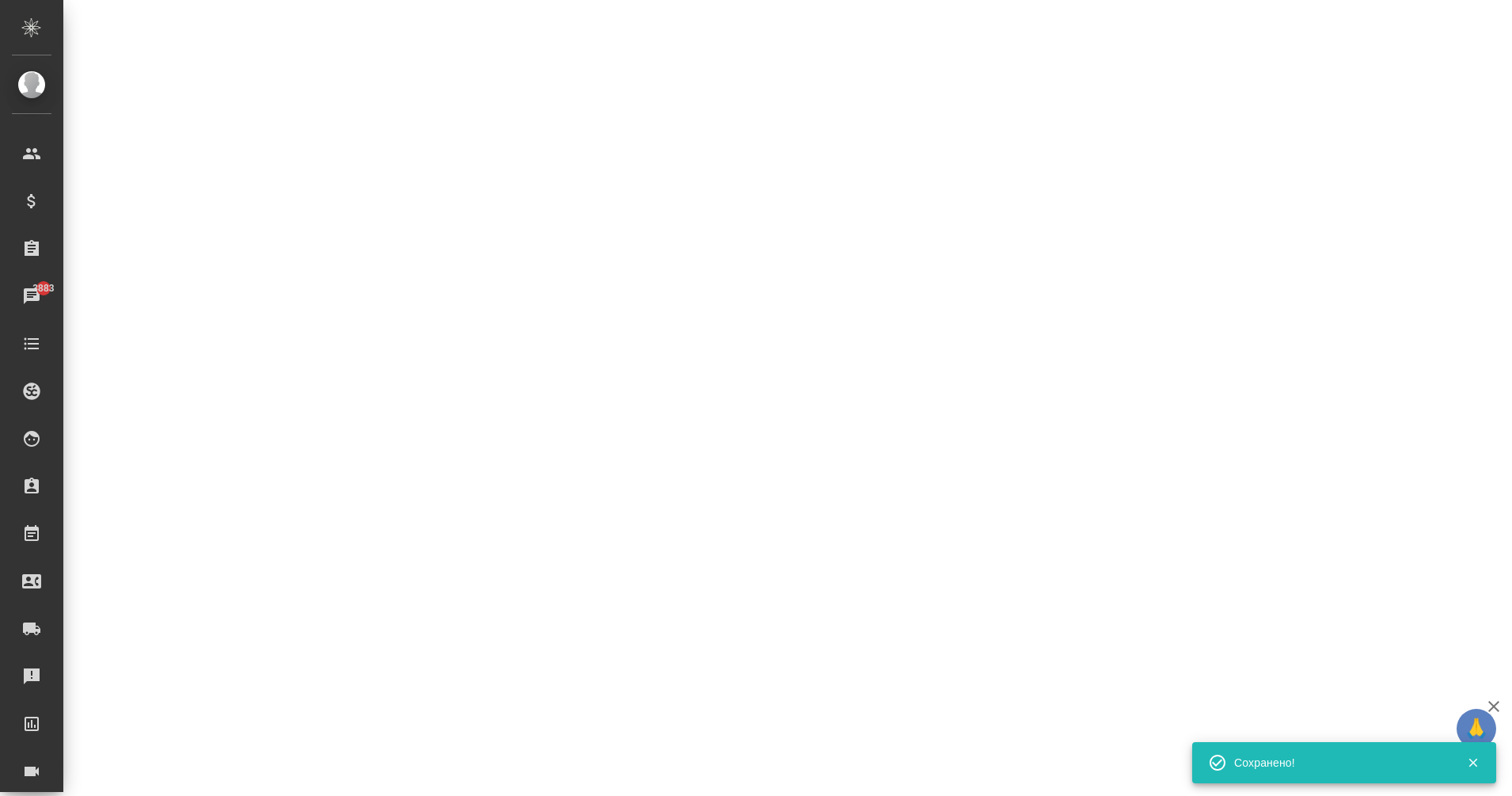
select select "RU"
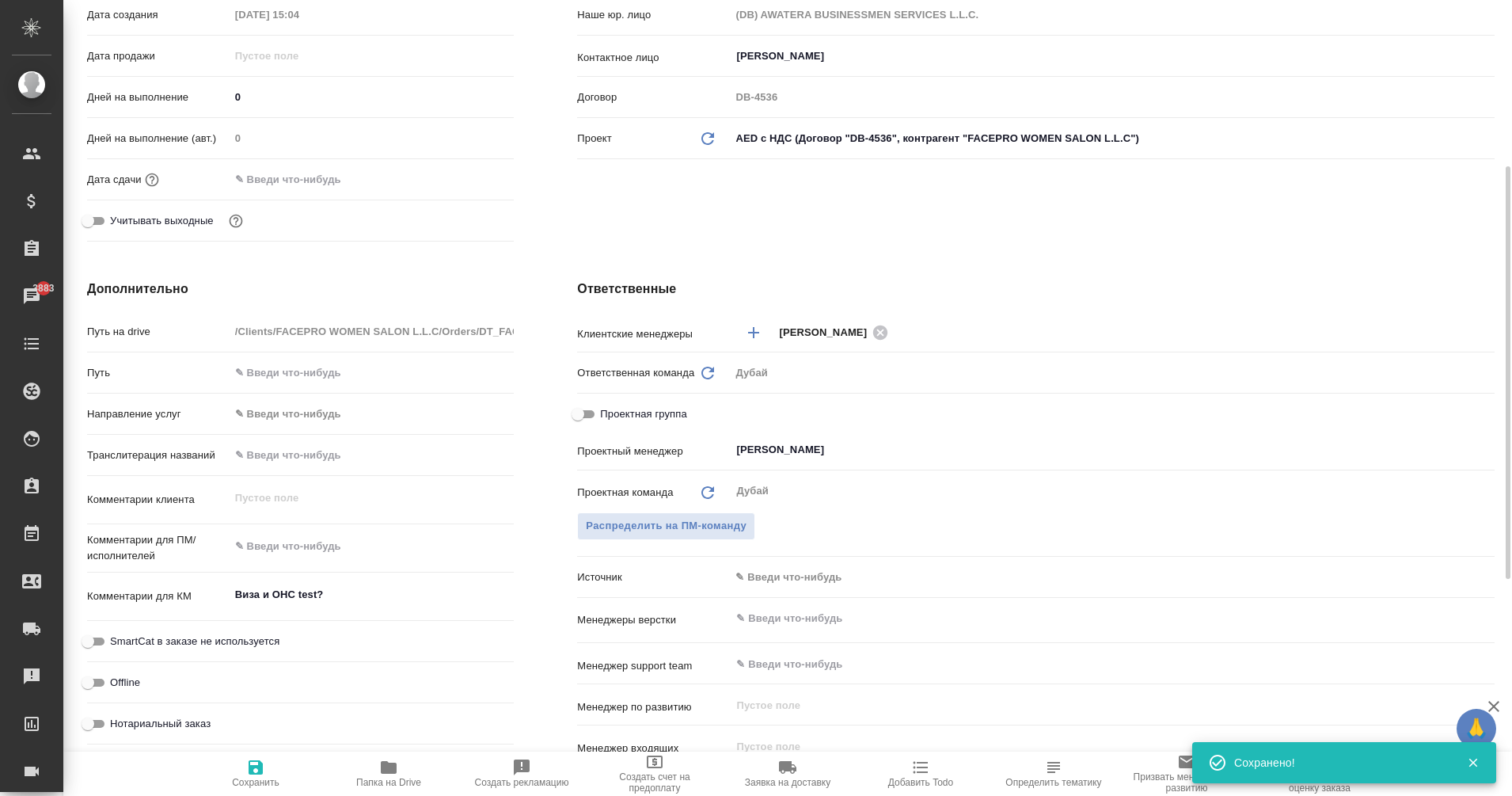
type textarea "x"
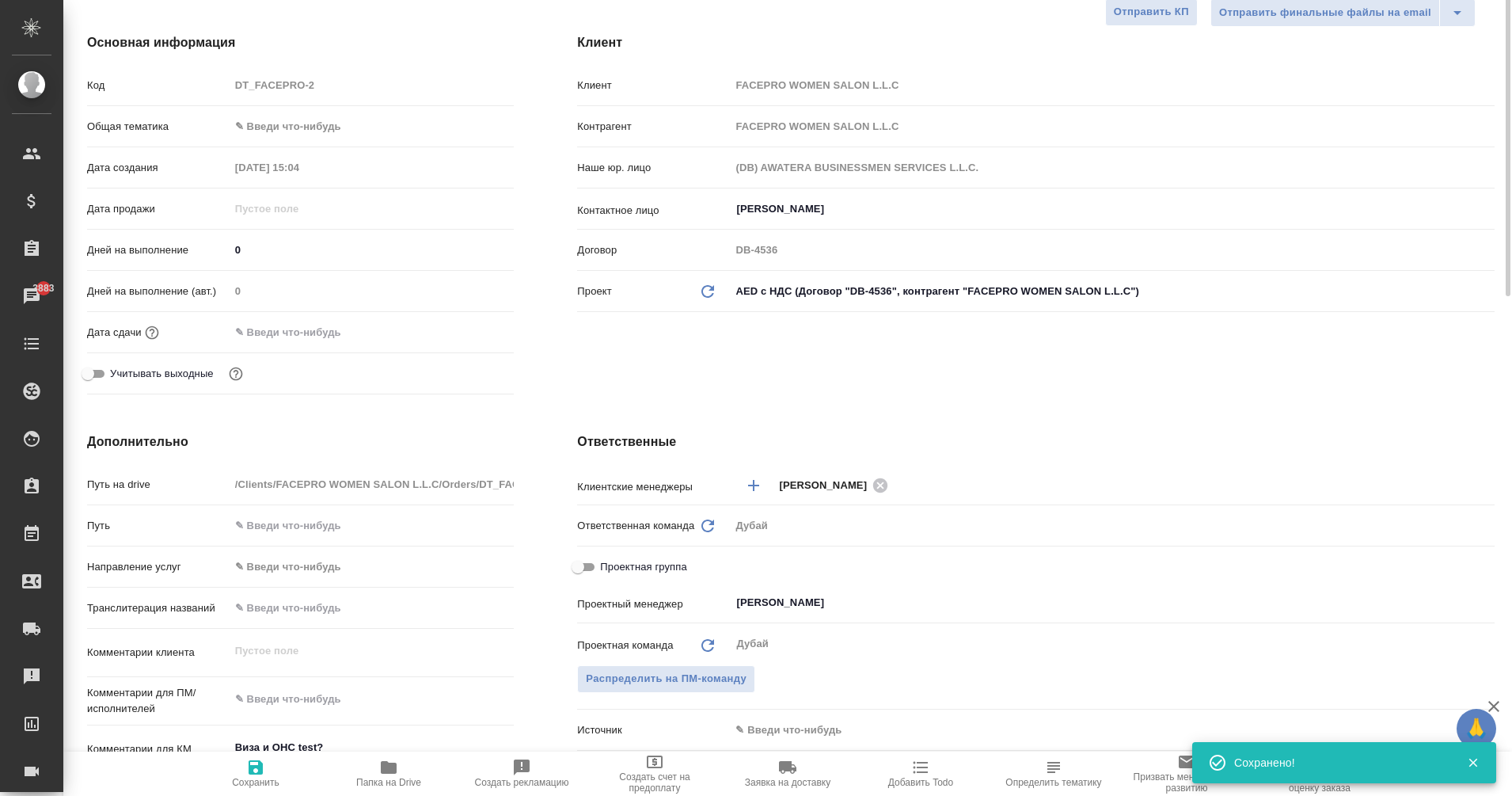
scroll to position [0, 0]
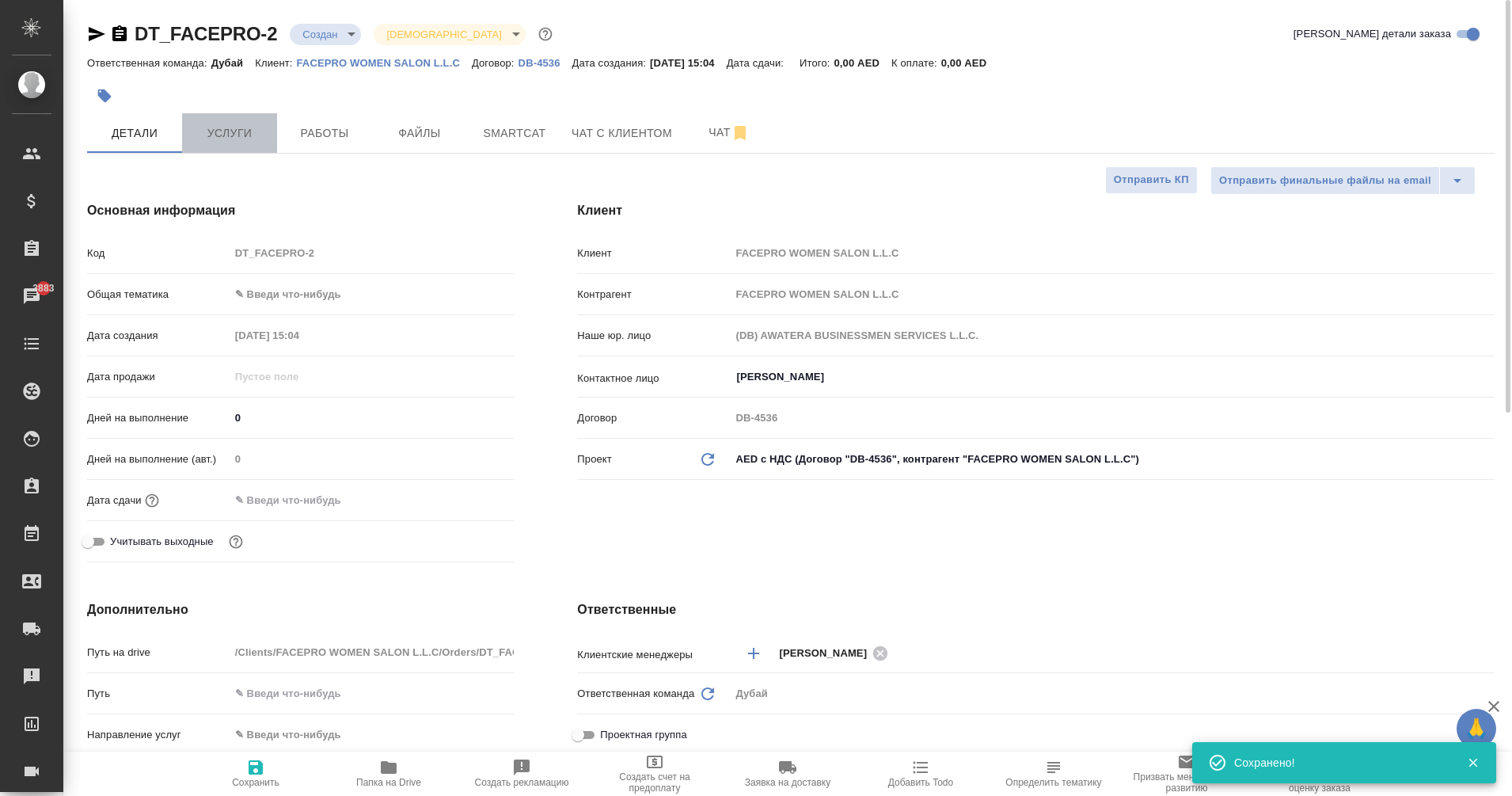
click at [228, 142] on span "Услуги" at bounding box center [229, 133] width 76 height 20
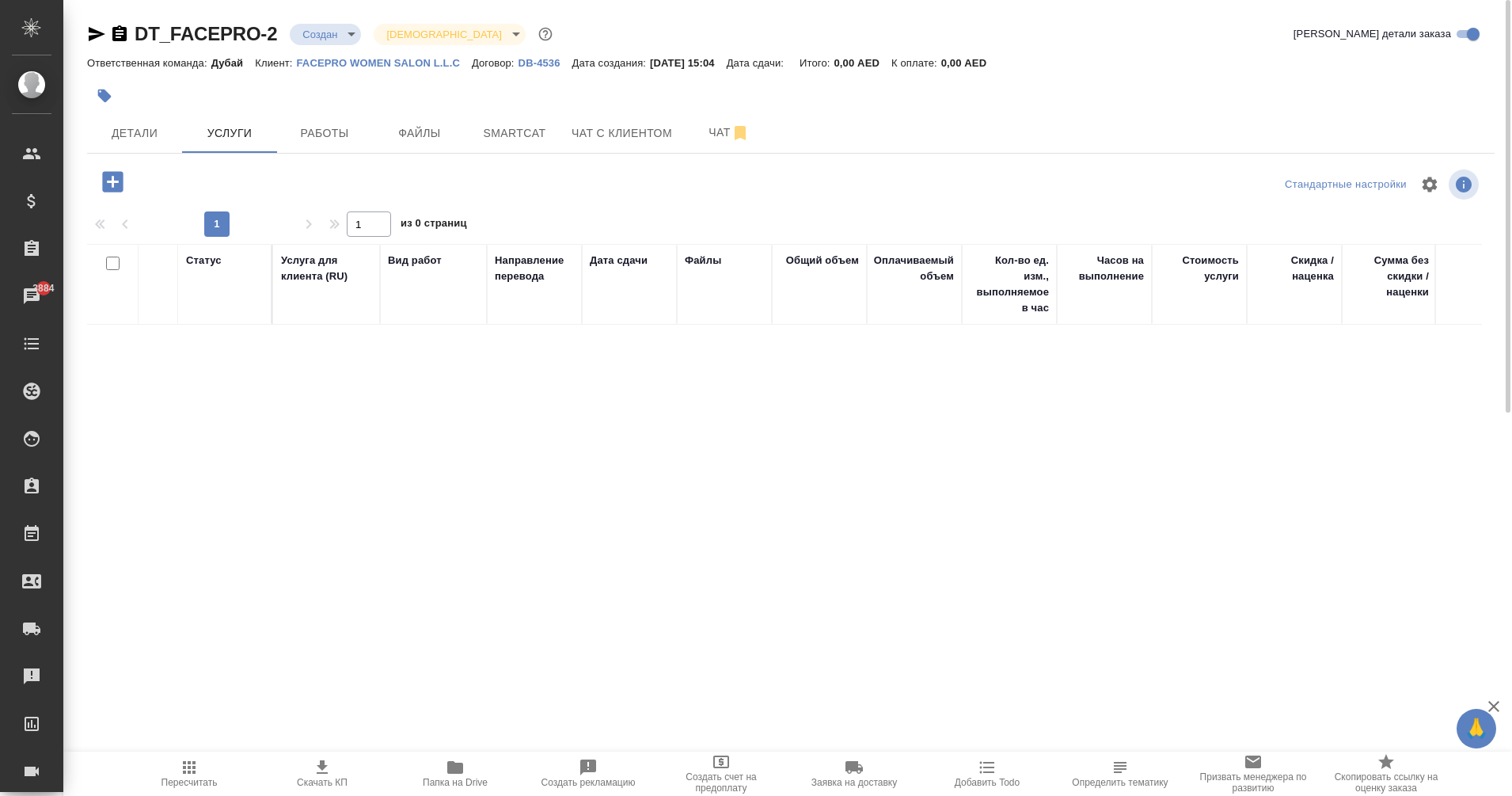
click at [108, 184] on icon "button" at bounding box center [112, 181] width 21 height 21
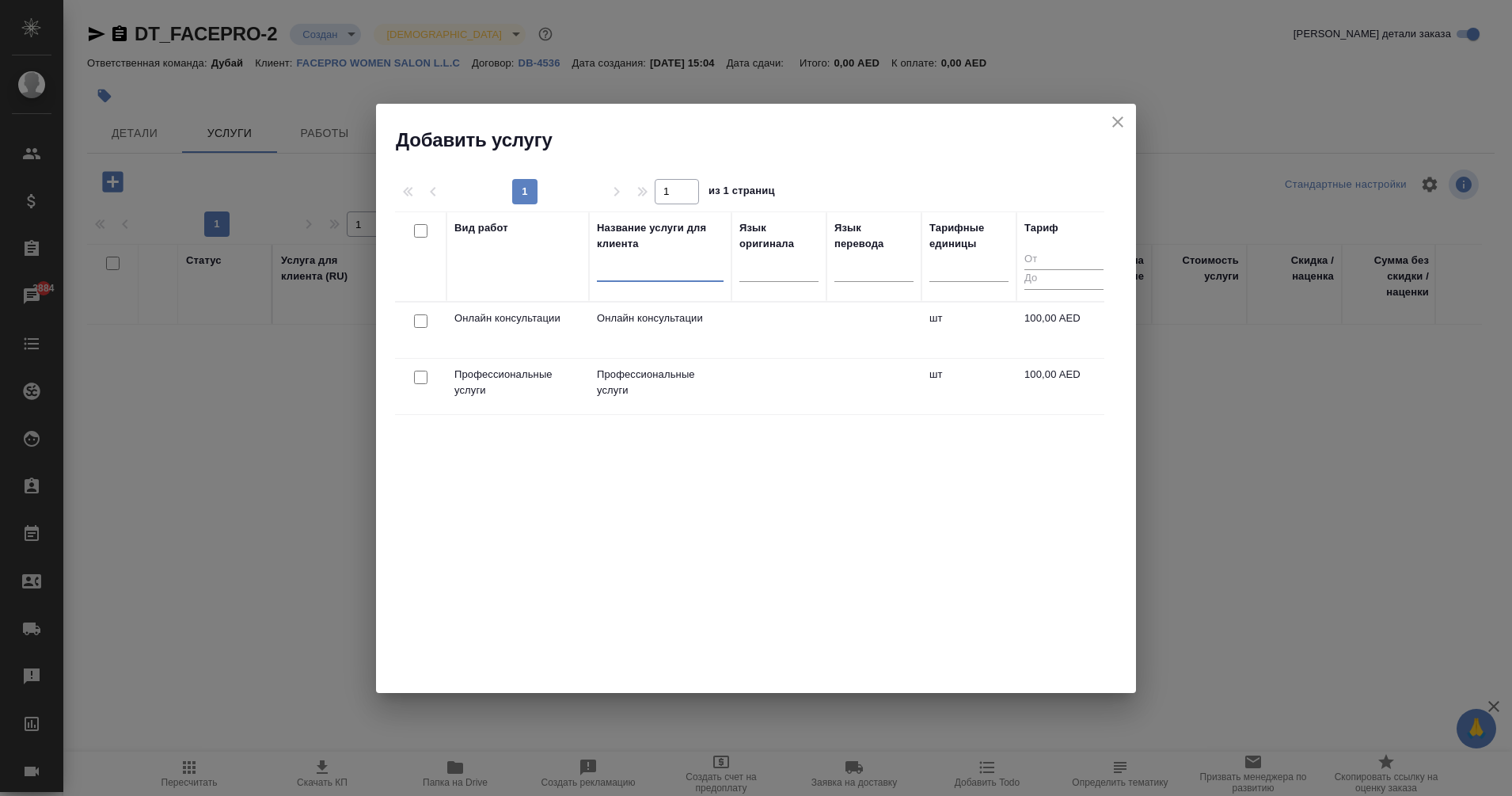
click at [615, 261] on input "text" at bounding box center [660, 270] width 127 height 20
click at [419, 317] on input "checkbox" at bounding box center [421, 321] width 14 height 14
checkbox input "true"
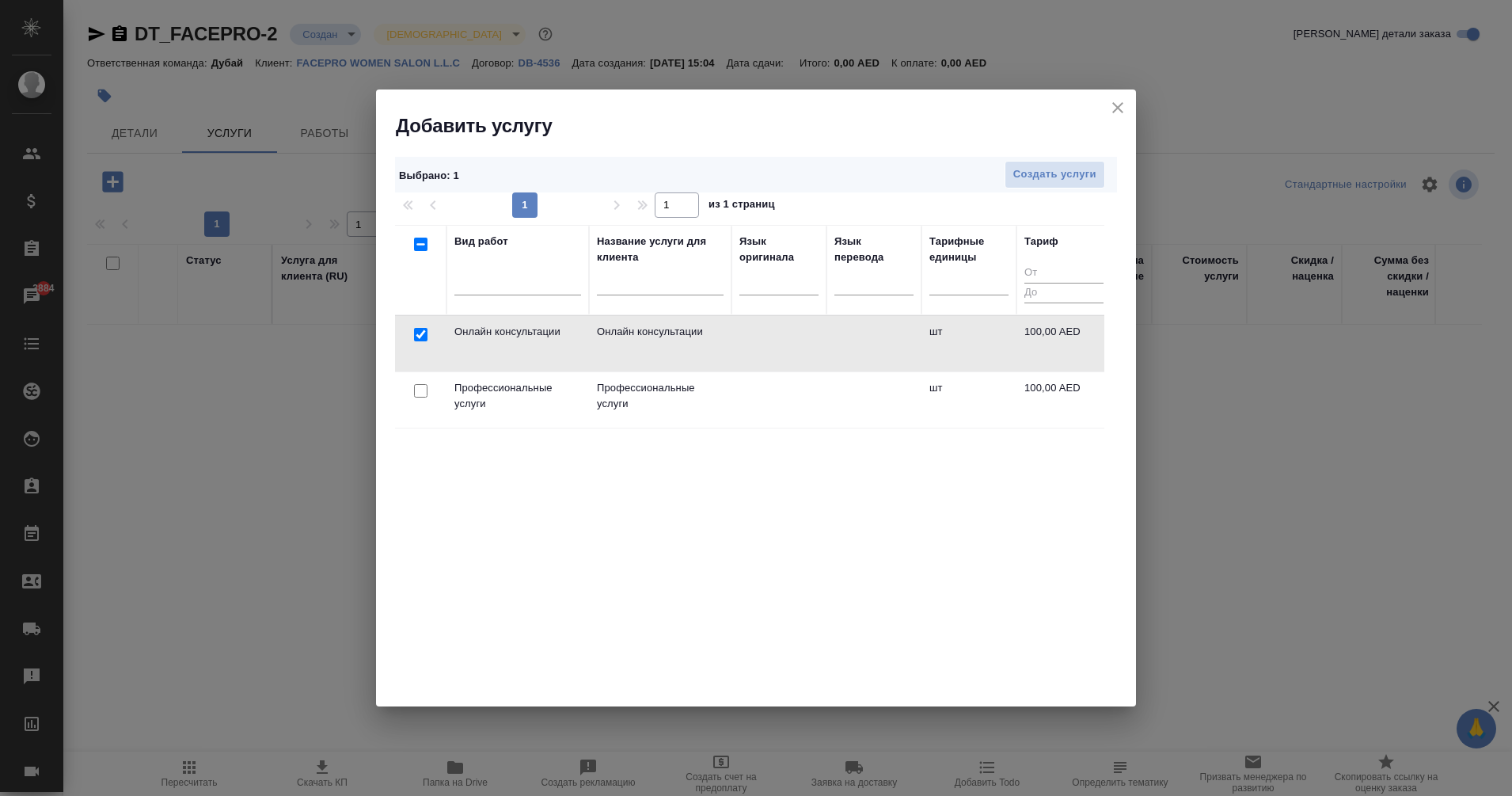
click at [420, 393] on input "checkbox" at bounding box center [421, 391] width 14 height 14
checkbox input "true"
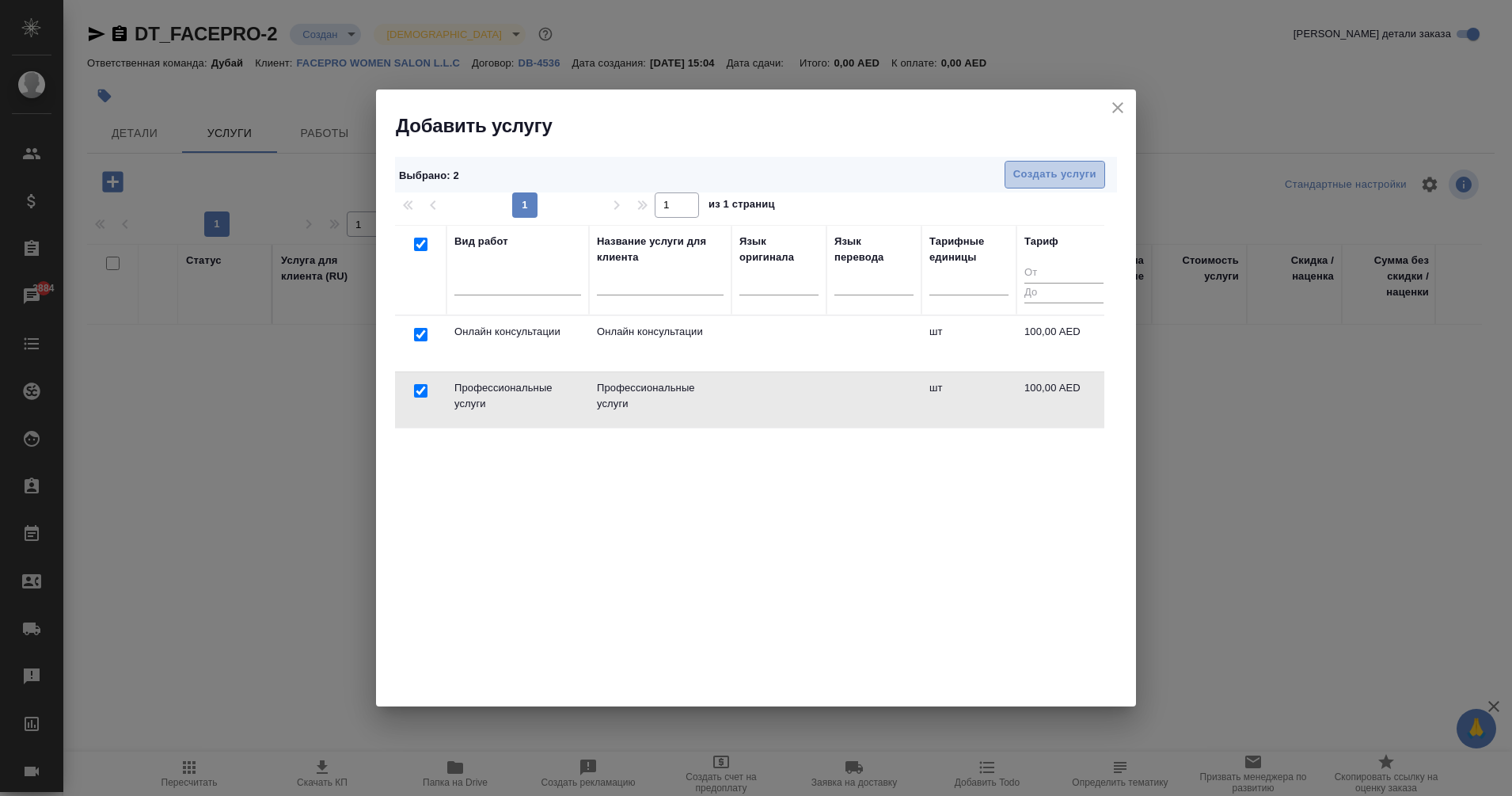
click at [1045, 178] on span "Создать услуги" at bounding box center [1054, 174] width 83 height 18
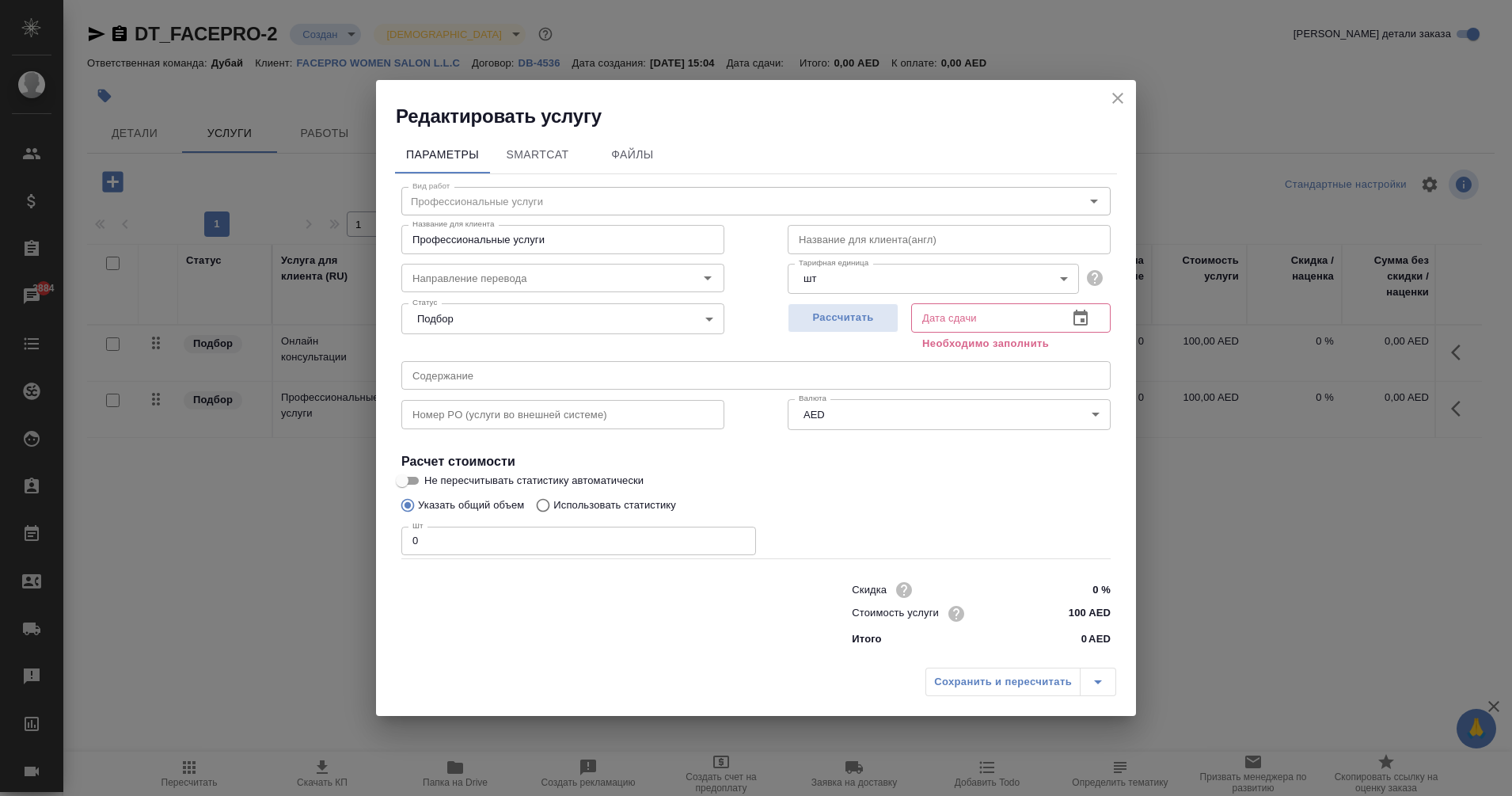
click at [1133, 90] on div "Редактировать услугу" at bounding box center [756, 104] width 760 height 49
click at [1119, 98] on icon "close" at bounding box center [1118, 98] width 19 height 19
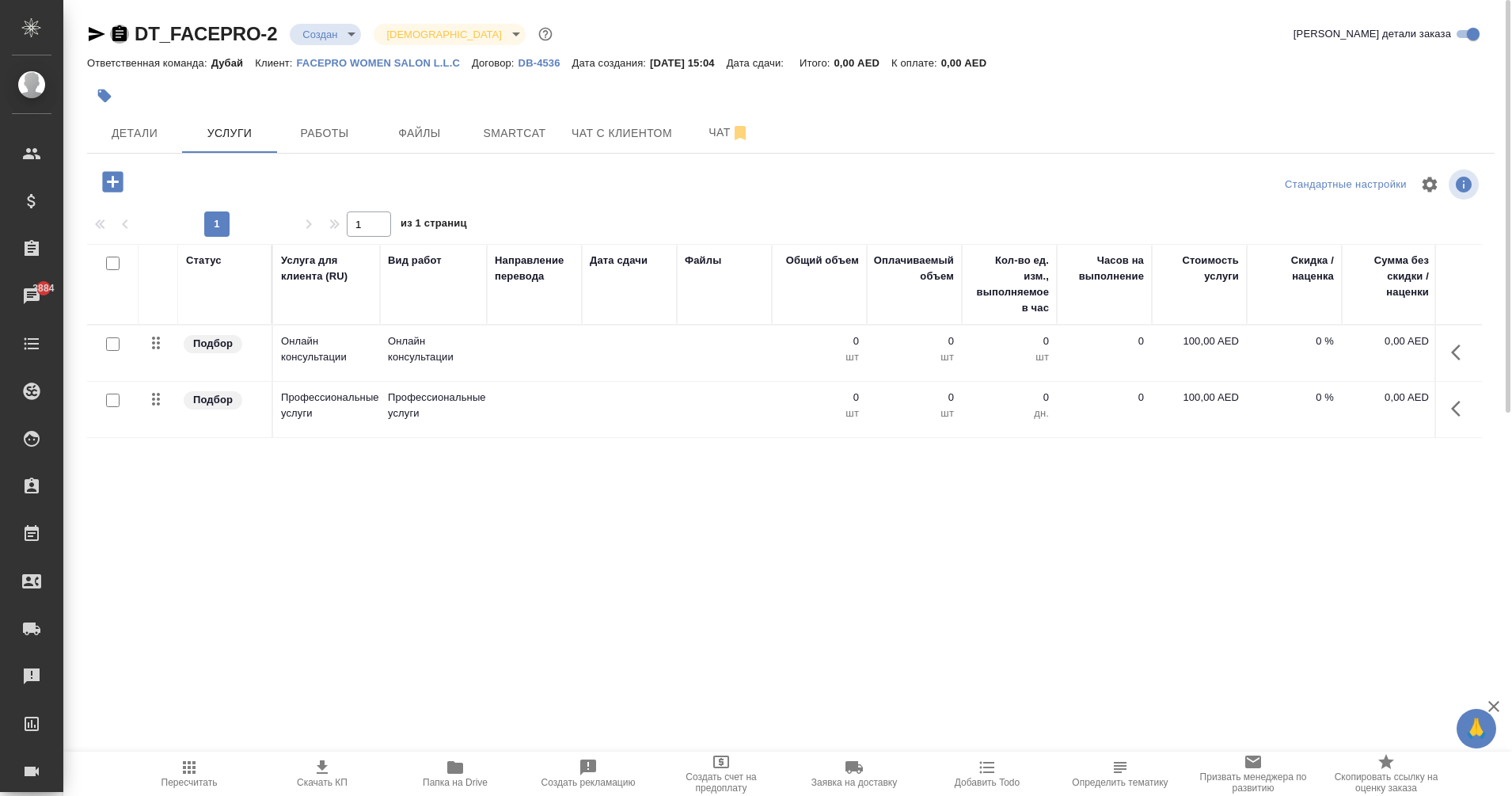
click at [117, 38] on icon "button" at bounding box center [119, 33] width 15 height 15
click at [116, 33] on icon "button" at bounding box center [119, 33] width 15 height 15
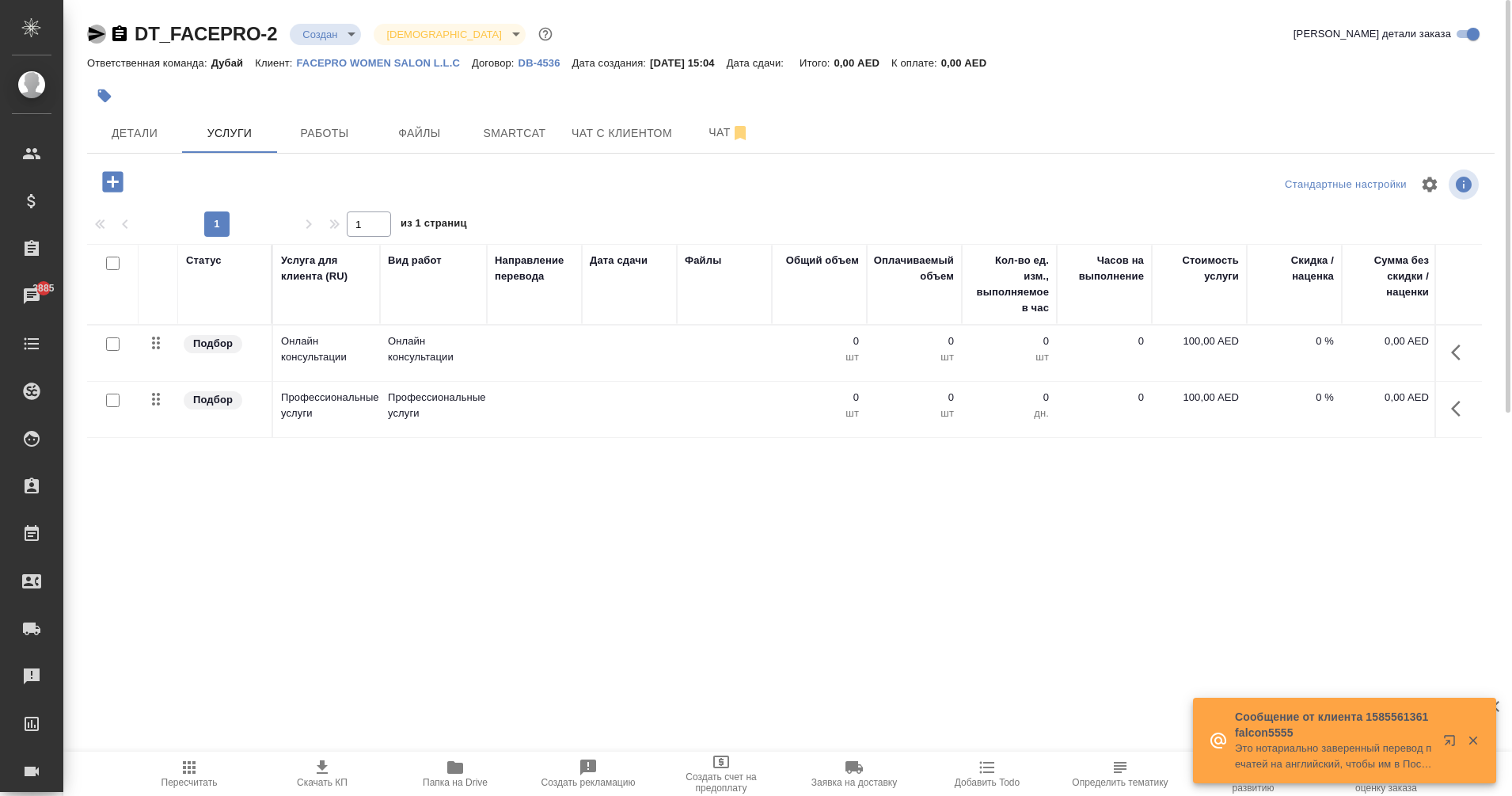
click at [93, 37] on icon "button" at bounding box center [97, 33] width 16 height 15
